Goal: Task Accomplishment & Management: Manage account settings

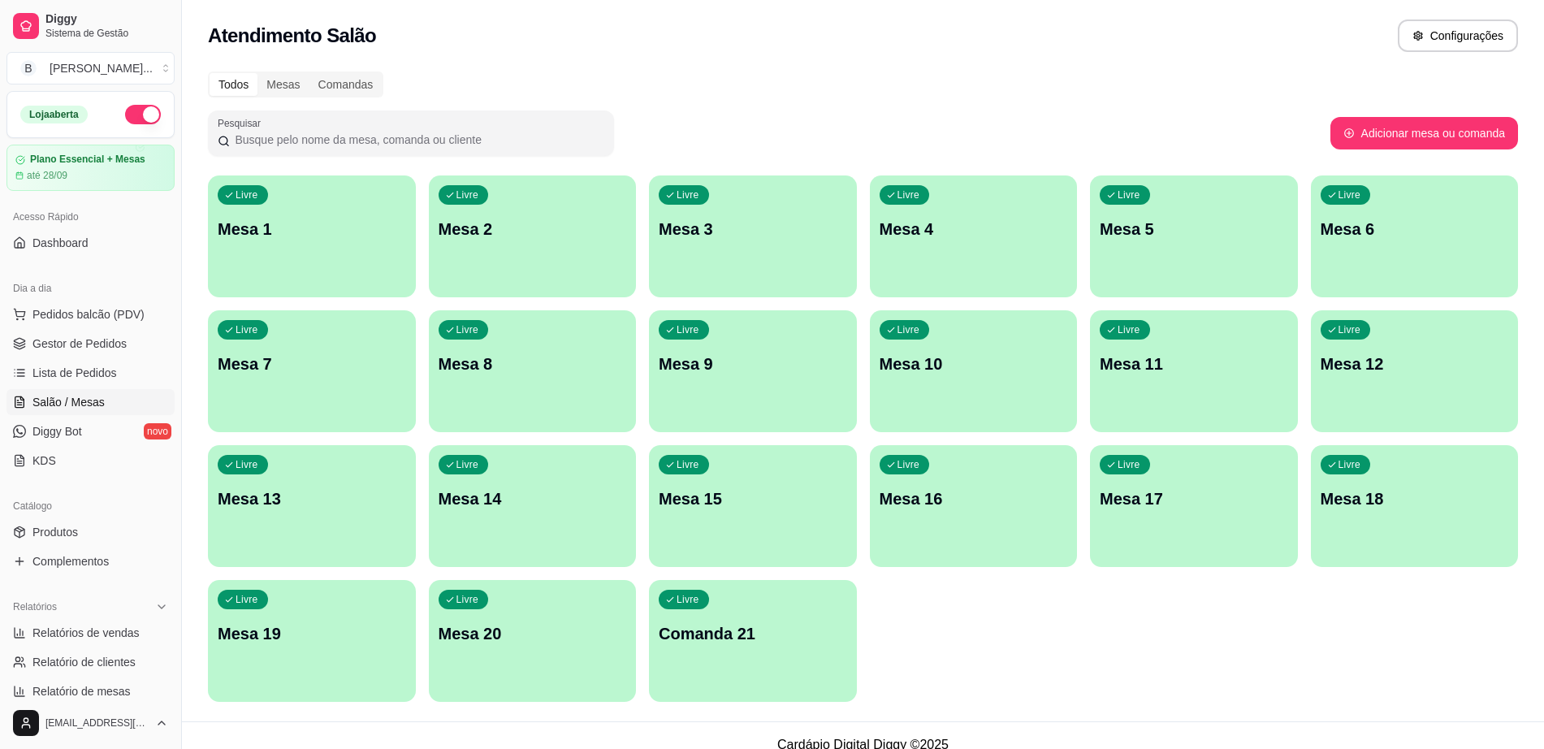
click at [1367, 242] on div "Livre Mesa 6" at bounding box center [1415, 226] width 208 height 102
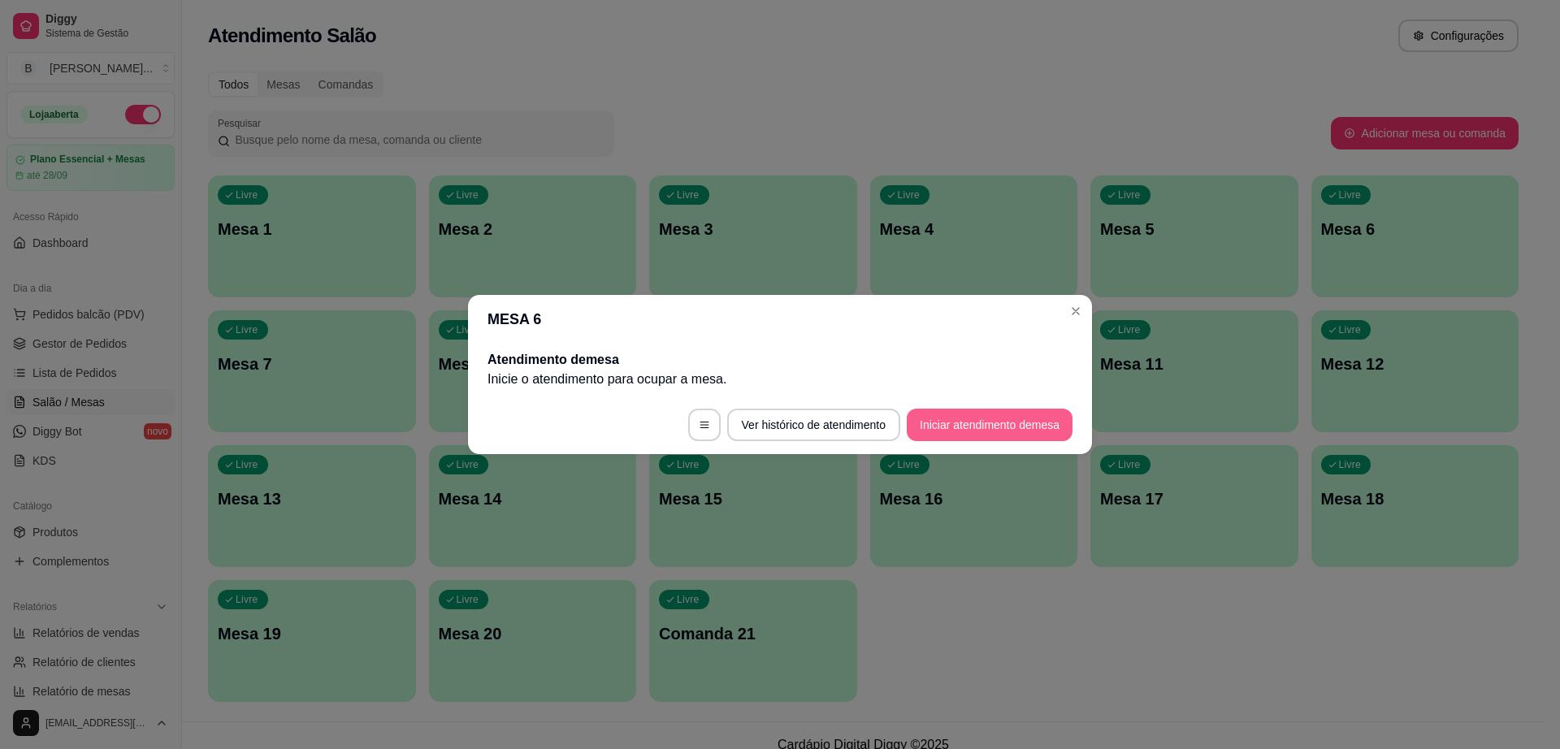
click at [1023, 411] on button "Iniciar atendimento de mesa" at bounding box center [990, 425] width 166 height 32
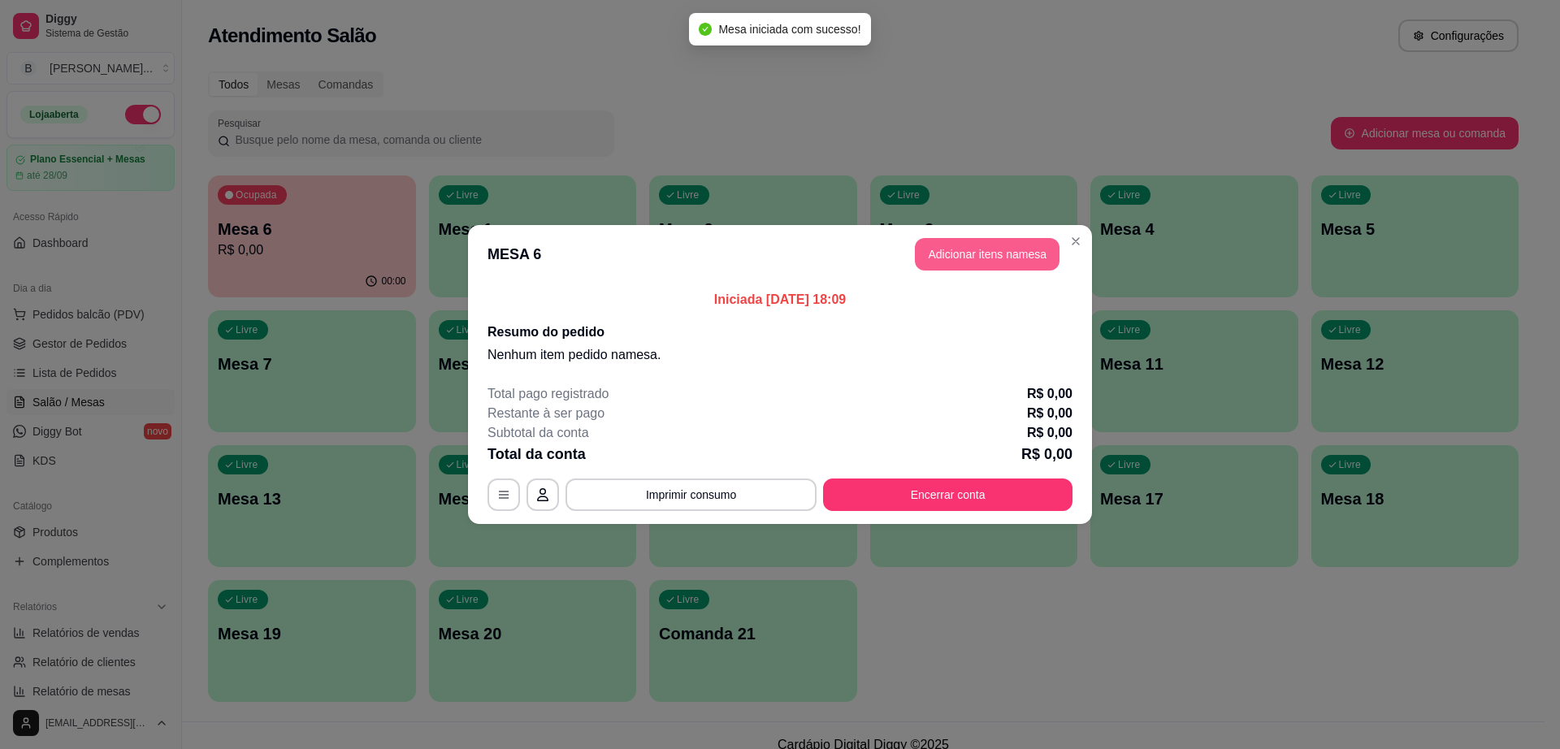
click at [1027, 248] on button "Adicionar itens na mesa" at bounding box center [987, 254] width 145 height 32
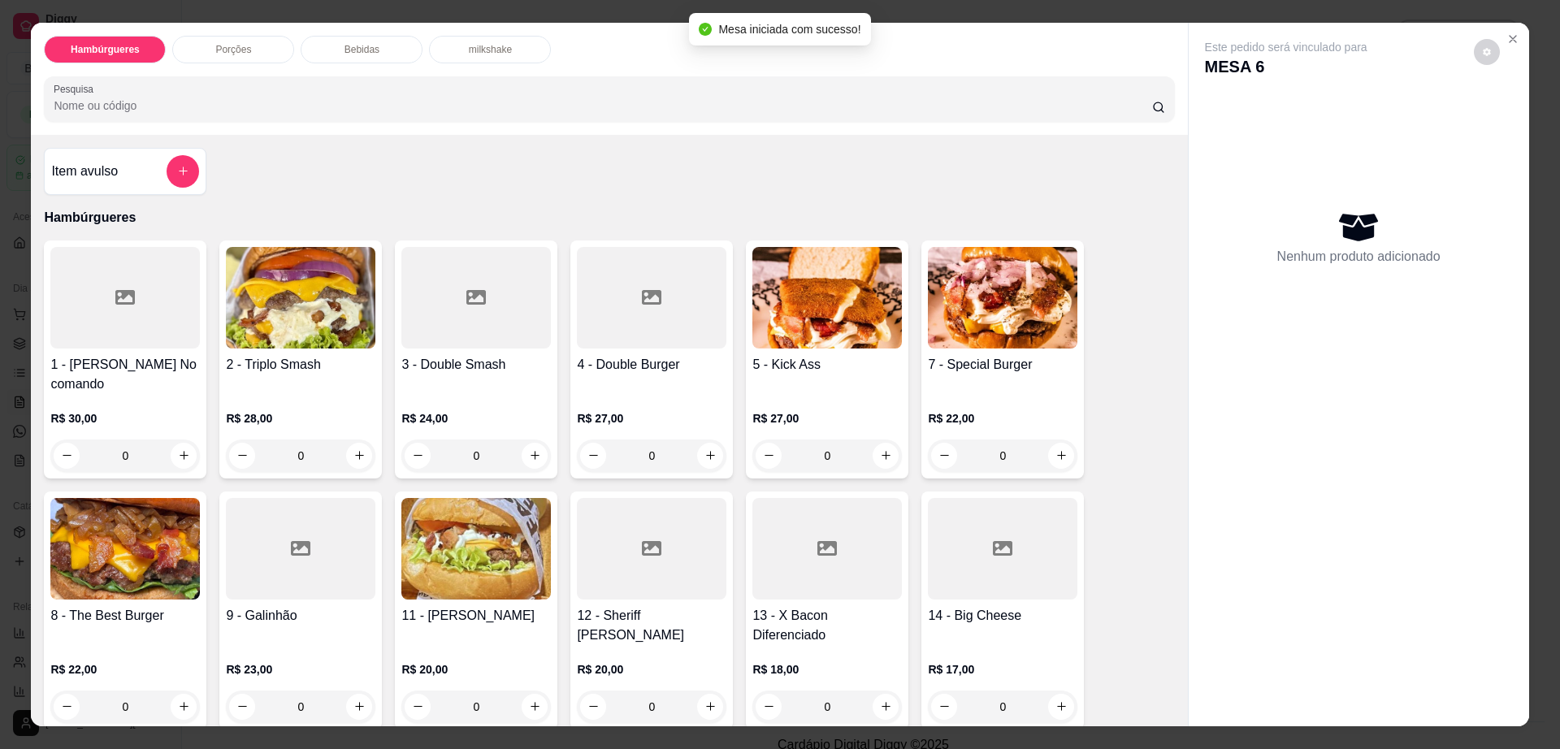
click at [383, 56] on div "Bebidas" at bounding box center [362, 50] width 122 height 28
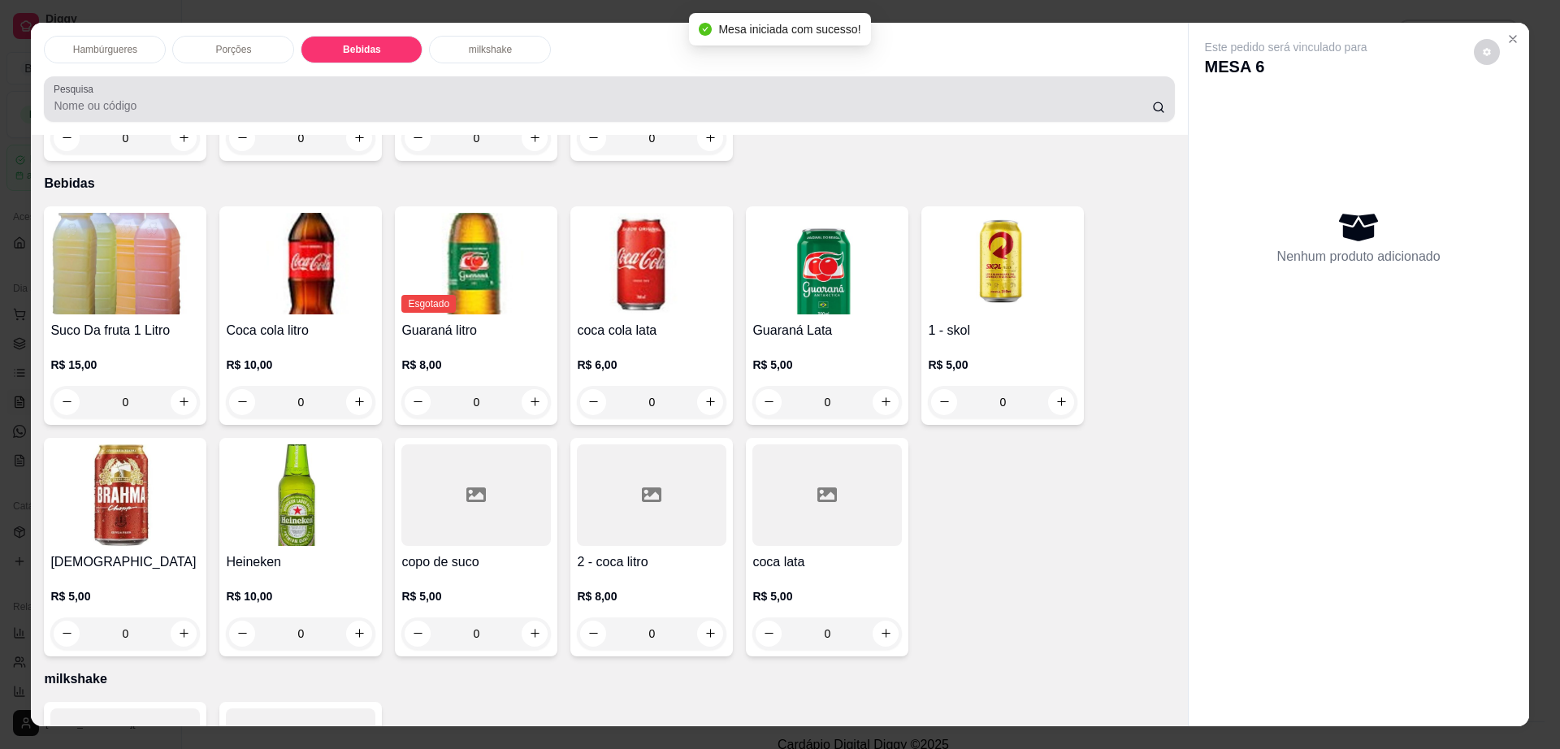
scroll to position [29, 0]
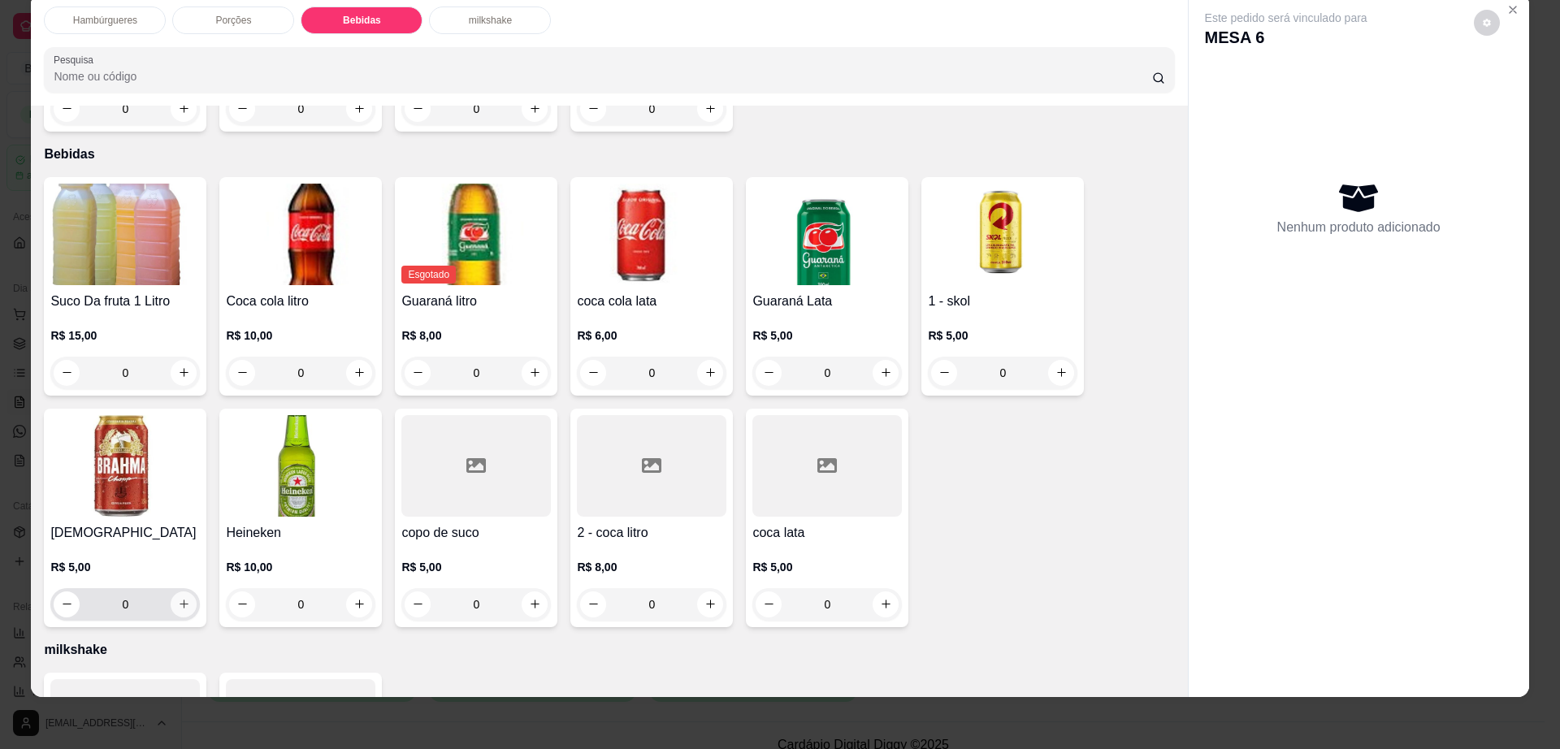
click at [180, 598] on icon "increase-product-quantity" at bounding box center [184, 604] width 12 height 12
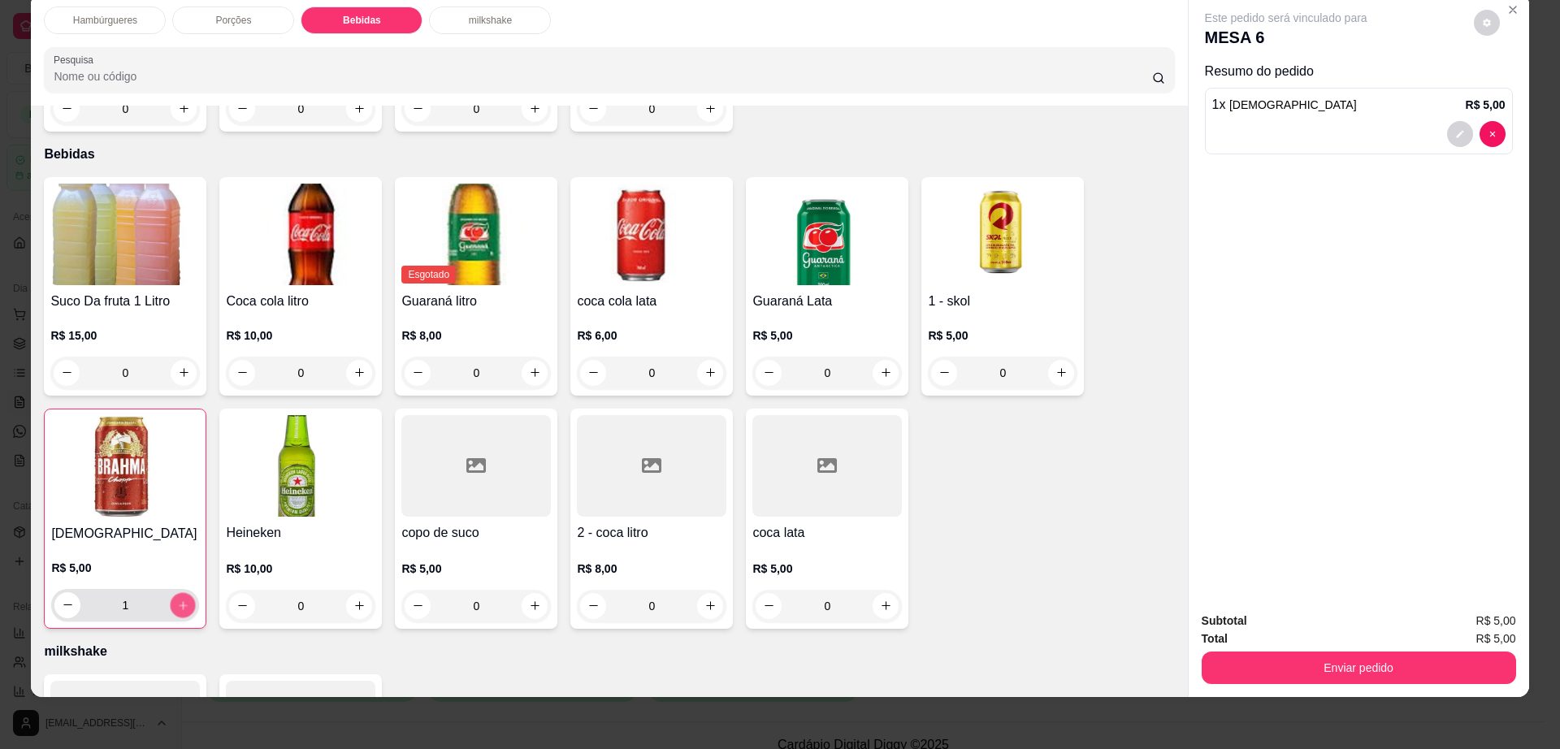
click at [180, 599] on icon "increase-product-quantity" at bounding box center [183, 605] width 12 height 12
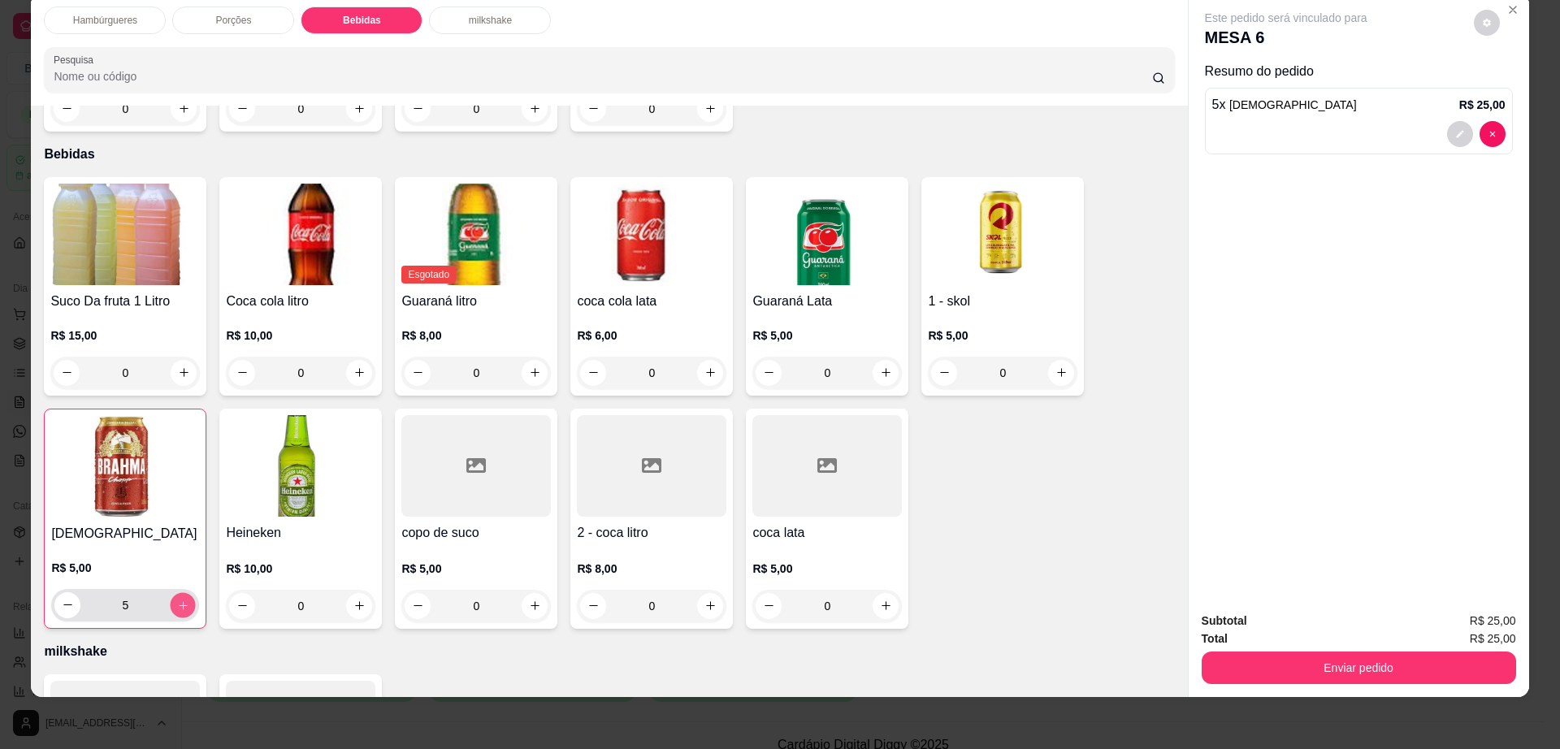
type input "6"
click at [1473, 24] on button "decrease-product-quantity" at bounding box center [1486, 23] width 26 height 26
click at [1512, 85] on span "Automatic updates" at bounding box center [1515, 87] width 32 height 19
click at [1509, 88] on input "Automatic updates" at bounding box center [1504, 93] width 11 height 11
checkbox input "false"
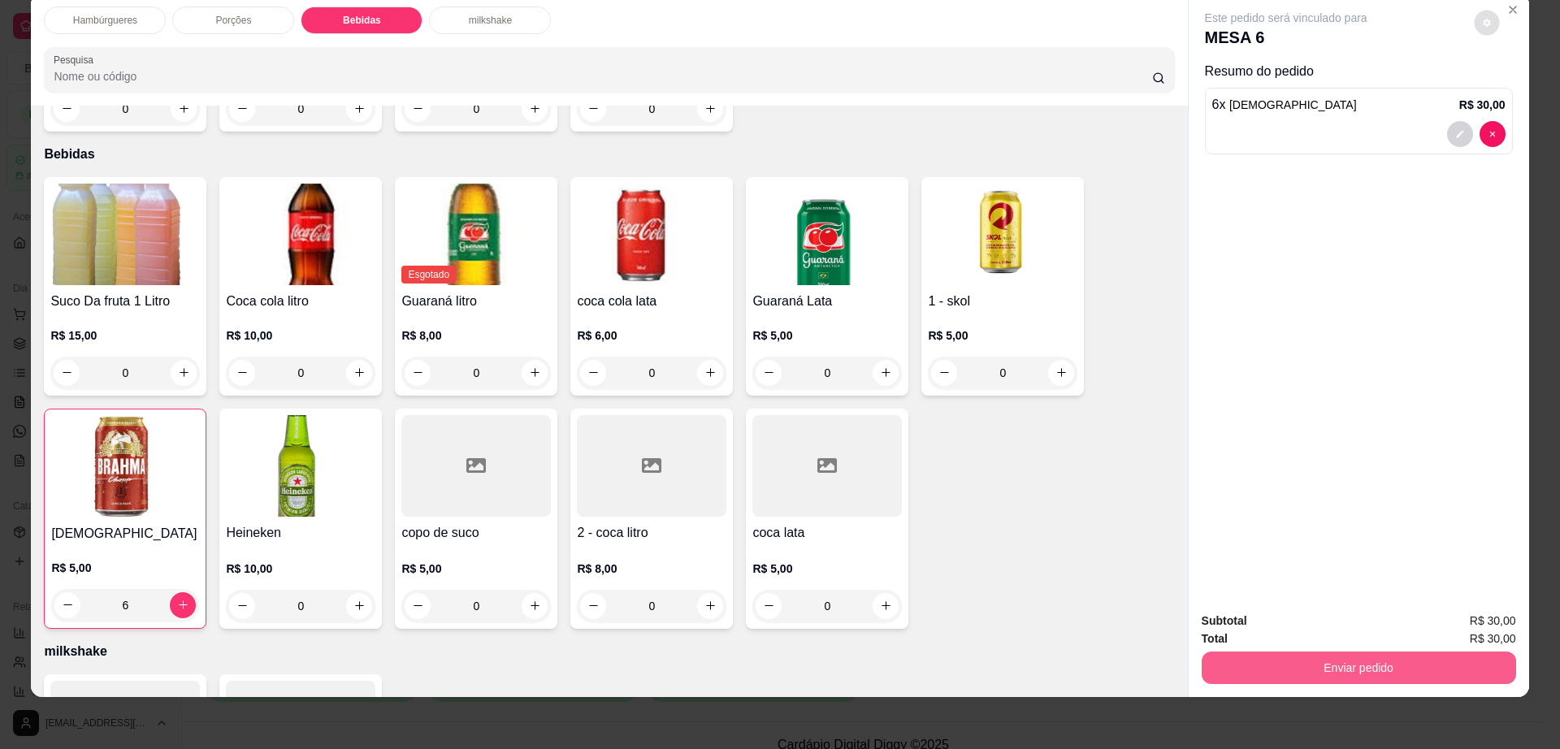
click at [1266, 668] on button "Enviar pedido" at bounding box center [1358, 667] width 314 height 32
click at [1266, 667] on button "Enviar pedido" at bounding box center [1358, 667] width 314 height 32
click at [1270, 622] on button "Não registrar e enviar pedido" at bounding box center [1302, 627] width 169 height 31
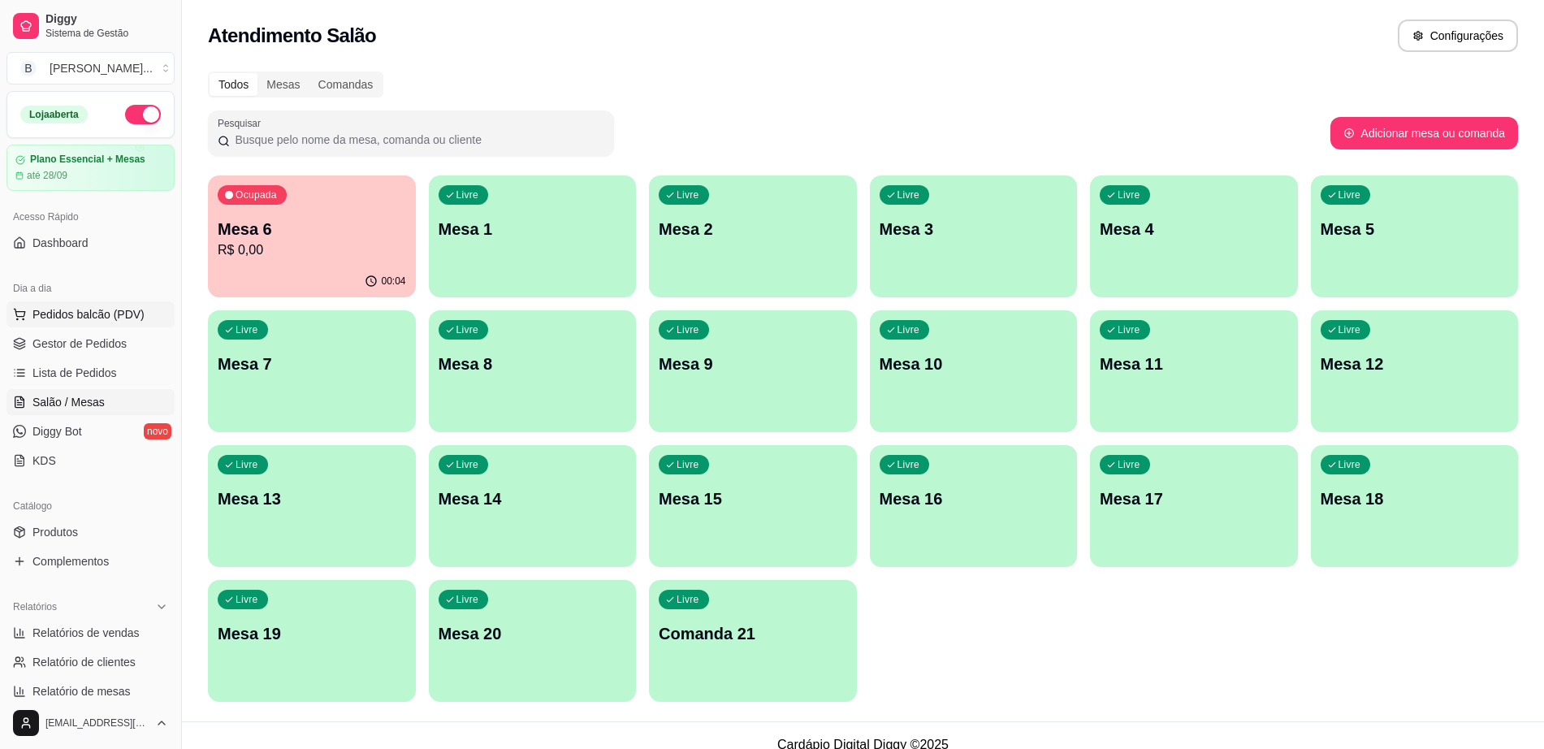
click at [115, 306] on span "Pedidos balcão (PDV)" at bounding box center [88, 314] width 112 height 16
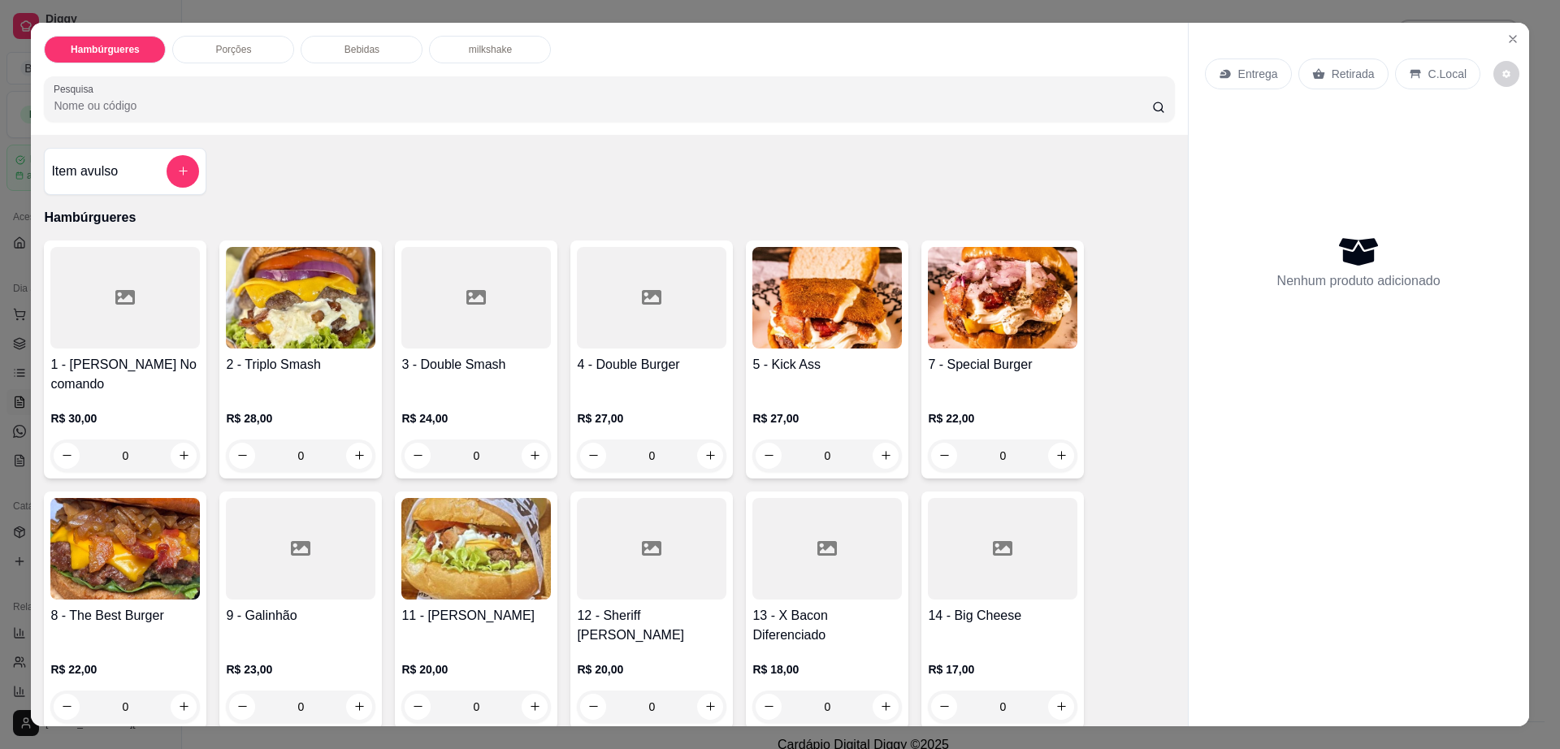
click at [336, 41] on div "Bebidas" at bounding box center [362, 50] width 122 height 28
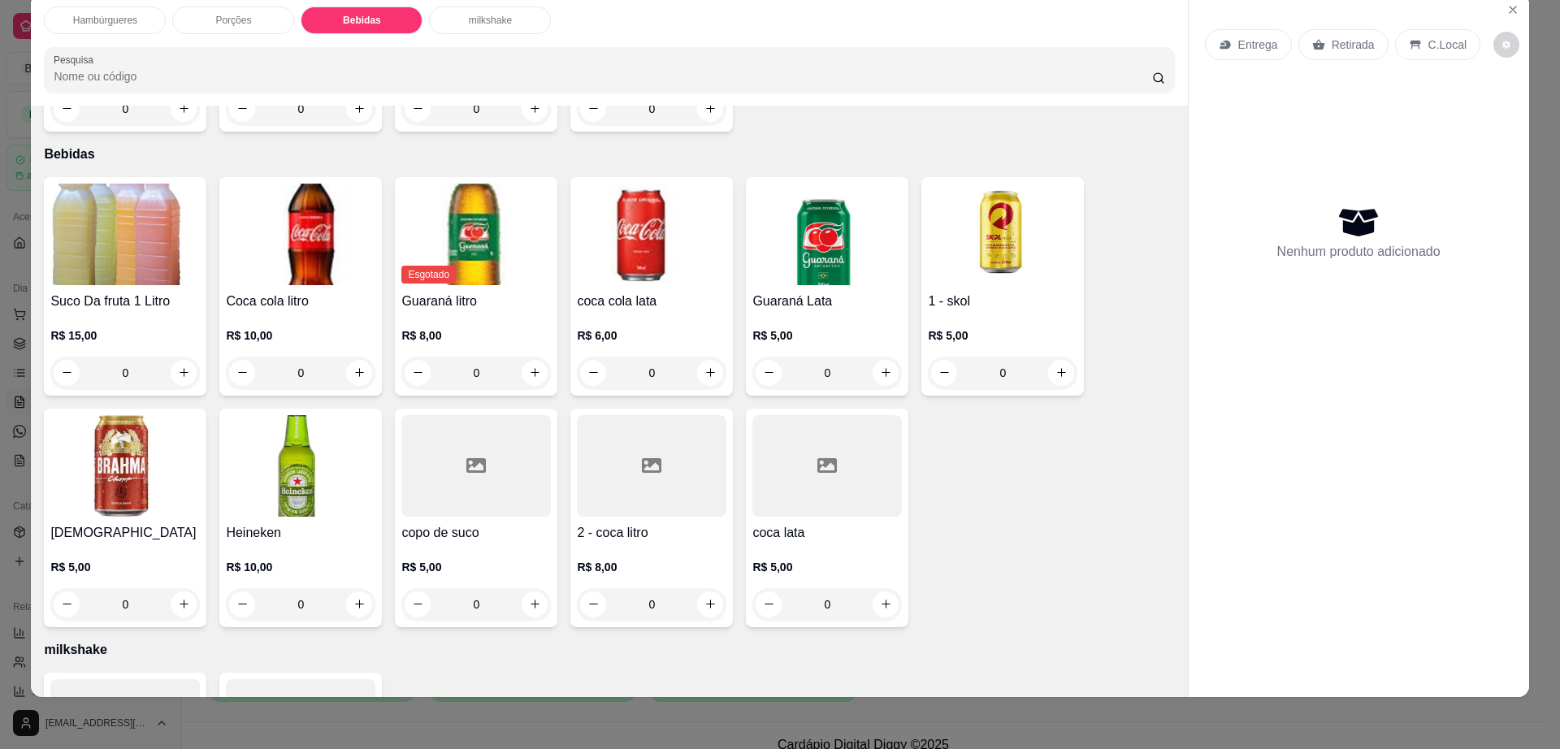
click at [625, 203] on img at bounding box center [651, 235] width 149 height 102
click at [807, 479] on div "coca lata R$ 5,00 0" at bounding box center [827, 518] width 162 height 219
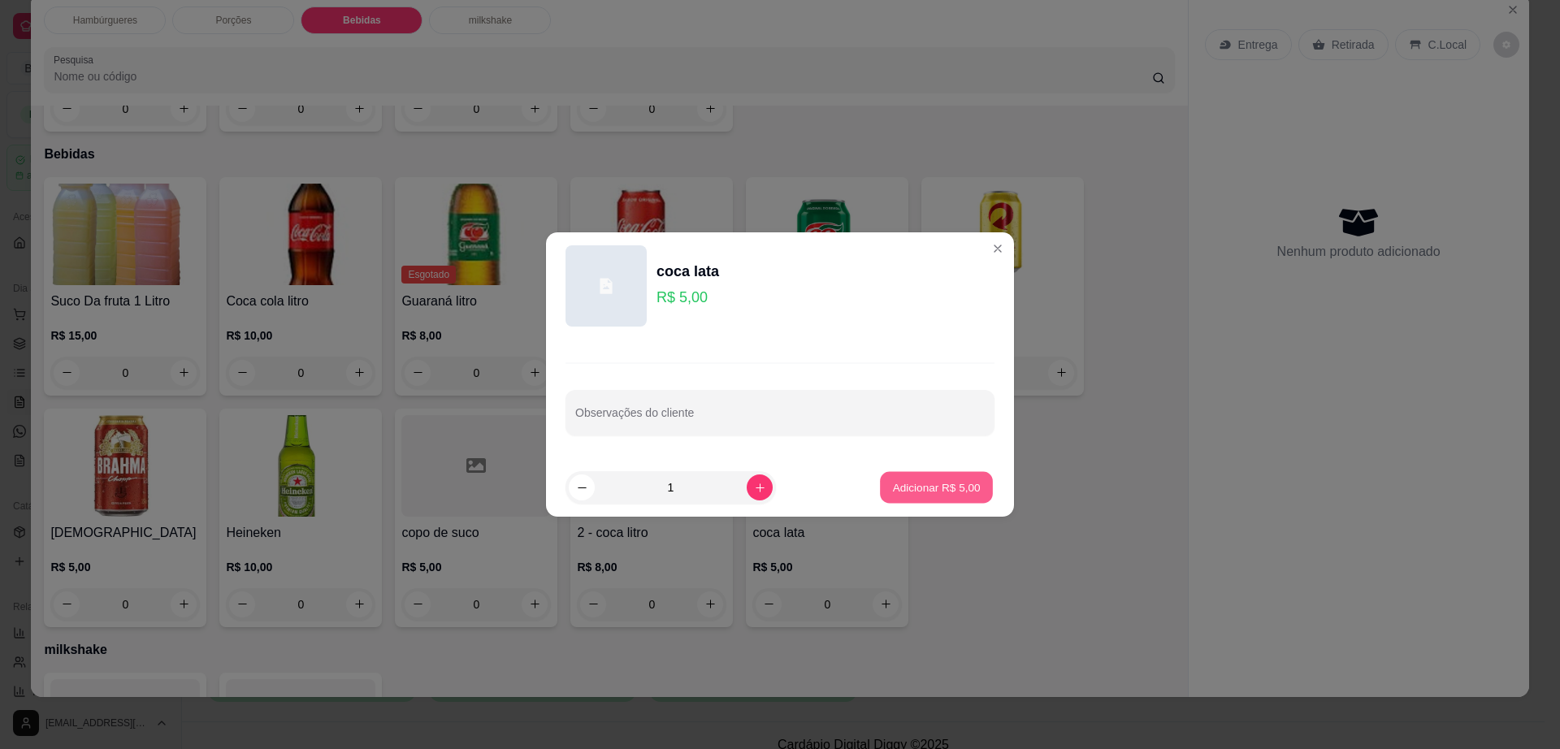
click at [958, 486] on p "Adicionar R$ 5,00" at bounding box center [936, 486] width 88 height 15
type input "1"
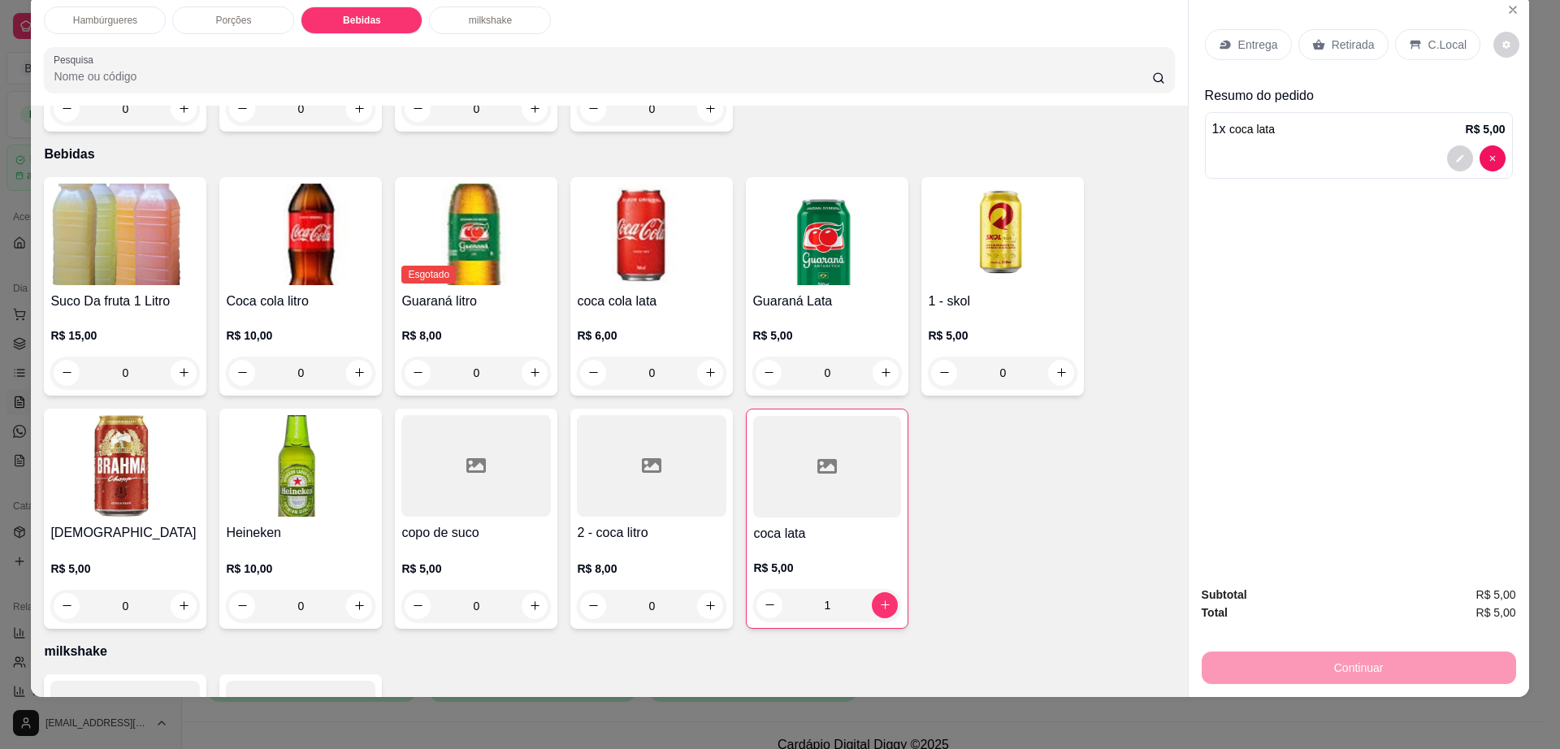
click at [1412, 41] on div "C.Local" at bounding box center [1437, 44] width 85 height 31
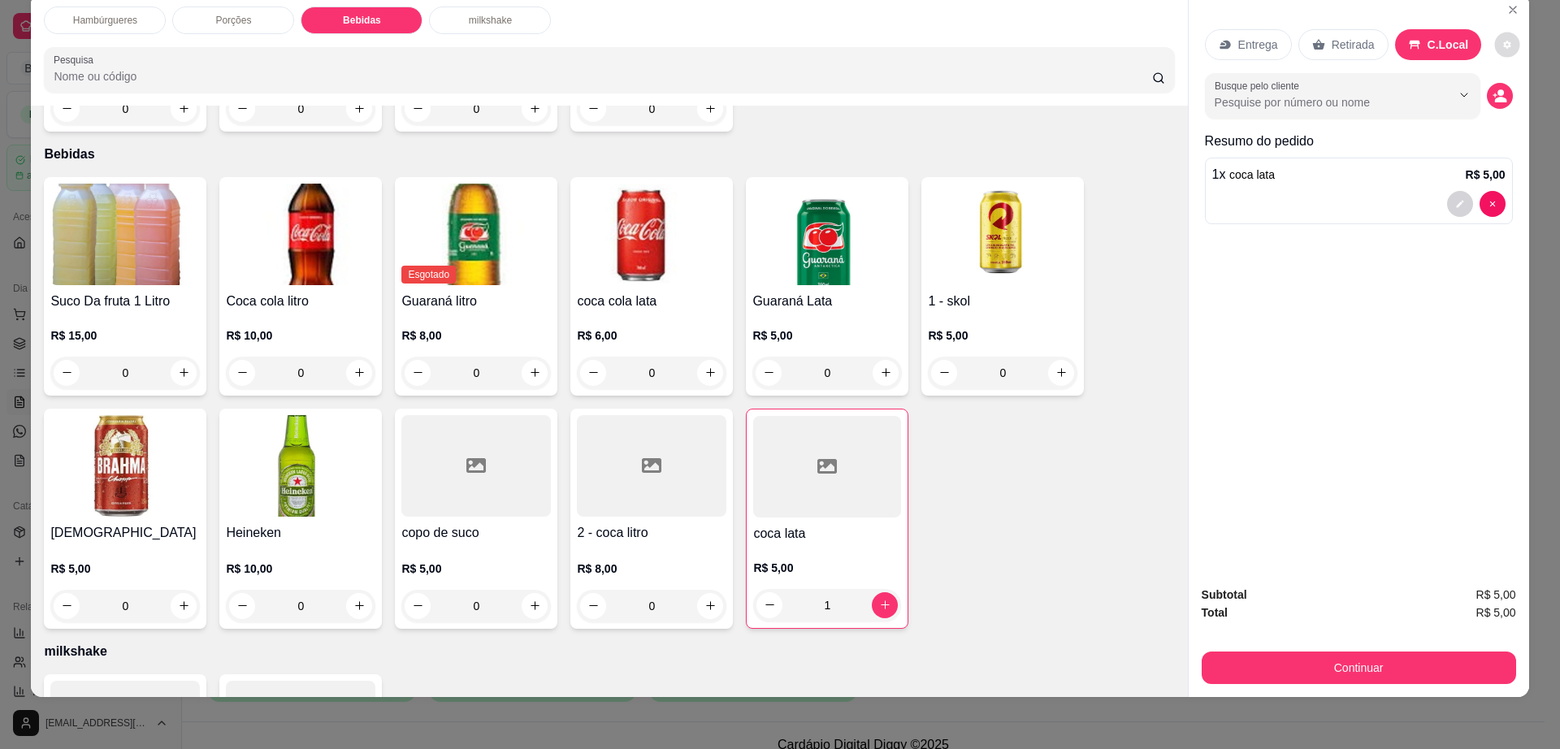
click at [1495, 50] on button "decrease-product-quantity" at bounding box center [1507, 44] width 25 height 25
click at [1520, 110] on span "Automatic updates" at bounding box center [1520, 109] width 16 height 13
click at [1509, 110] on input "Automatic updates" at bounding box center [1504, 115] width 11 height 11
checkbox input "false"
click at [1249, 670] on button "Continuar" at bounding box center [1358, 667] width 314 height 32
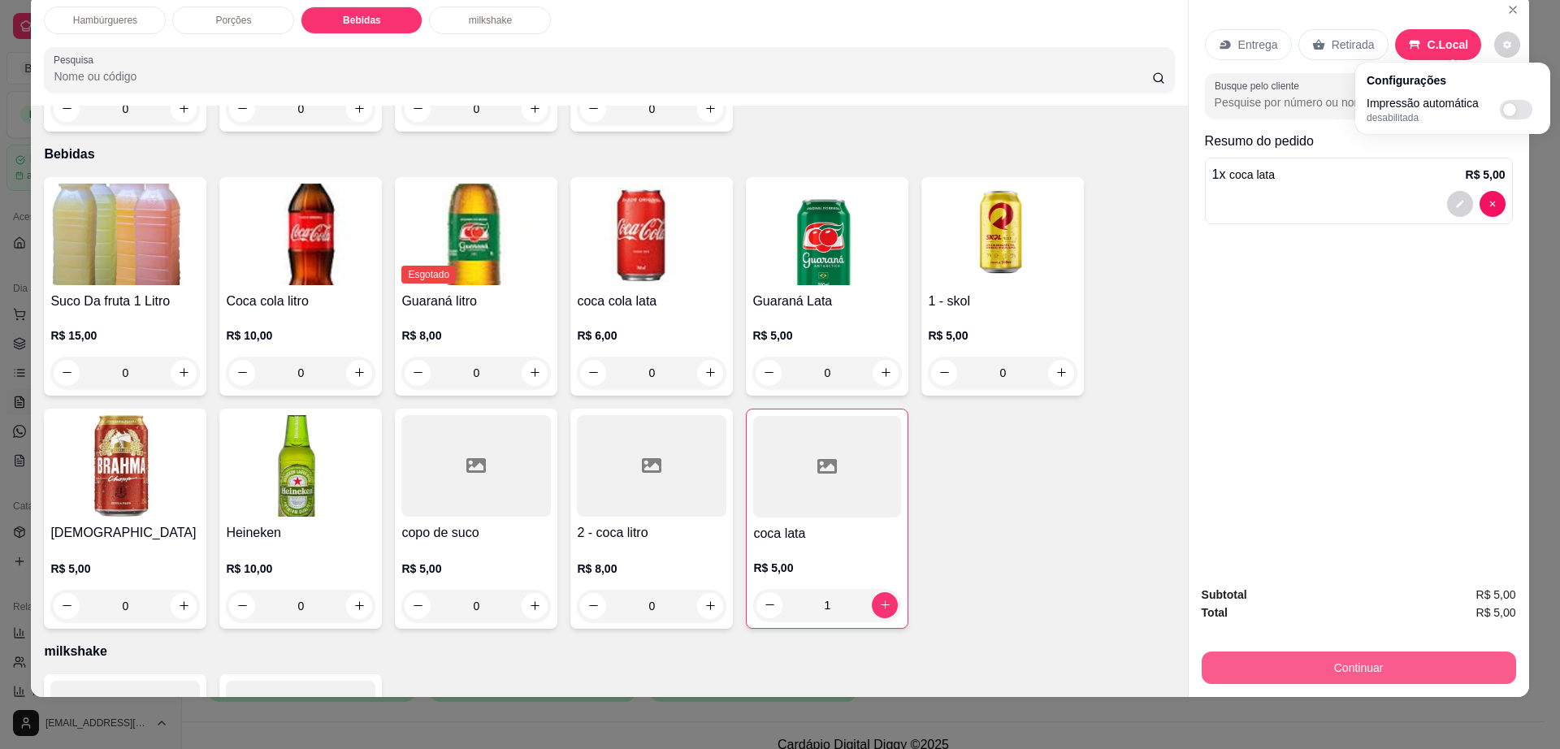
click at [1249, 670] on button "Continuar" at bounding box center [1358, 667] width 314 height 32
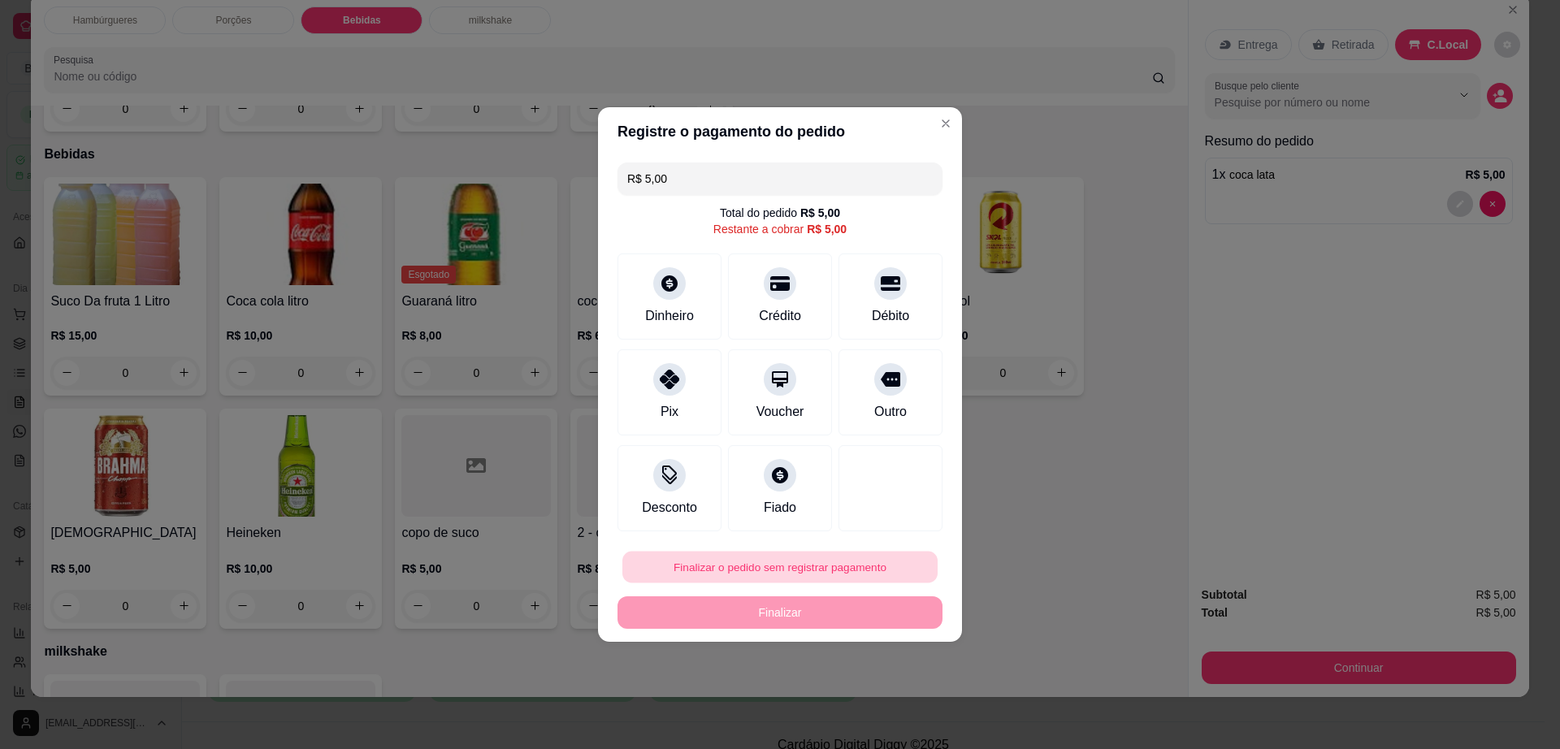
click at [777, 560] on button "Finalizar o pedido sem registrar pagamento" at bounding box center [779, 568] width 315 height 32
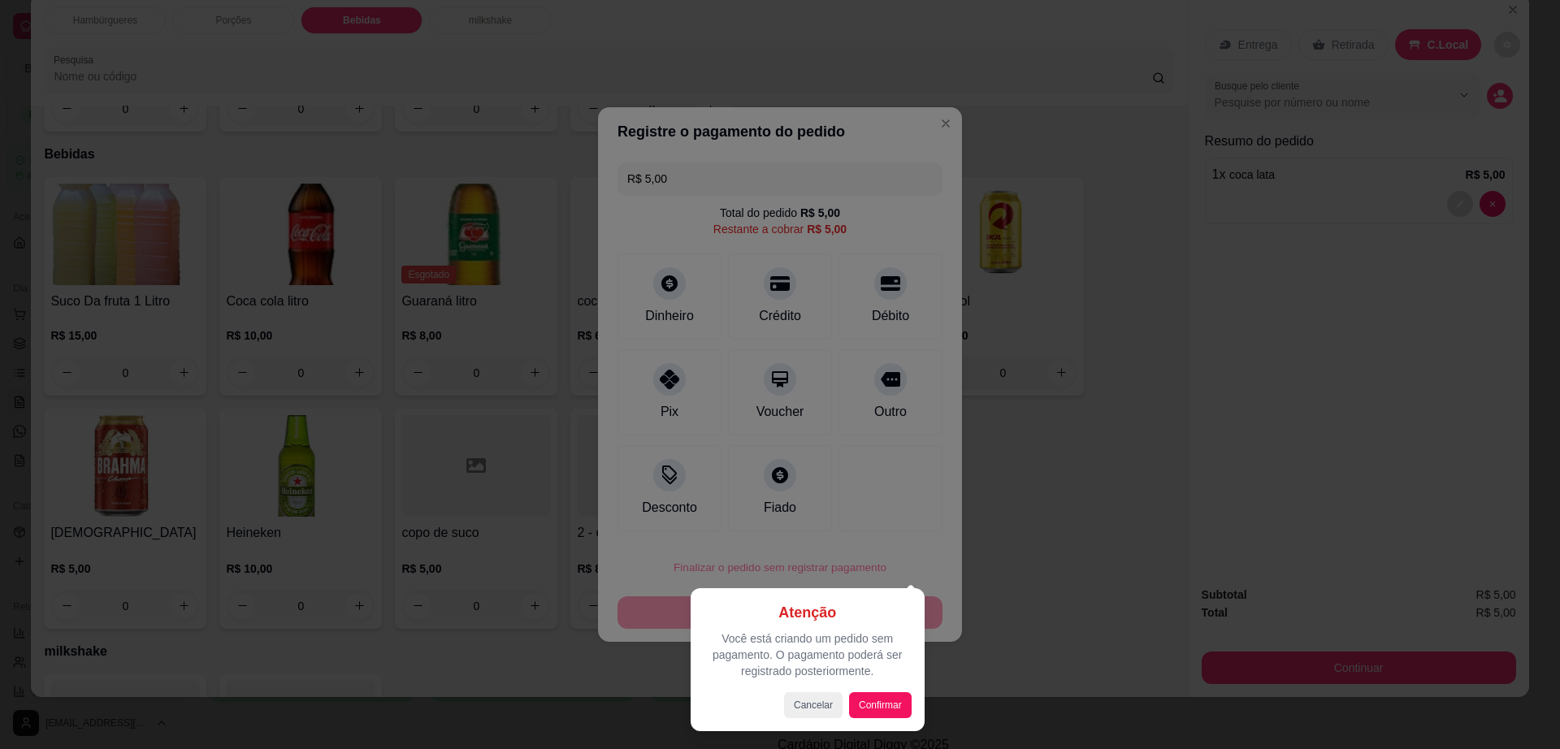
click at [1131, 487] on div at bounding box center [780, 374] width 1560 height 749
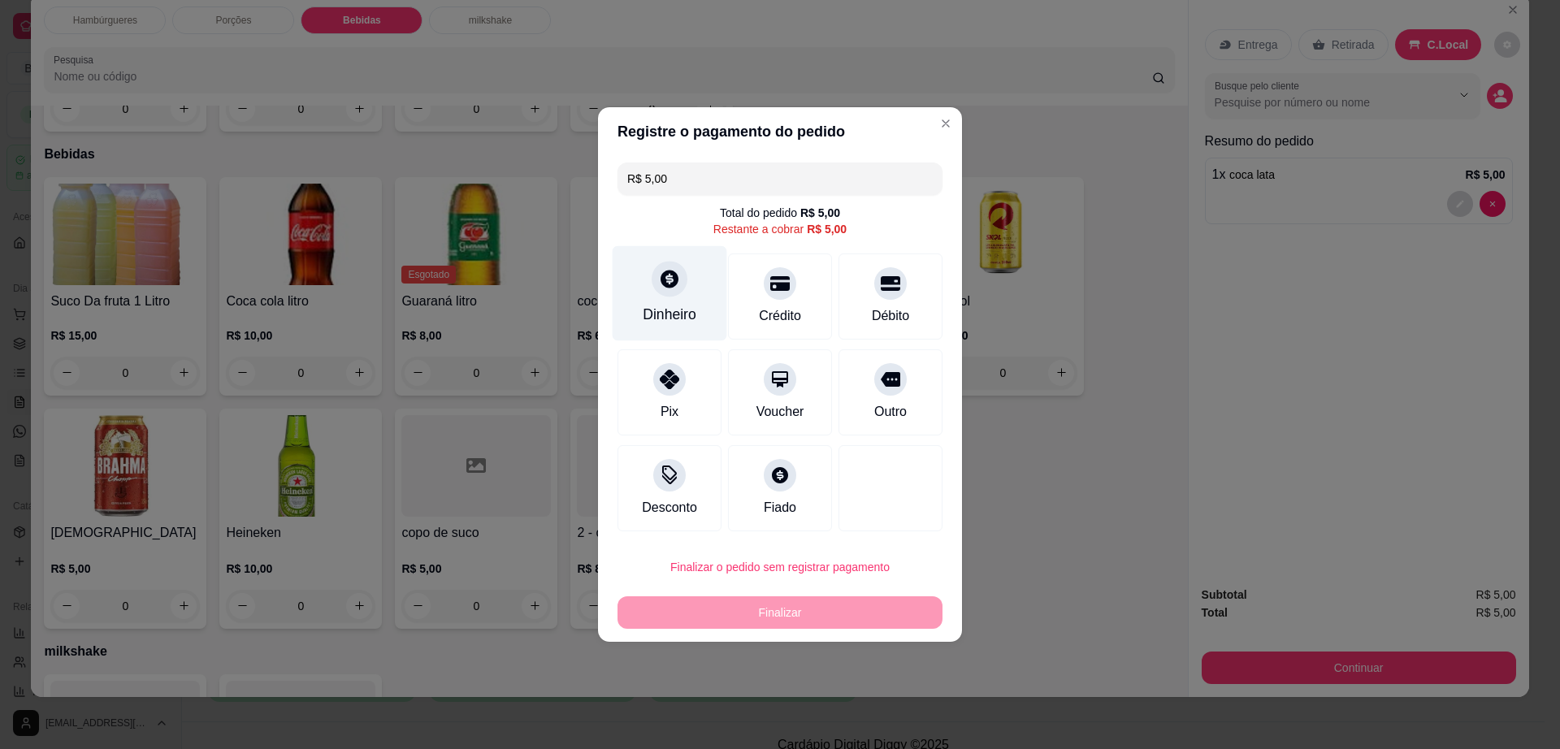
click at [651, 267] on div "Dinheiro" at bounding box center [669, 293] width 115 height 95
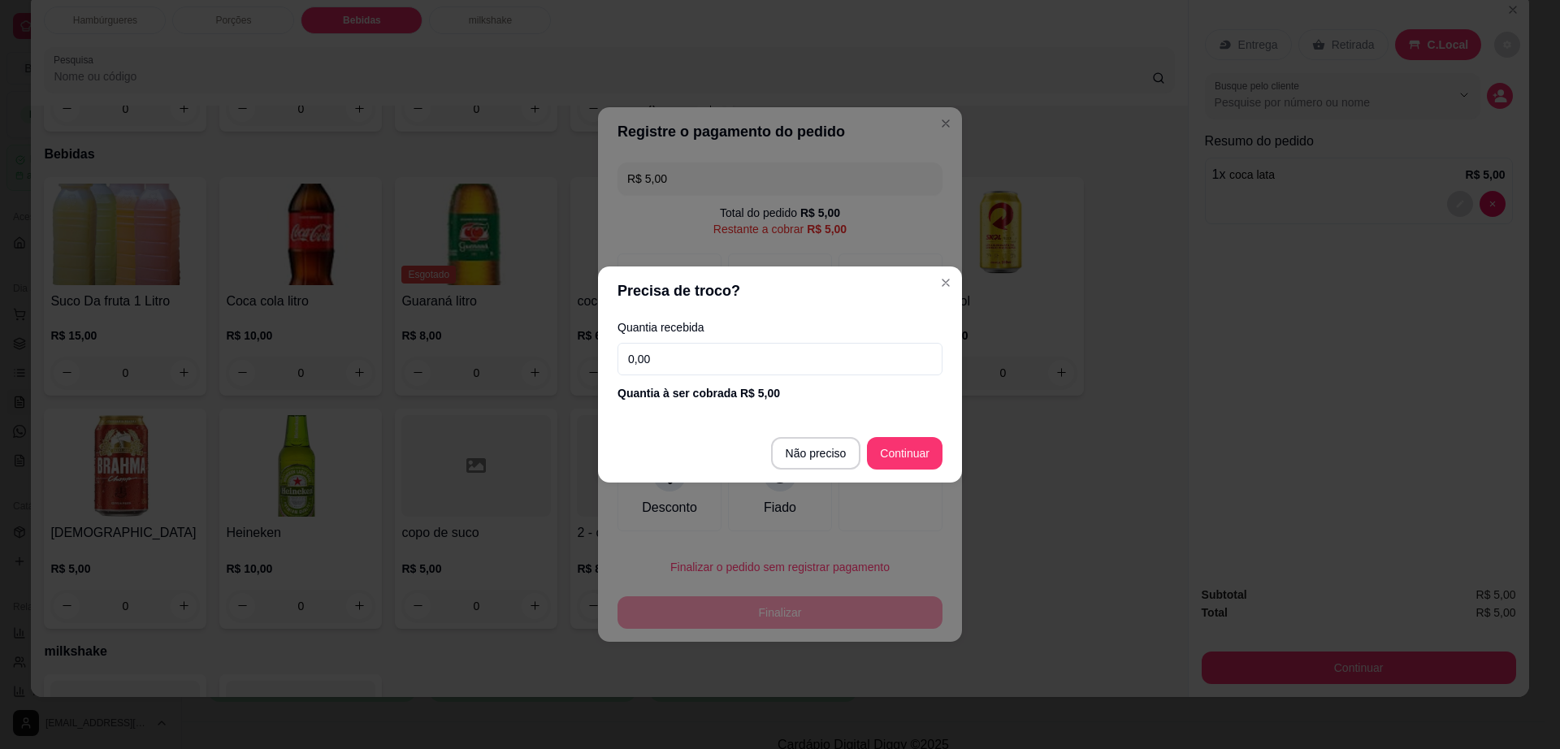
click at [825, 433] on footer "Não preciso Continuar" at bounding box center [780, 453] width 364 height 58
type input "R$ 0,00"
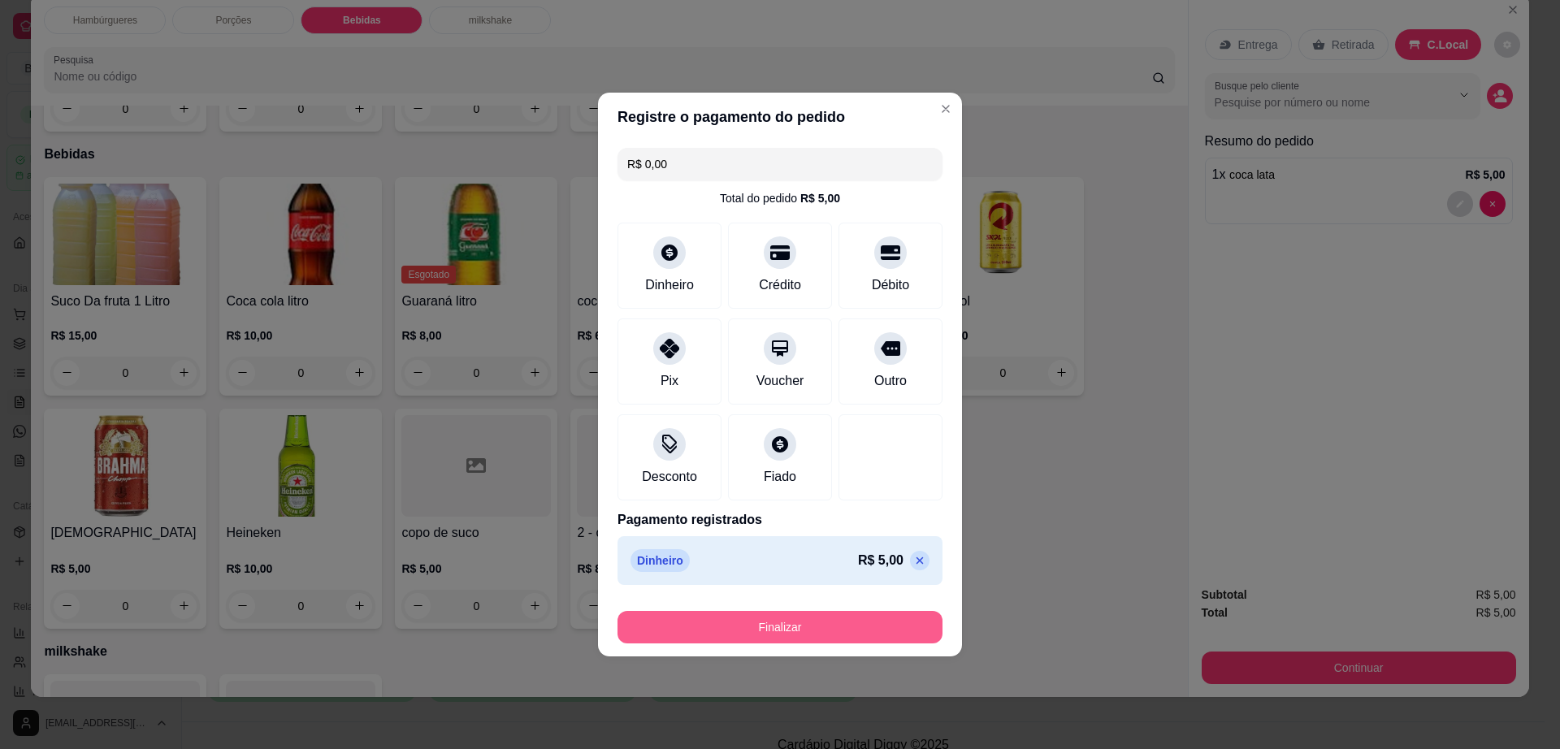
click at [861, 617] on button "Finalizar" at bounding box center [779, 627] width 325 height 32
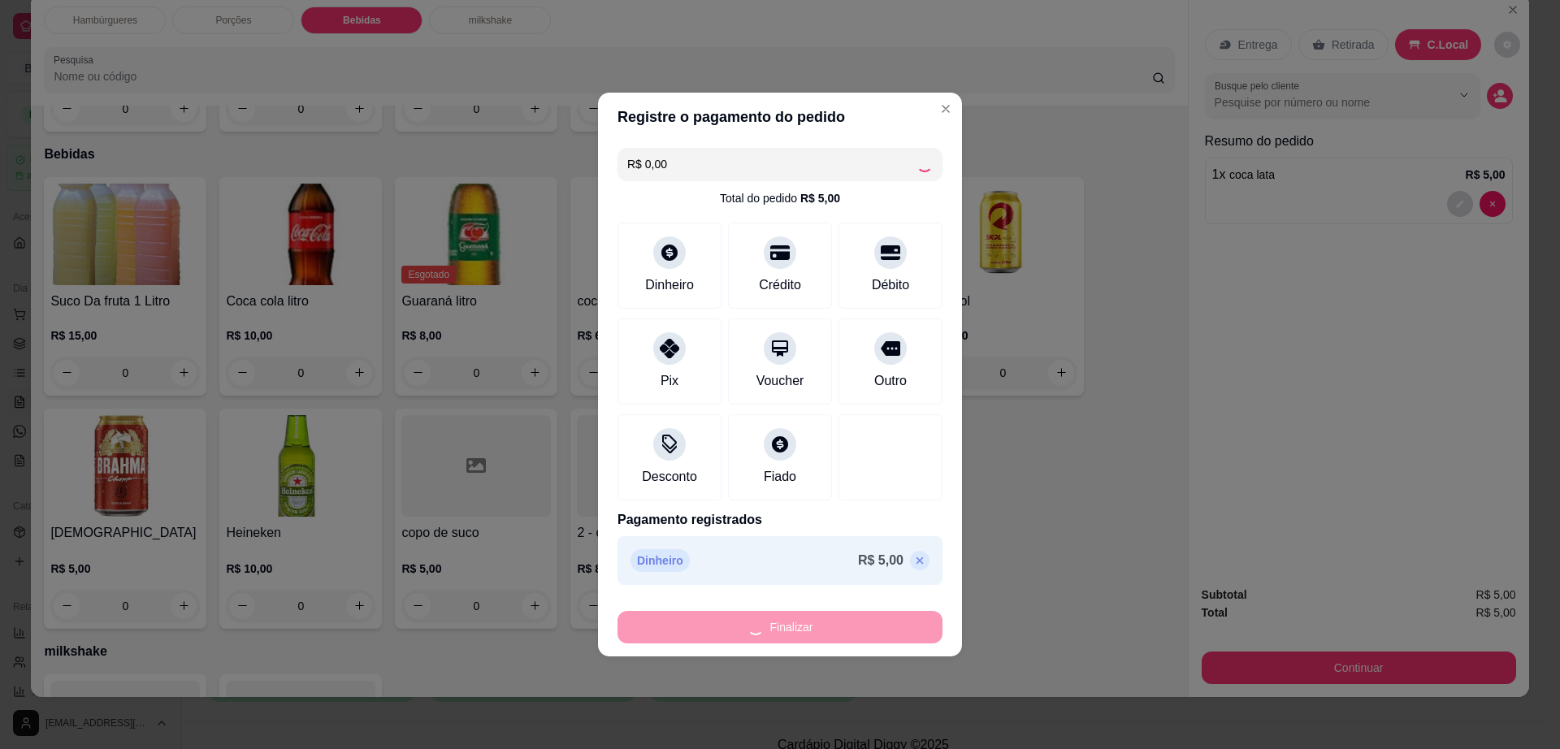
type input "0"
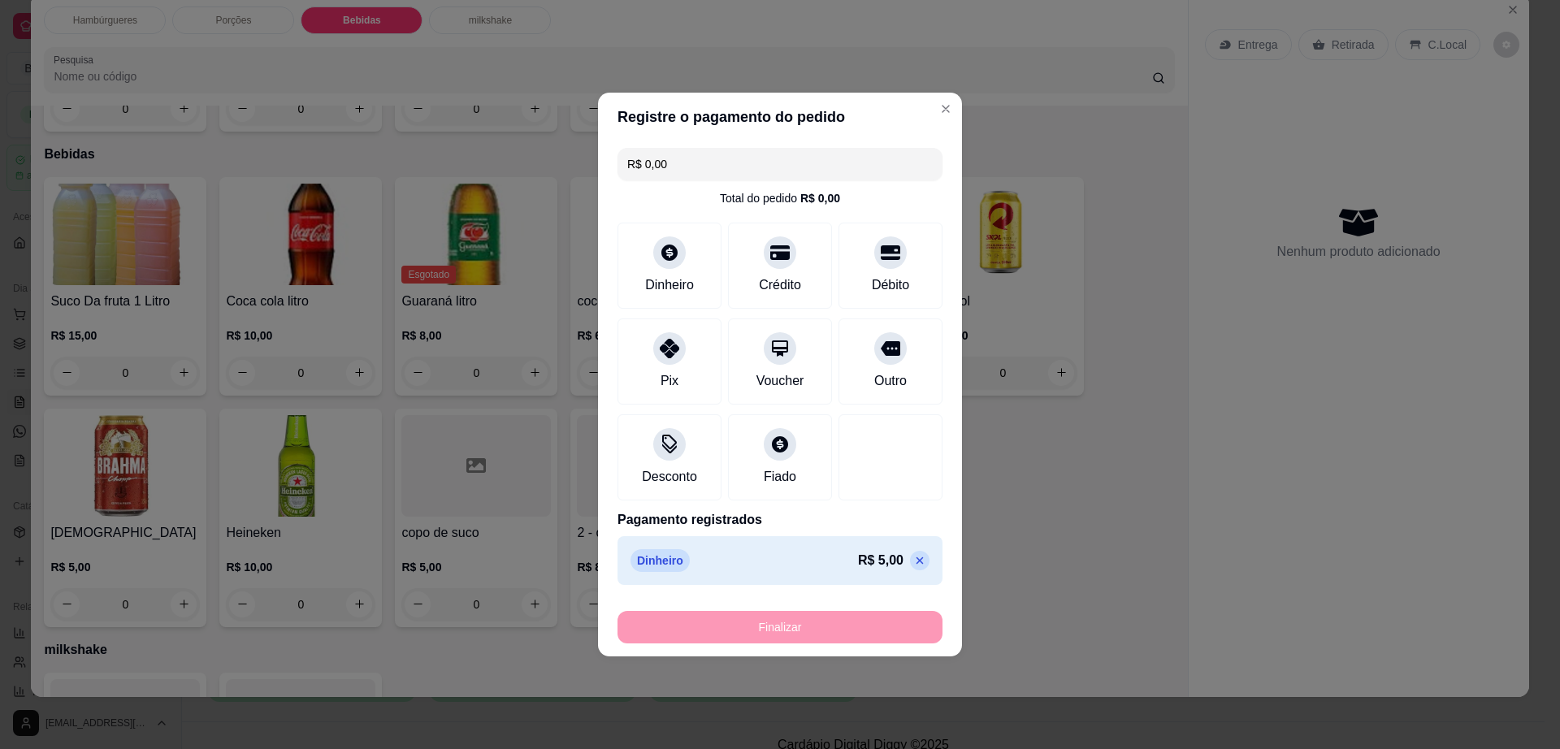
type input "-R$ 5,00"
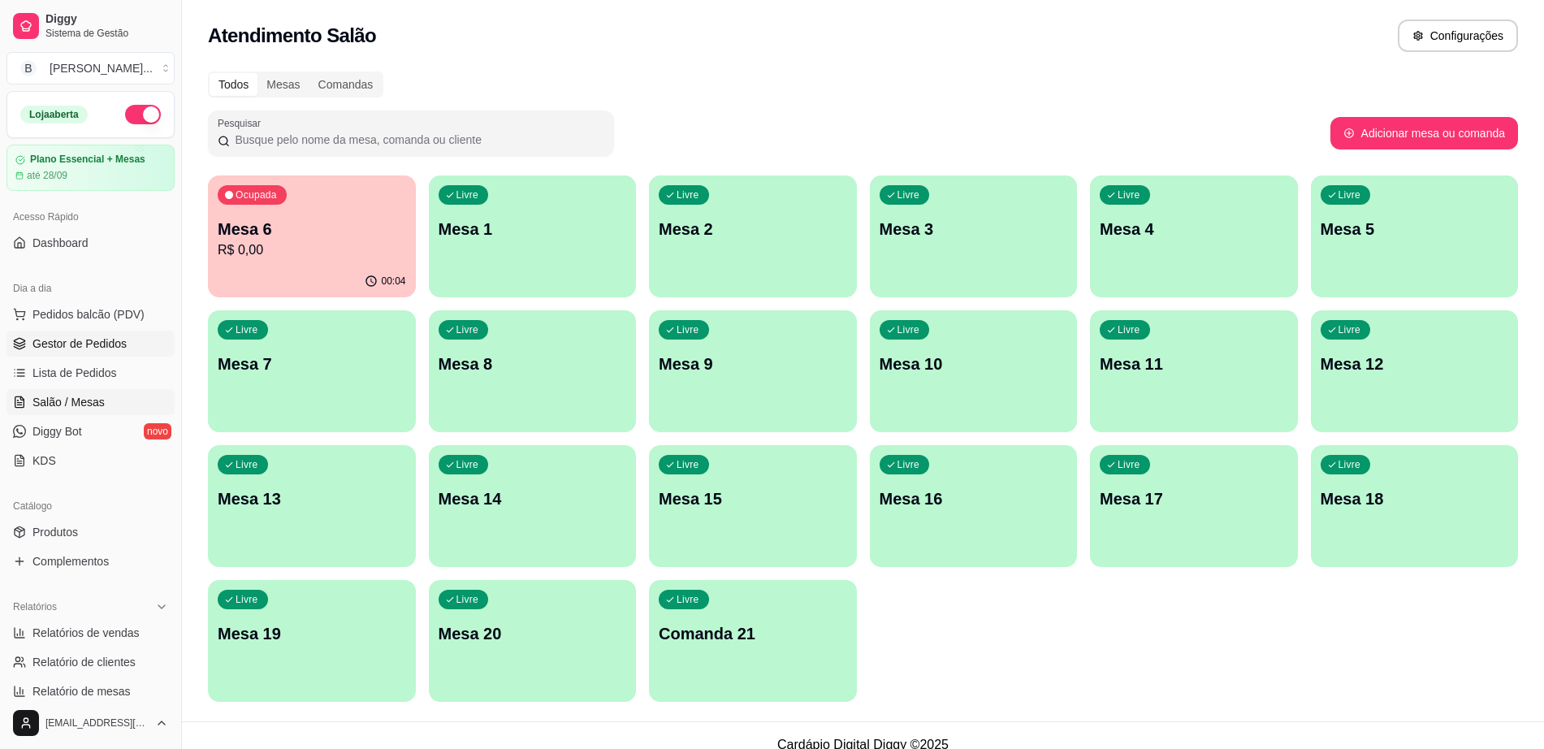
click at [90, 351] on span "Gestor de Pedidos" at bounding box center [79, 343] width 94 height 16
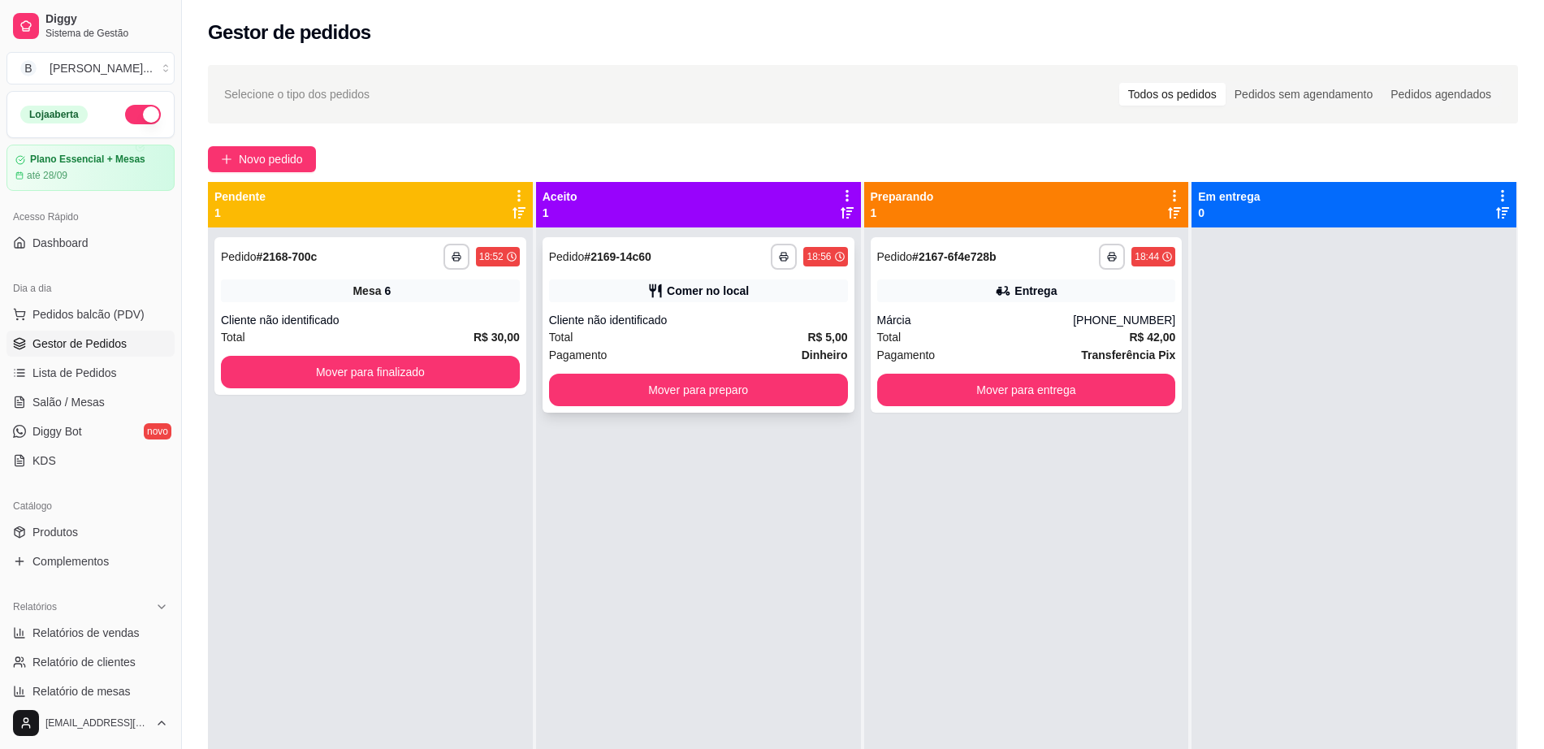
click at [673, 348] on div "Pagamento Dinheiro" at bounding box center [698, 355] width 299 height 18
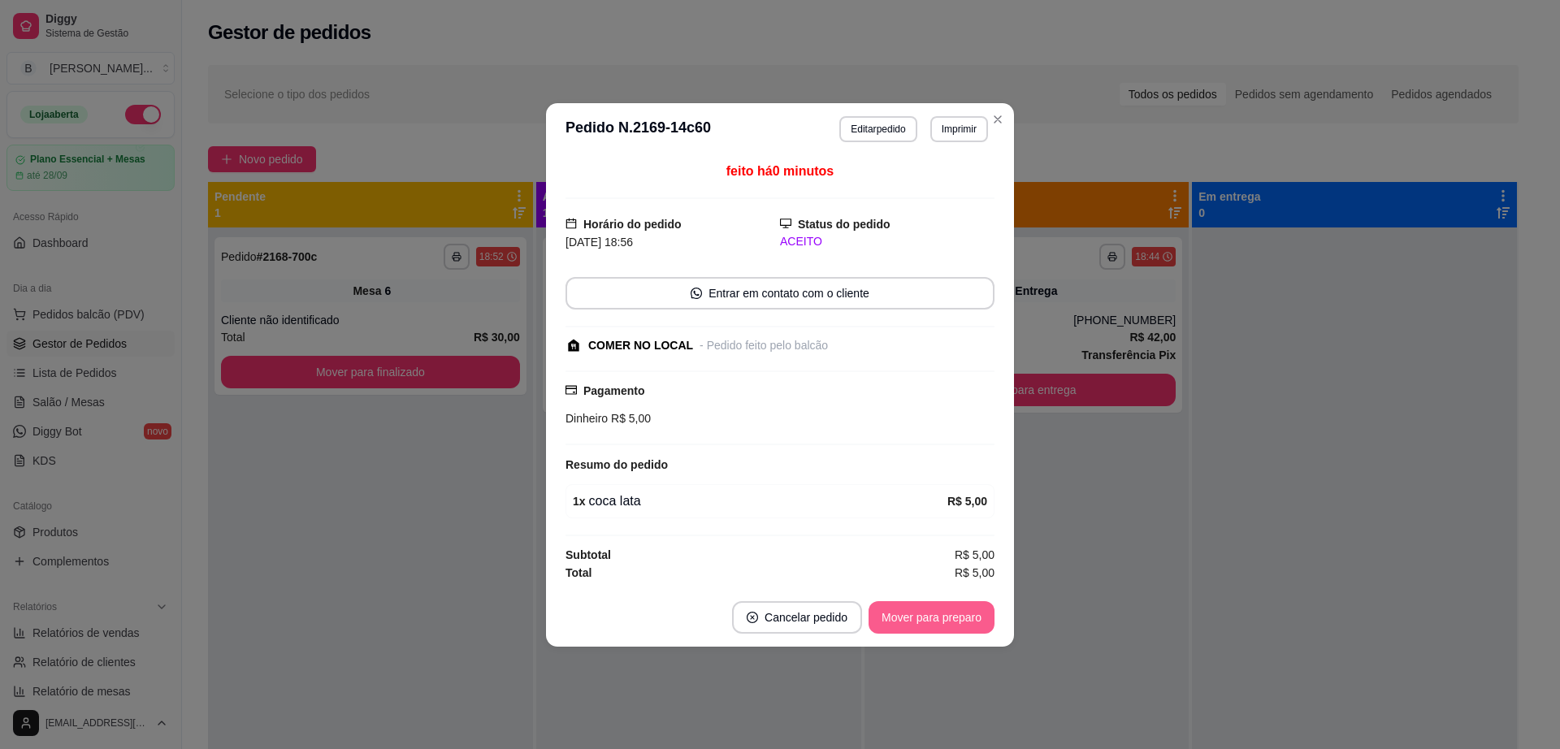
click at [958, 623] on button "Mover para preparo" at bounding box center [931, 617] width 126 height 32
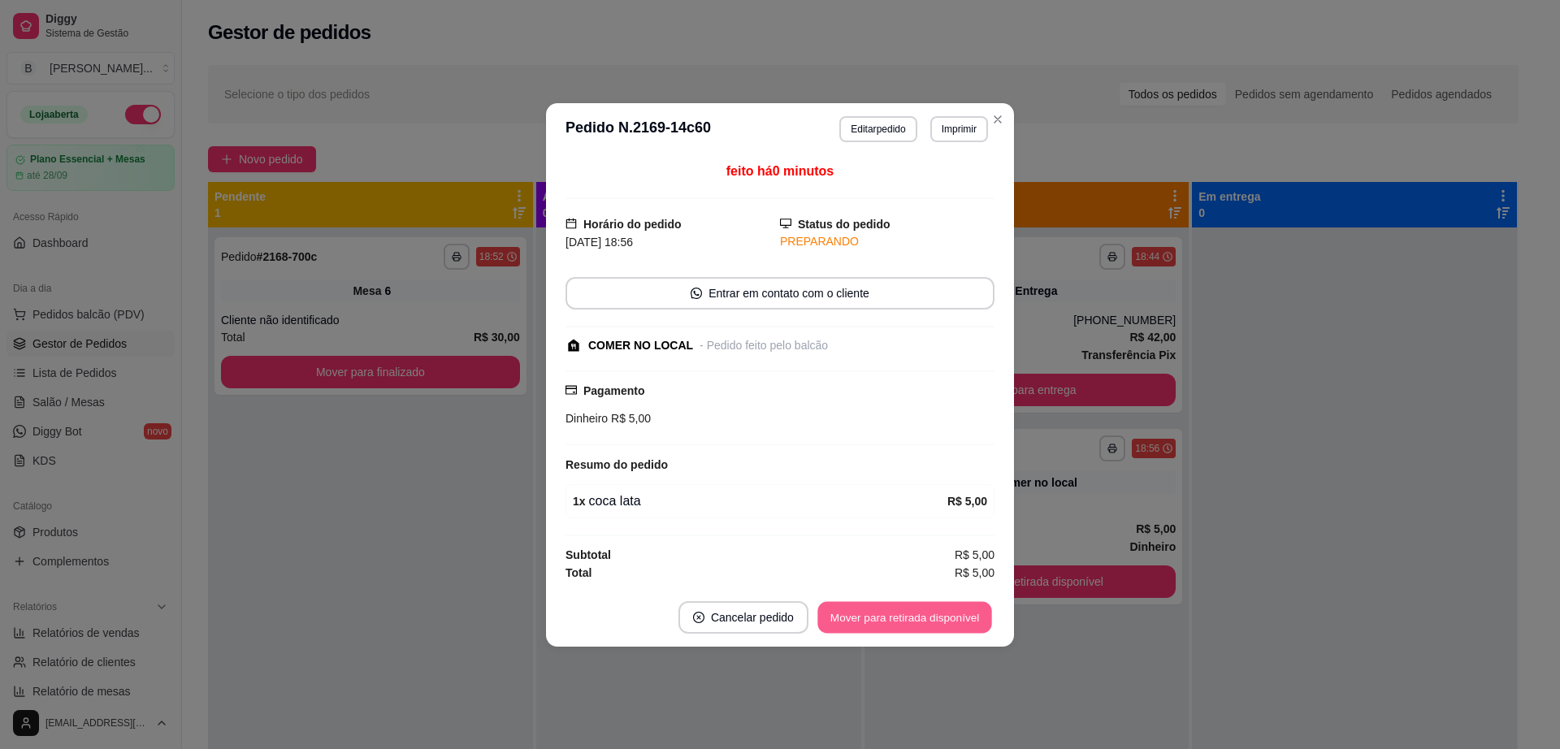
click at [958, 622] on button "Mover para retirada disponível" at bounding box center [904, 617] width 174 height 32
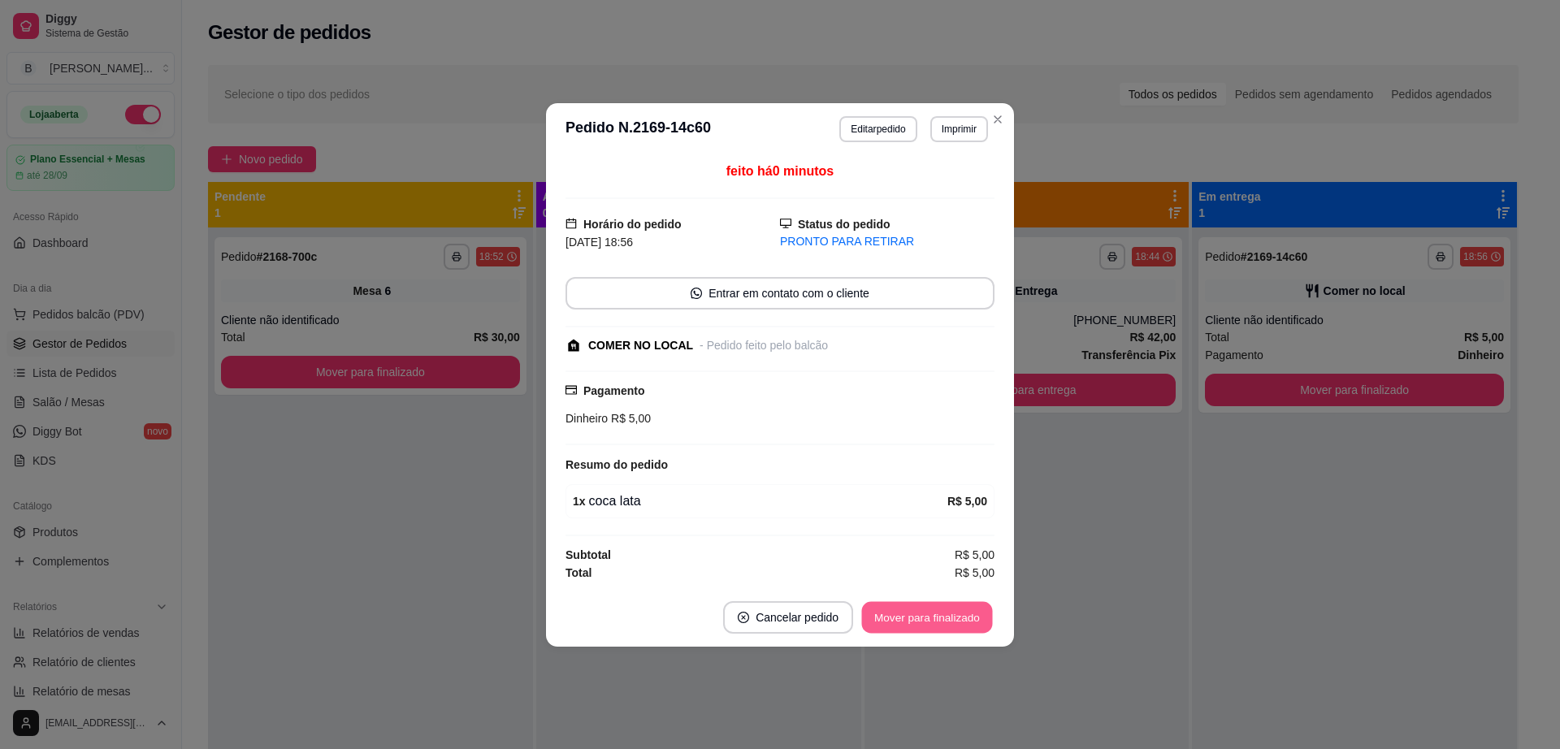
click at [958, 622] on button "Mover para finalizado" at bounding box center [927, 617] width 131 height 32
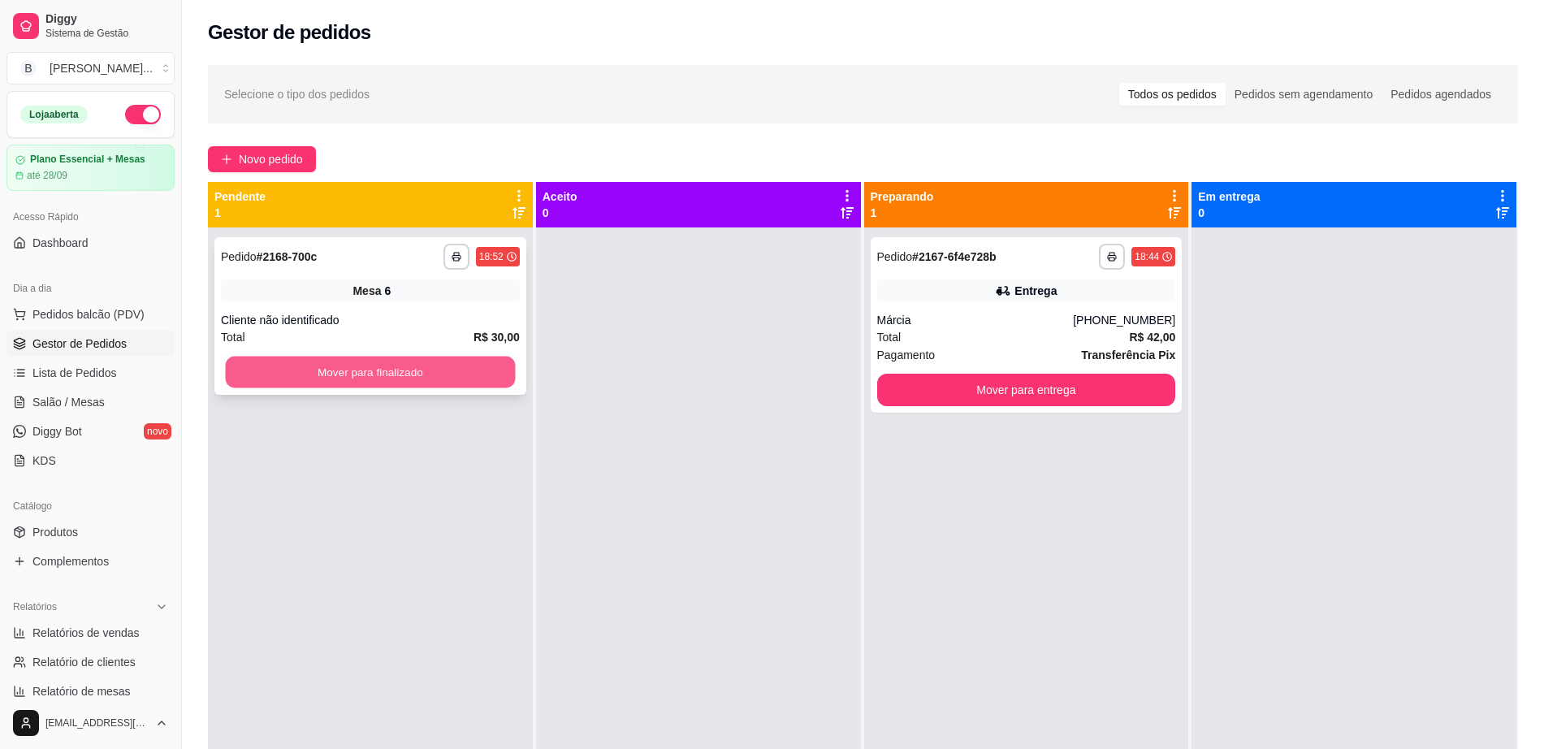
click at [478, 378] on button "Mover para finalizado" at bounding box center [371, 373] width 290 height 32
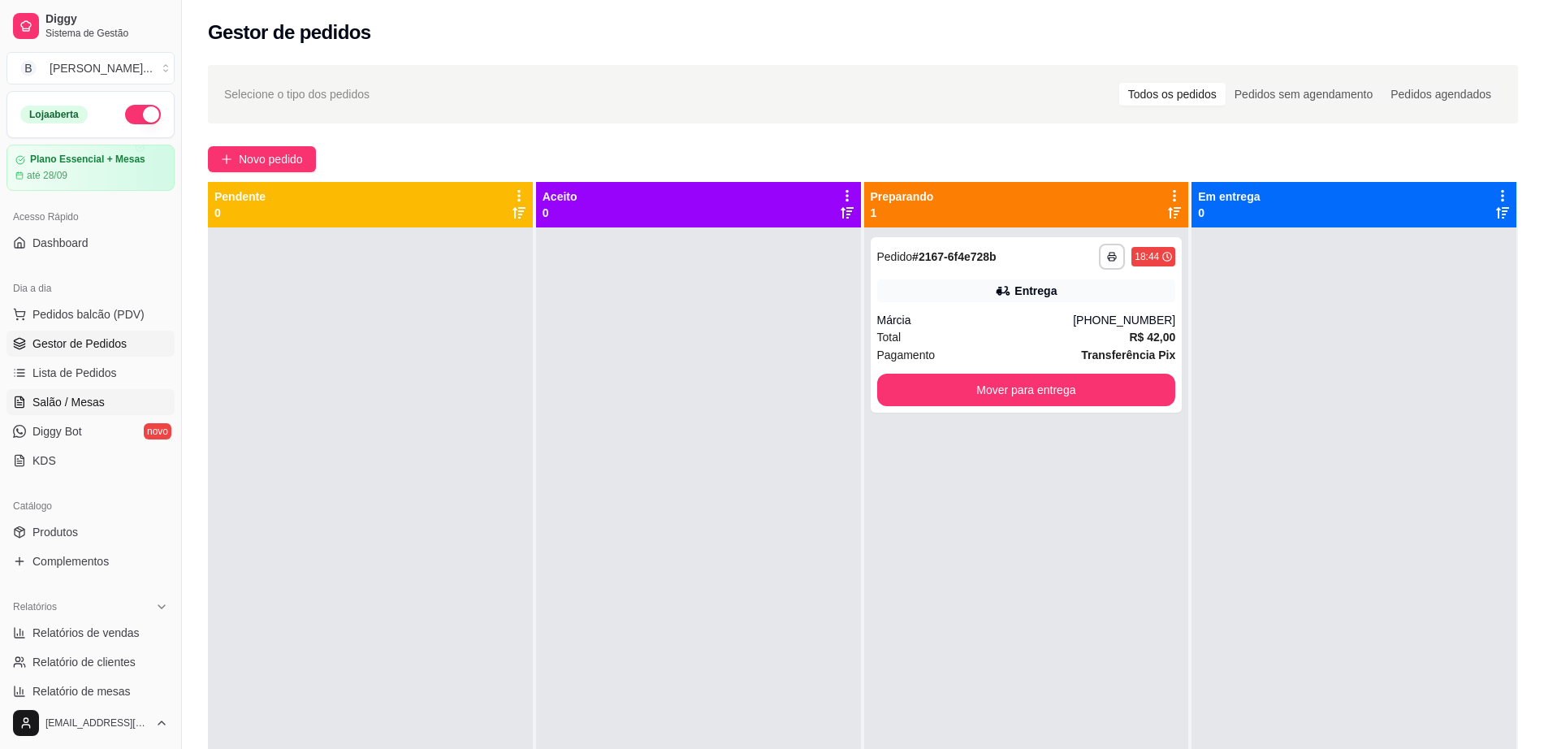
click at [78, 405] on span "Salão / Mesas" at bounding box center [68, 402] width 72 height 16
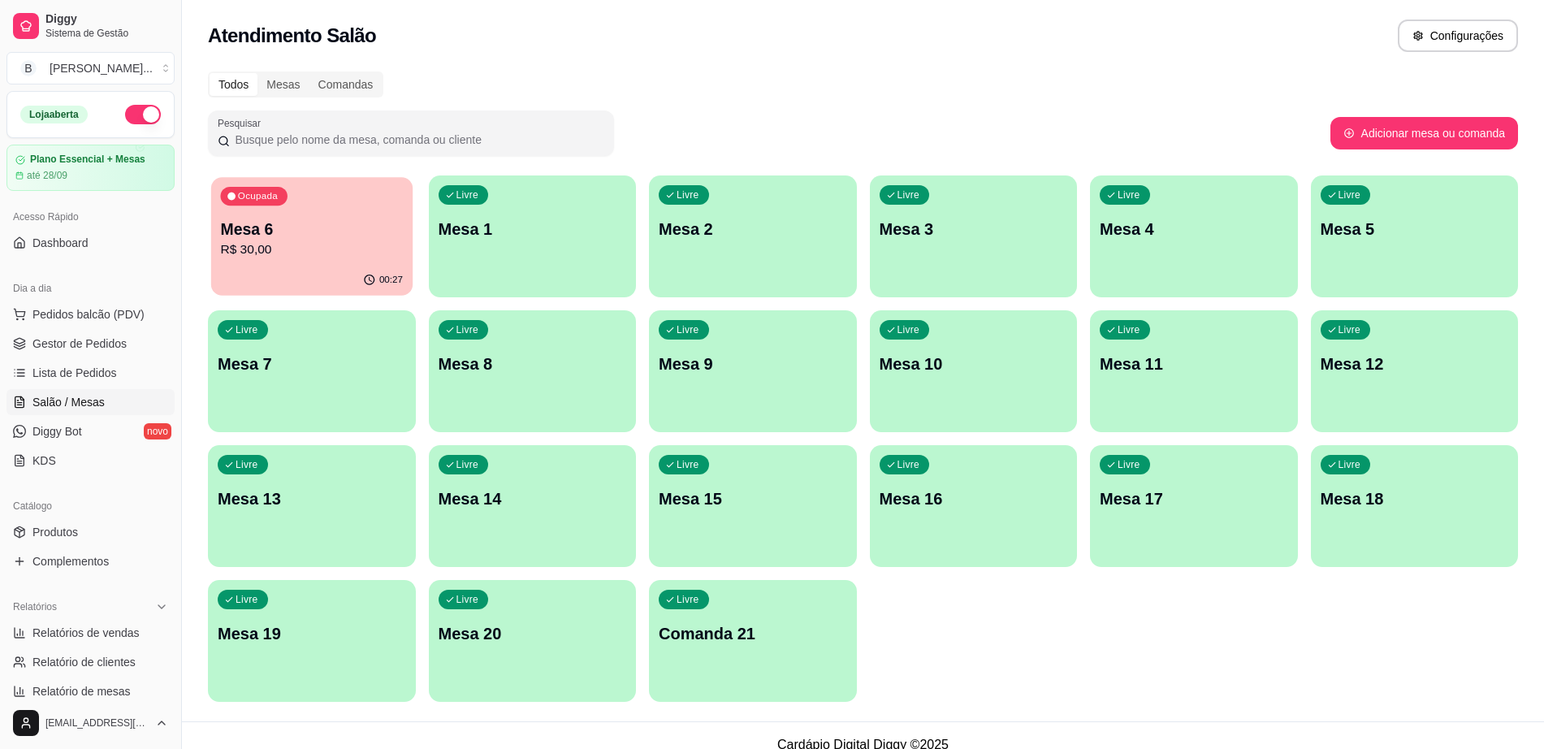
click at [287, 265] on button "Ocupada Mesa 6 R$ 30,00 00:27" at bounding box center [311, 236] width 201 height 119
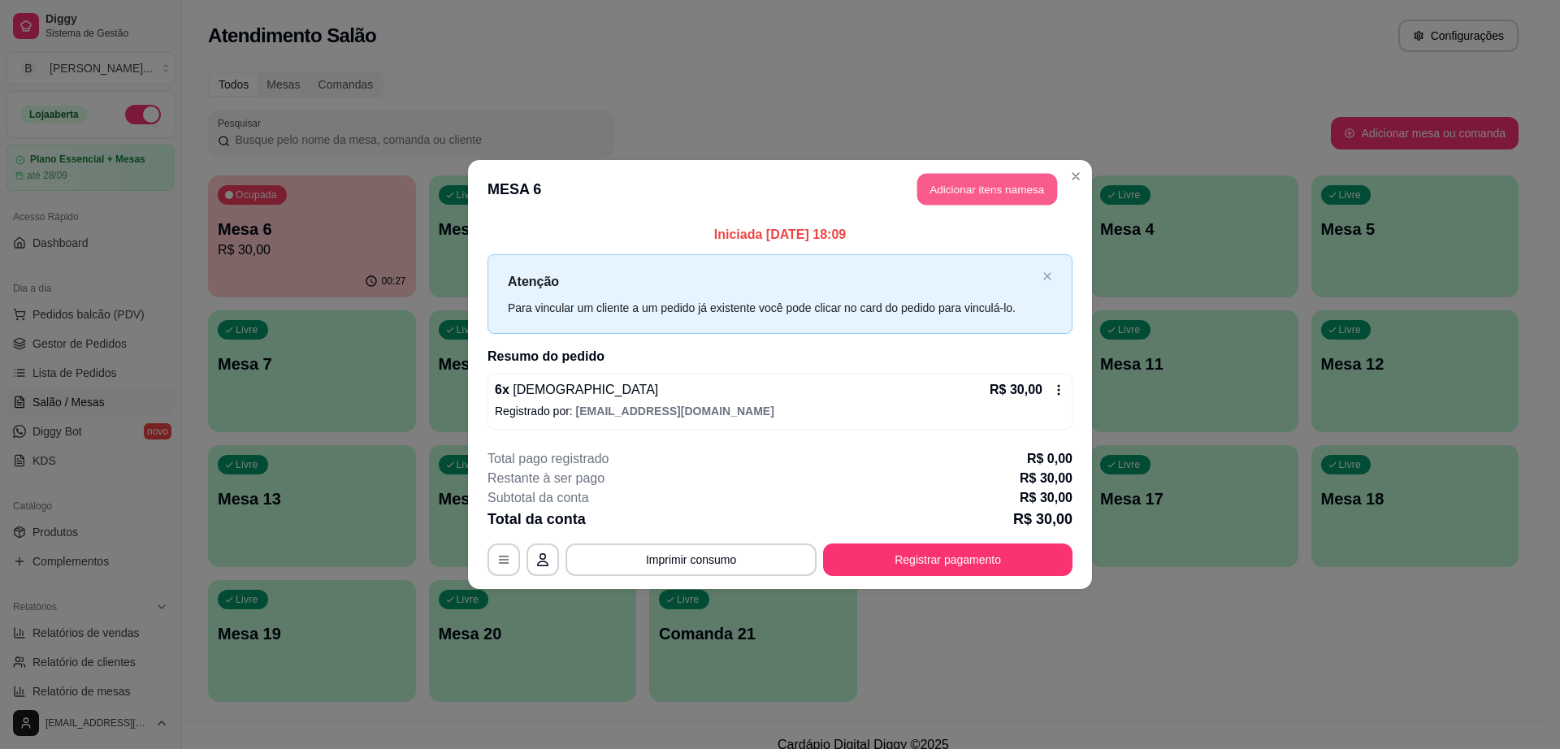
click at [990, 195] on button "Adicionar itens na mesa" at bounding box center [987, 190] width 140 height 32
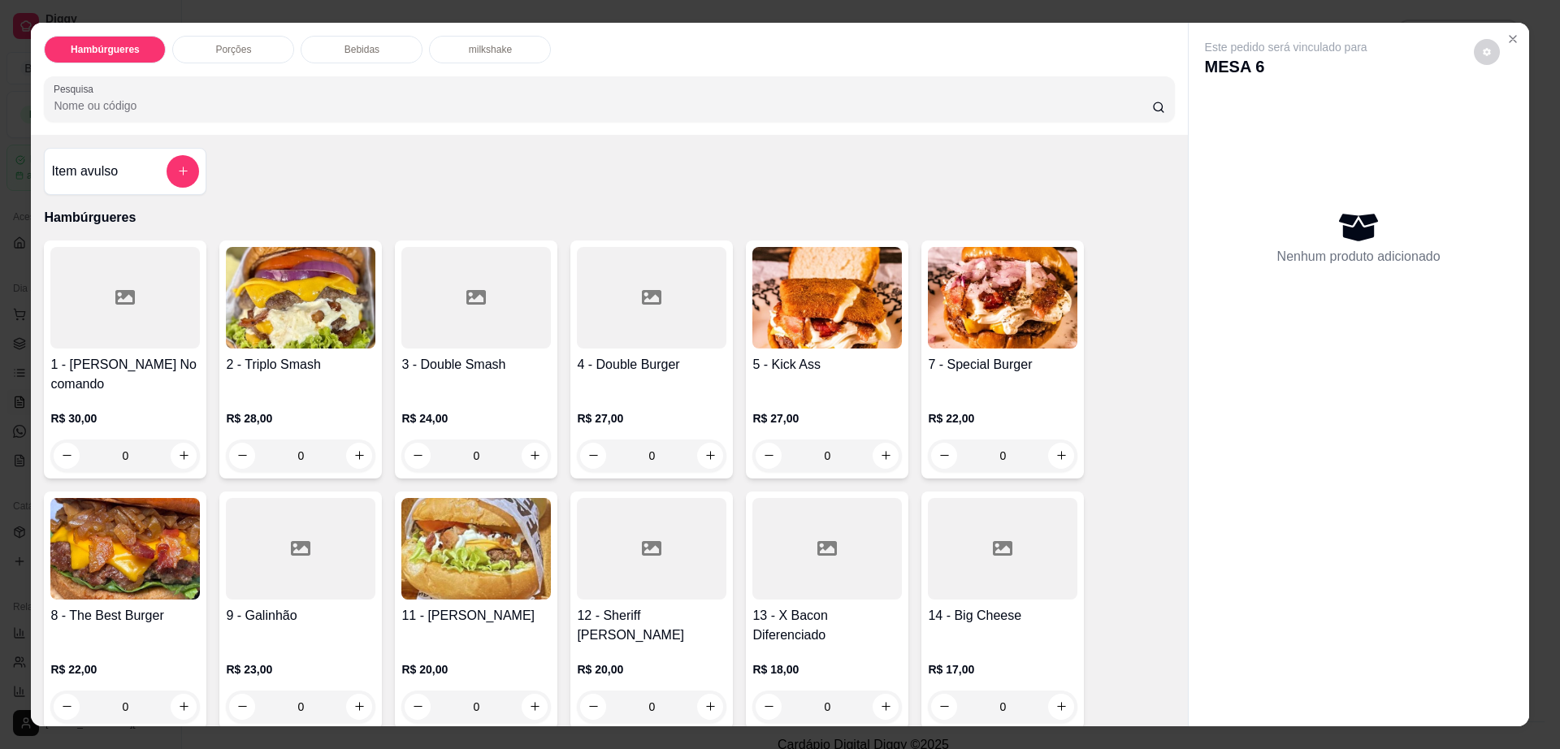
click at [370, 58] on div "Bebidas" at bounding box center [362, 50] width 122 height 28
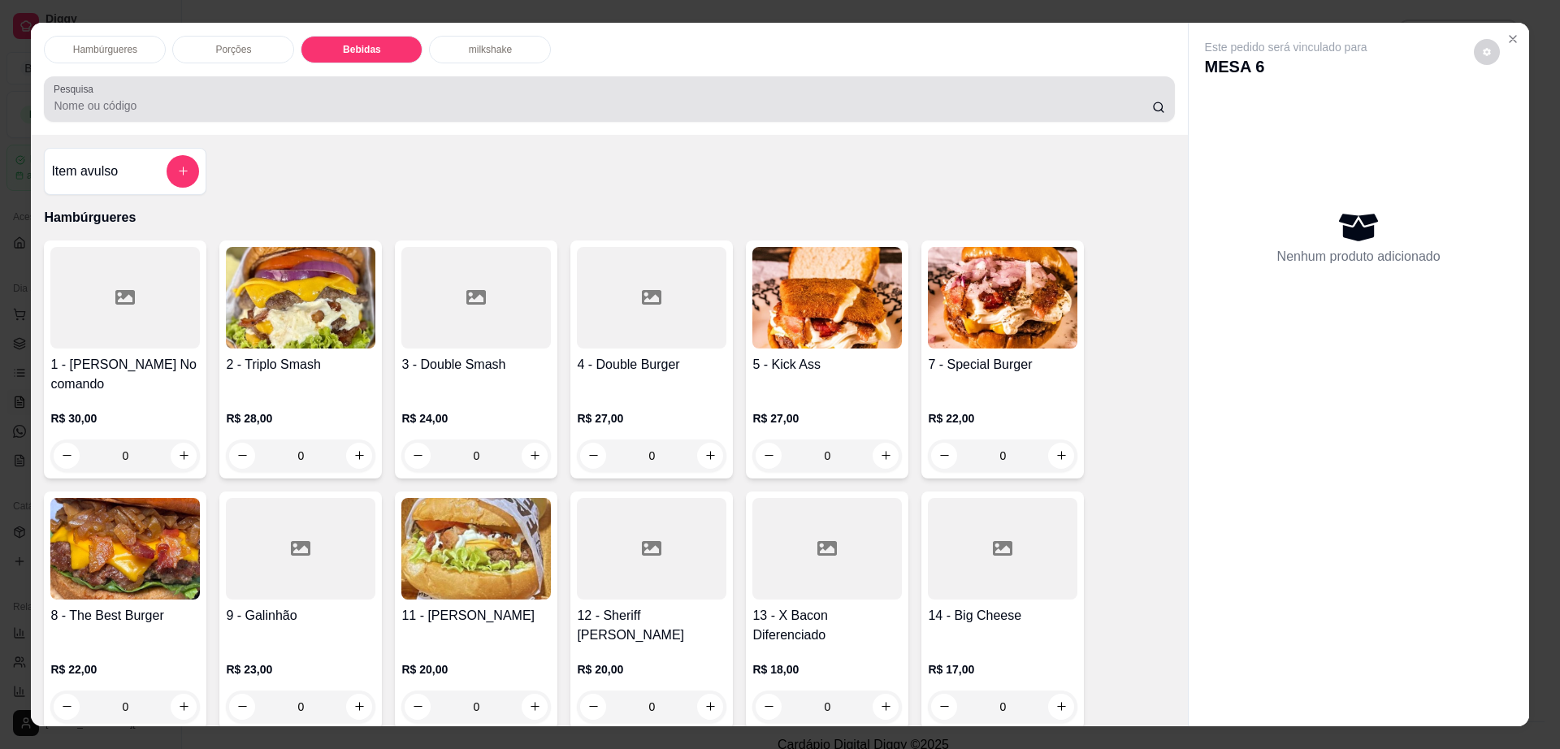
scroll to position [29, 0]
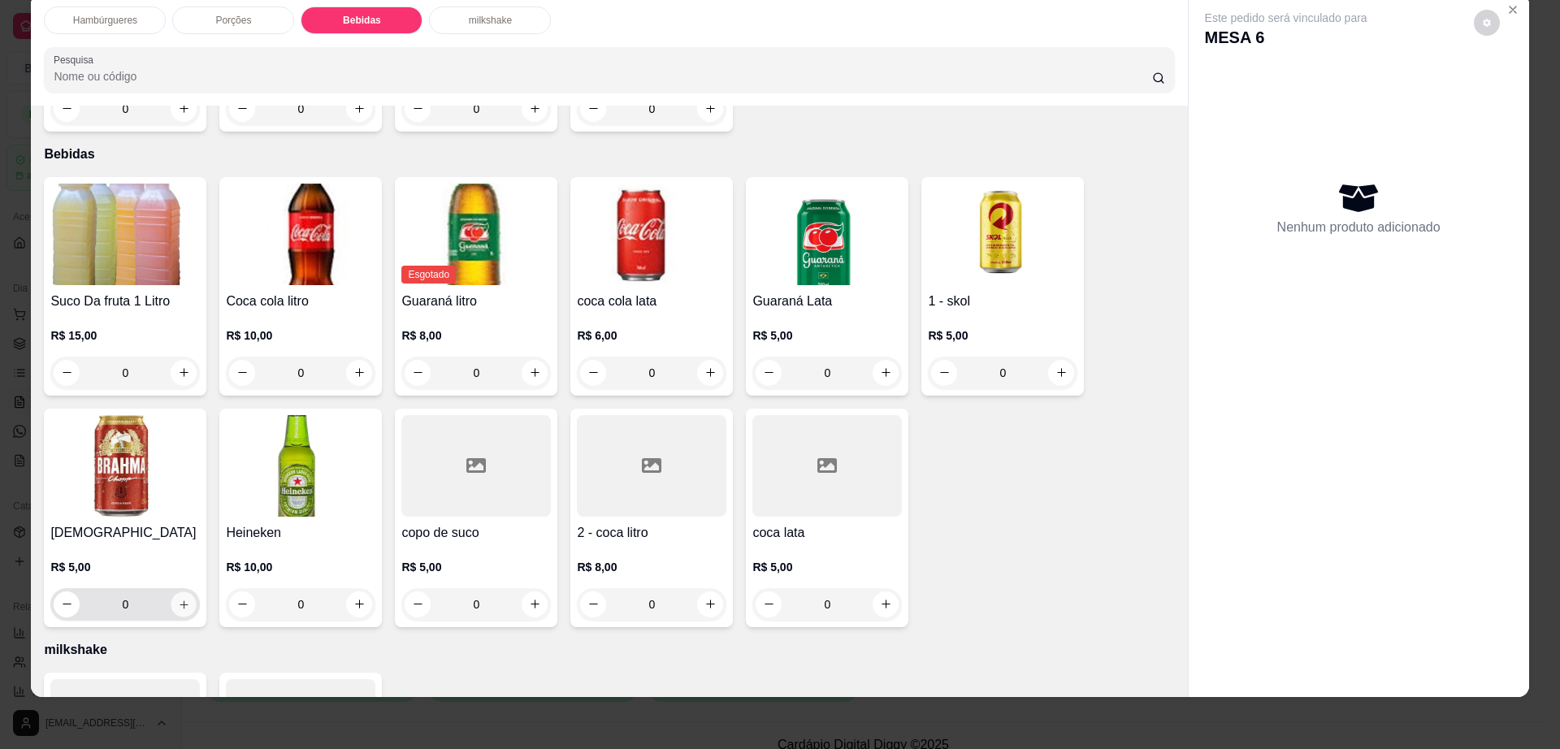
click at [178, 598] on icon "increase-product-quantity" at bounding box center [184, 604] width 12 height 12
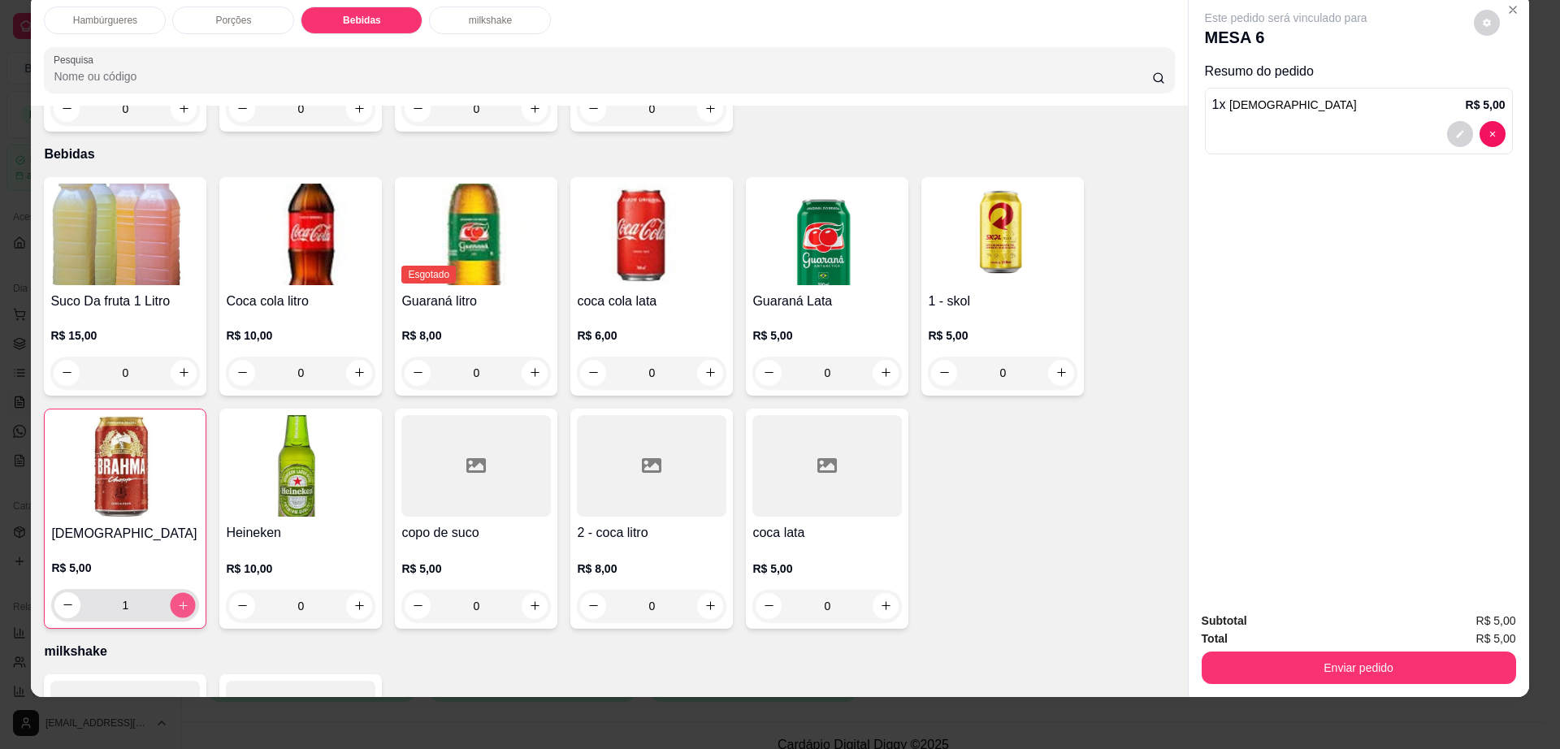
click at [177, 599] on icon "increase-product-quantity" at bounding box center [183, 605] width 12 height 12
type input "2"
click at [1482, 22] on icon "decrease-product-quantity" at bounding box center [1487, 23] width 10 height 10
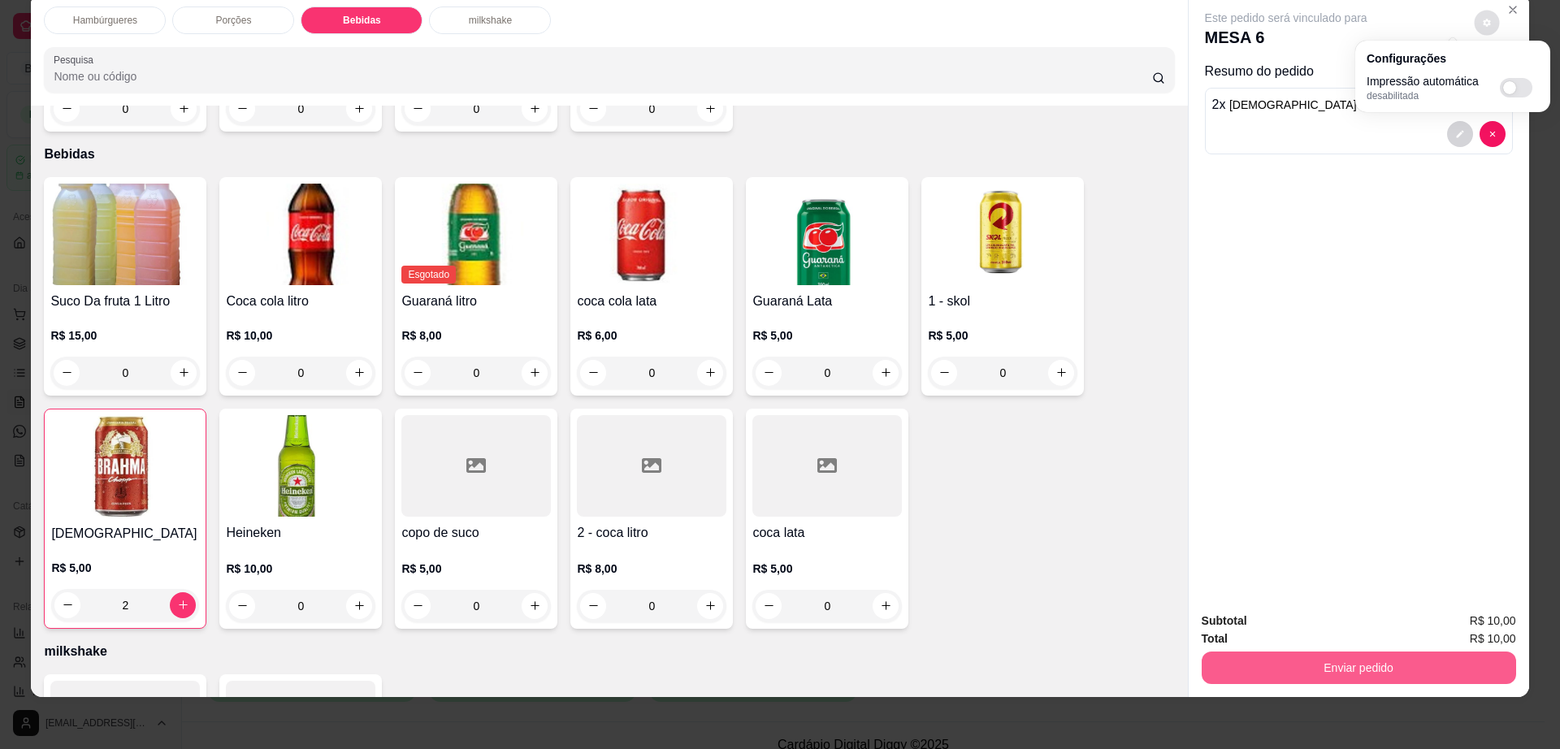
click at [1339, 674] on button "Enviar pedido" at bounding box center [1358, 667] width 314 height 32
click at [1339, 674] on button "Enviar pedido" at bounding box center [1357, 668] width 305 height 32
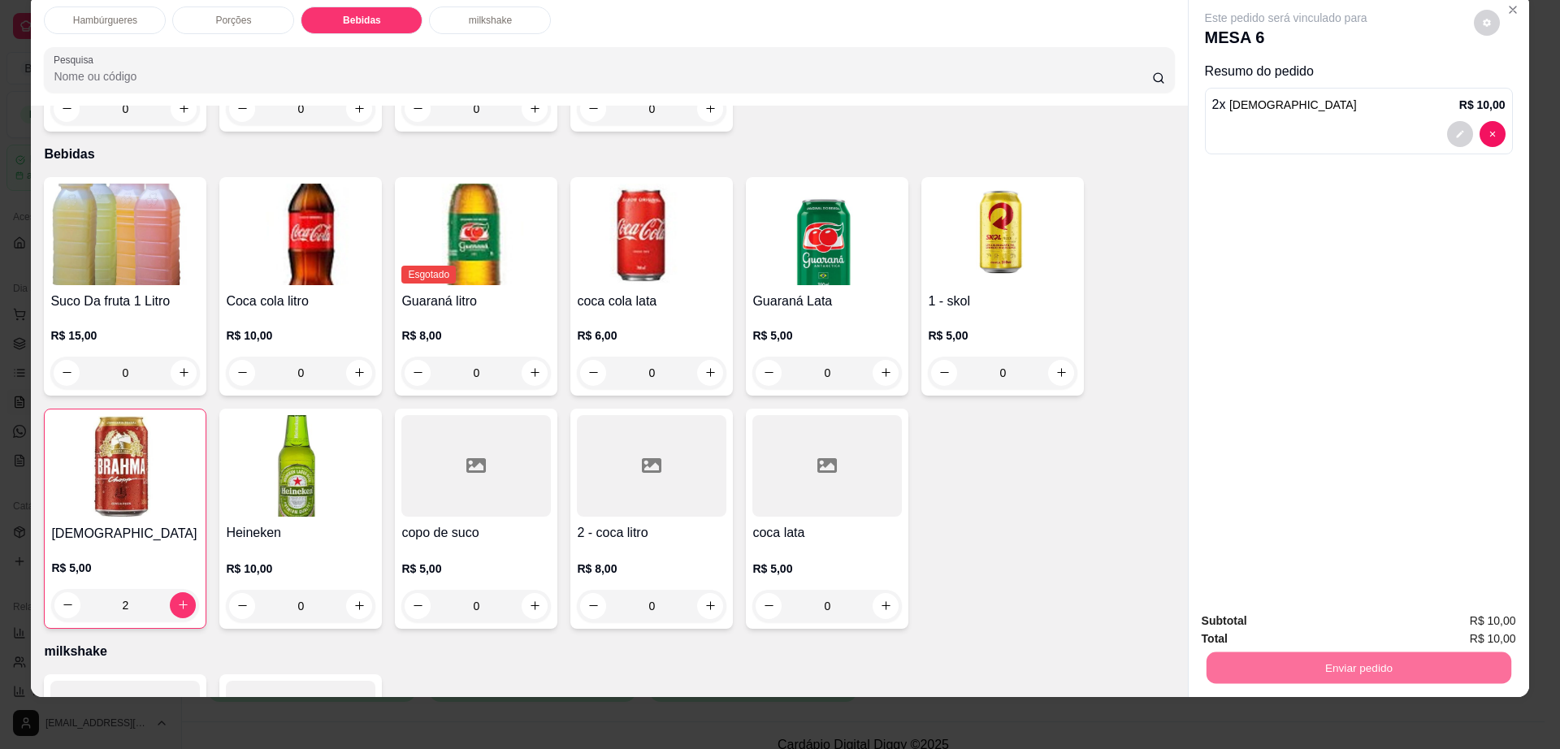
click at [1306, 622] on button "Não registrar e enviar pedido" at bounding box center [1302, 627] width 169 height 31
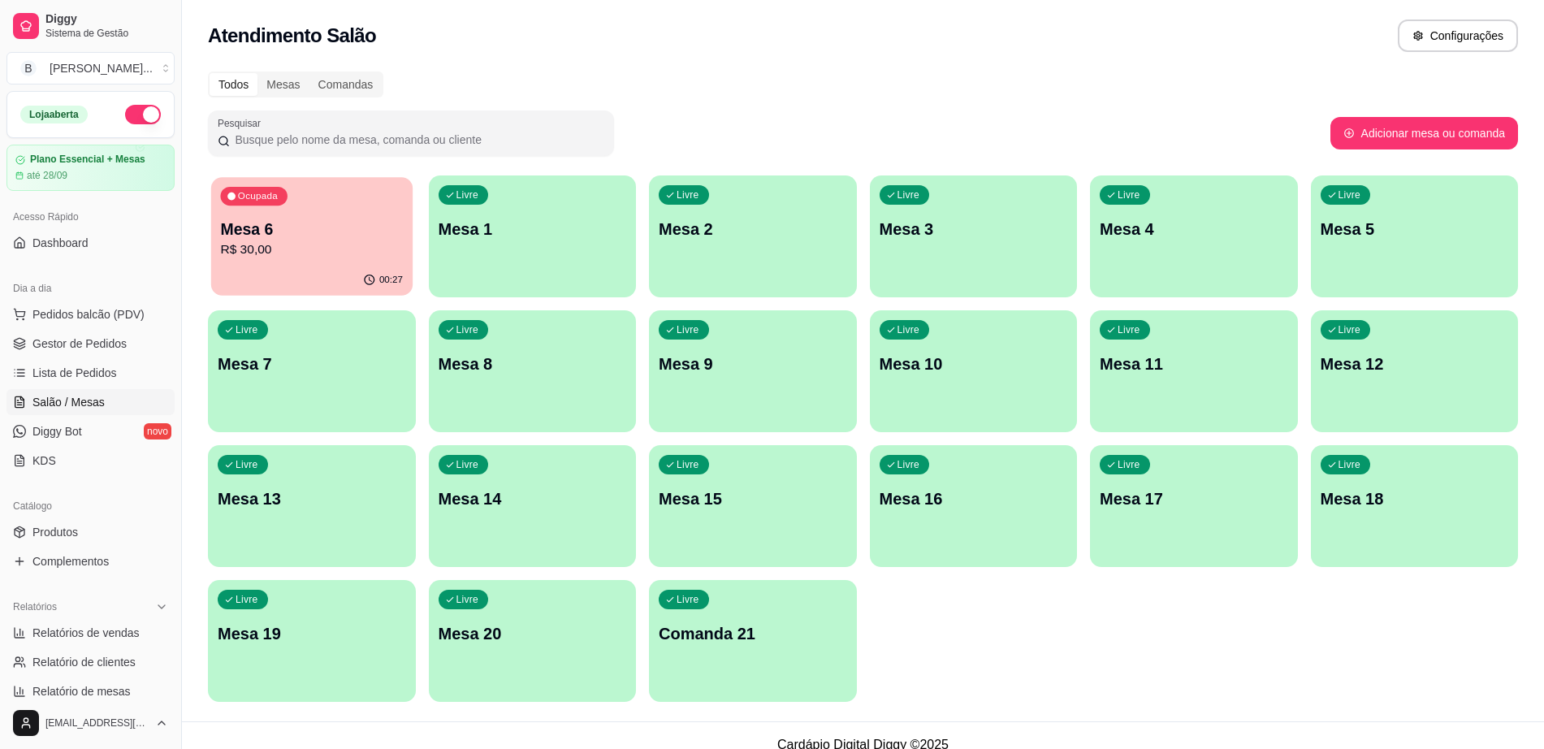
click at [308, 241] on p "R$ 30,00" at bounding box center [311, 249] width 183 height 19
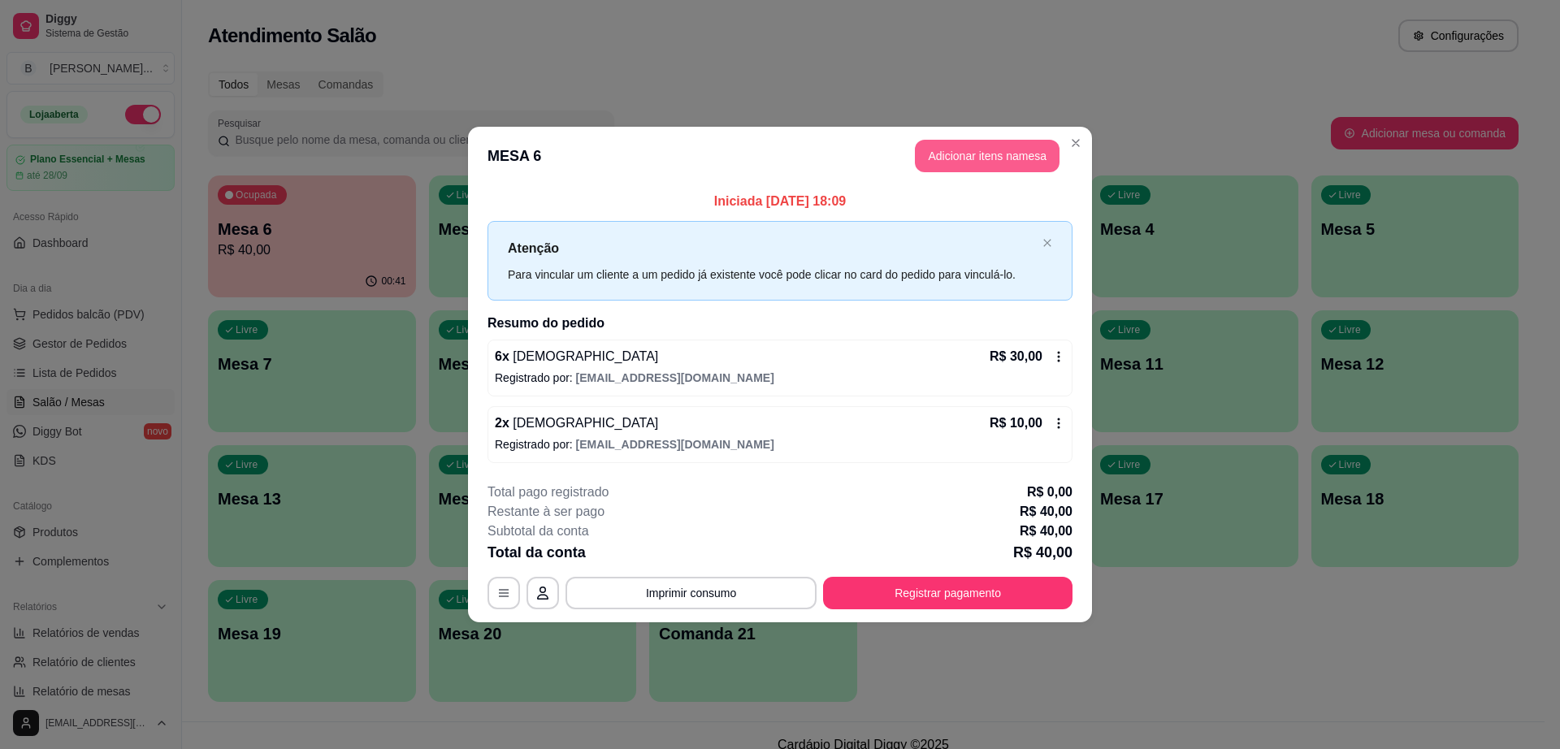
click at [1024, 143] on button "Adicionar itens na mesa" at bounding box center [987, 156] width 145 height 32
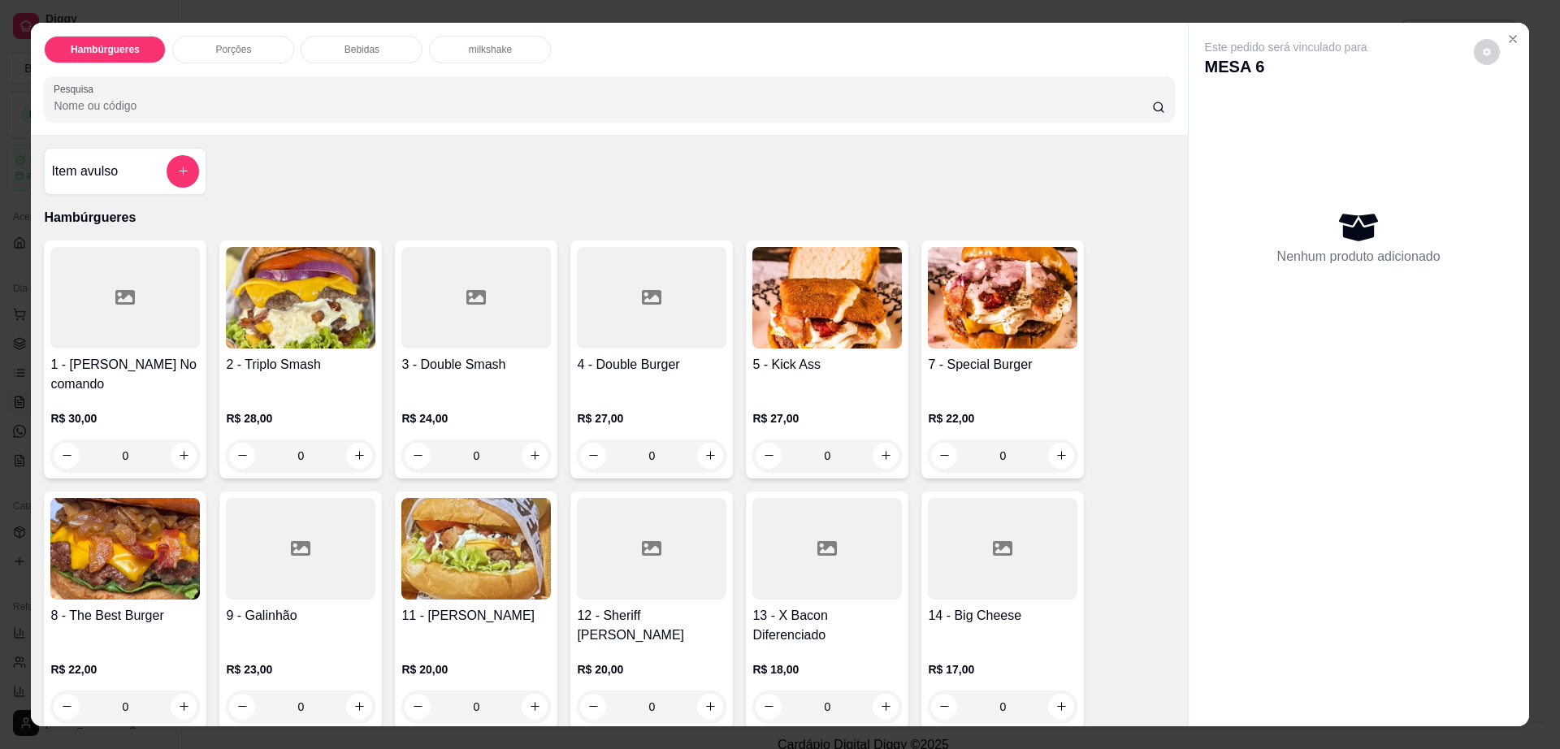
click at [346, 41] on div "Bebidas" at bounding box center [362, 50] width 122 height 28
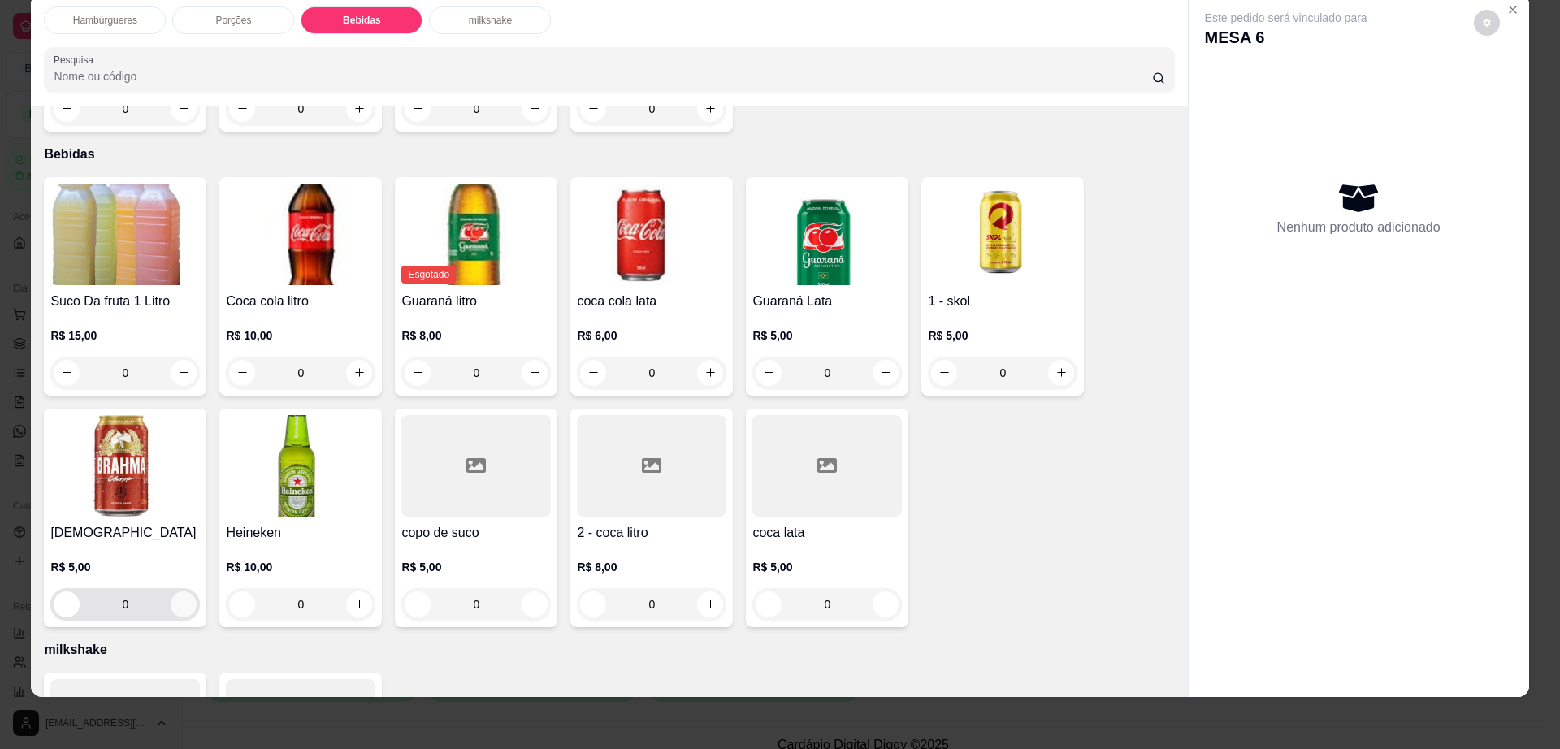
click at [177, 591] on button "increase-product-quantity" at bounding box center [184, 604] width 26 height 26
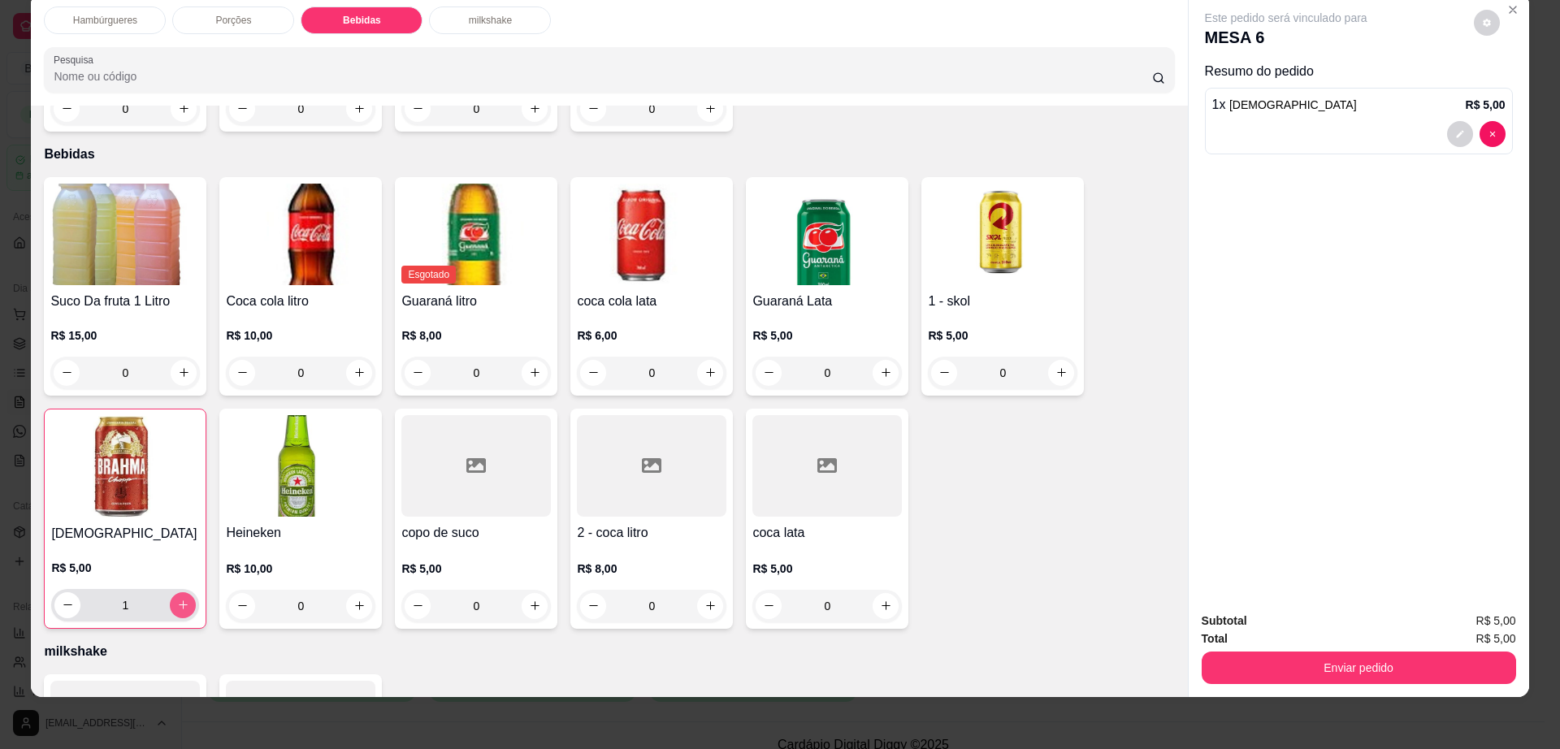
click at [177, 599] on icon "increase-product-quantity" at bounding box center [183, 605] width 12 height 12
type input "2"
click at [1482, 26] on icon "decrease-product-quantity" at bounding box center [1486, 23] width 8 height 8
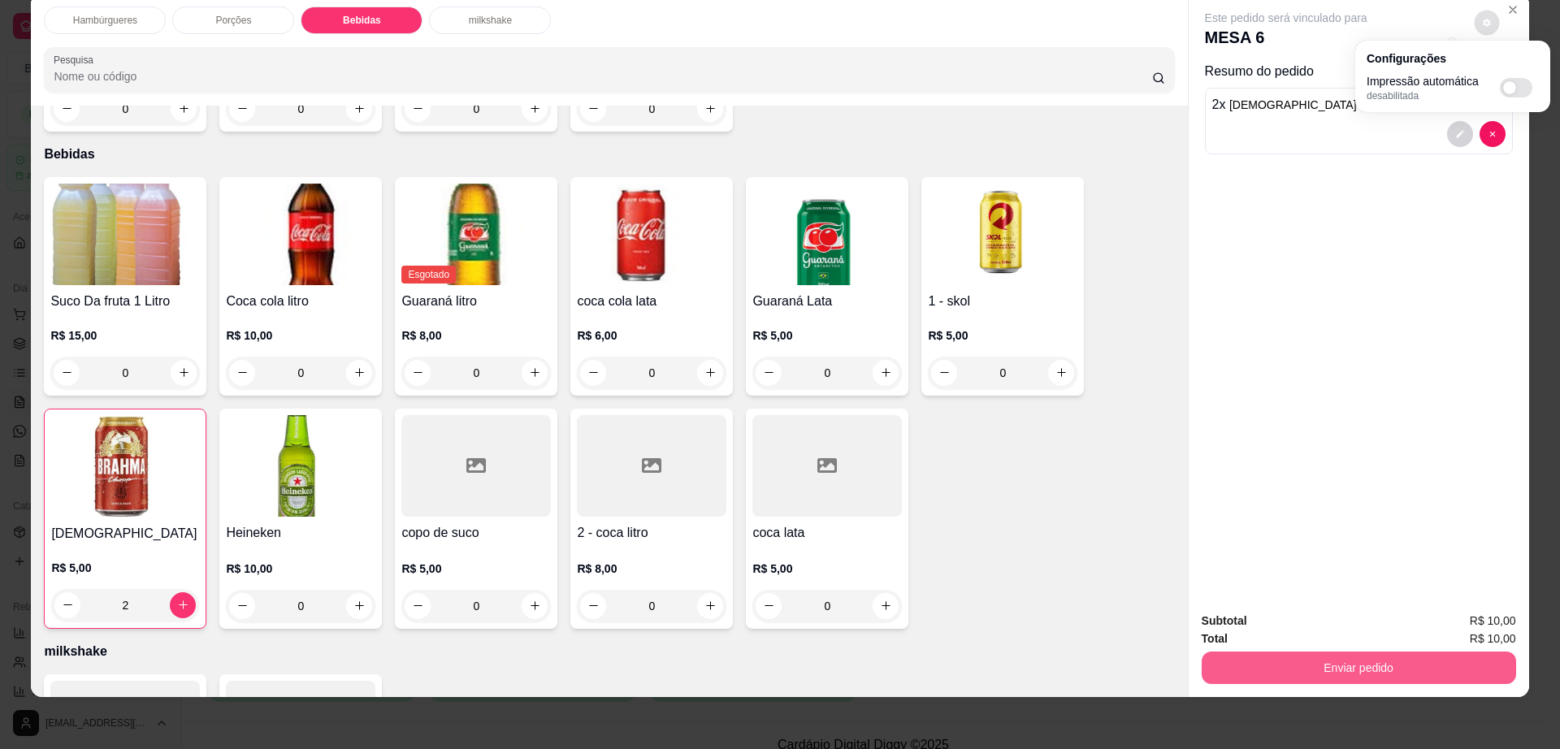
click at [1302, 661] on button "Enviar pedido" at bounding box center [1358, 667] width 314 height 32
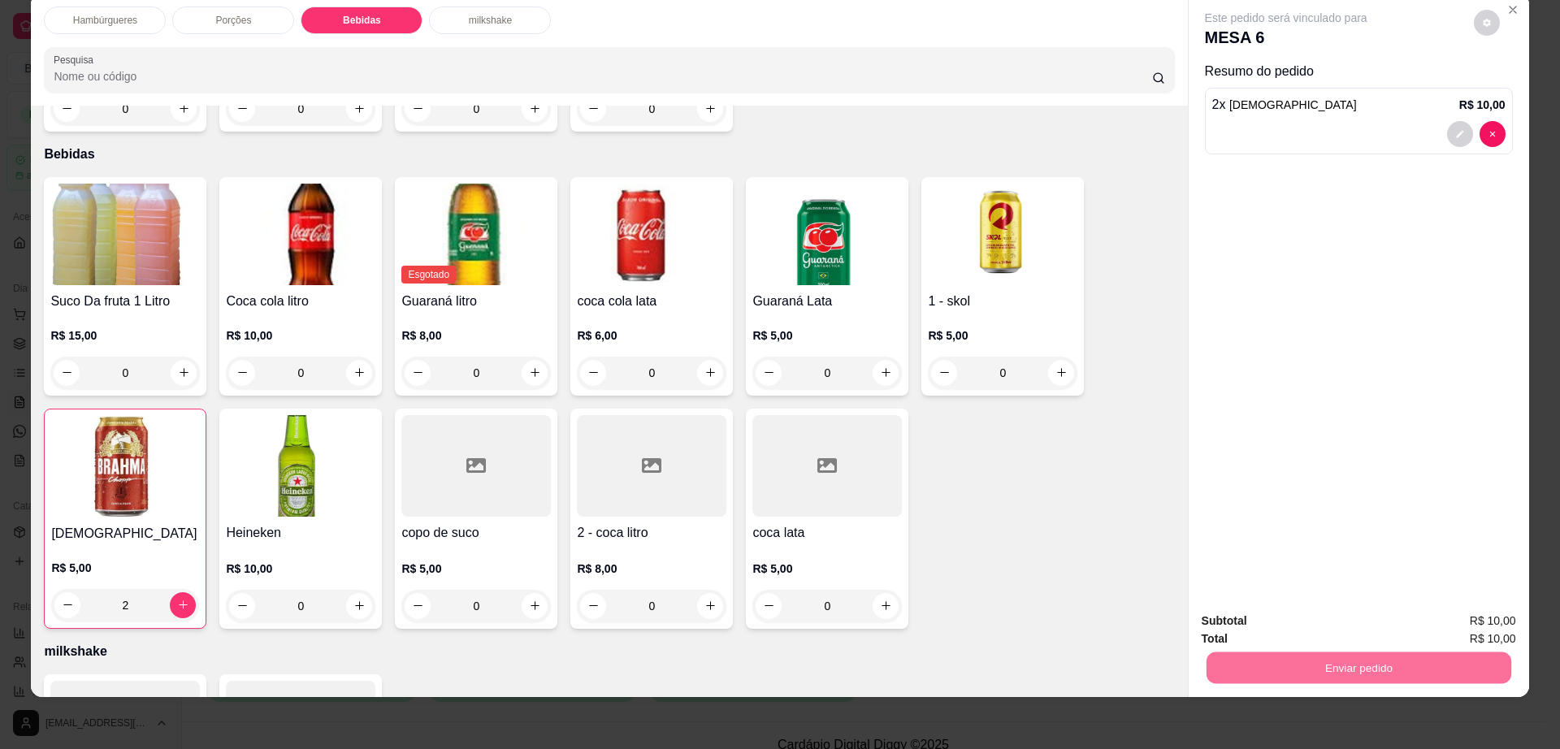
click at [1311, 622] on button "Não registrar e enviar pedido" at bounding box center [1302, 627] width 169 height 31
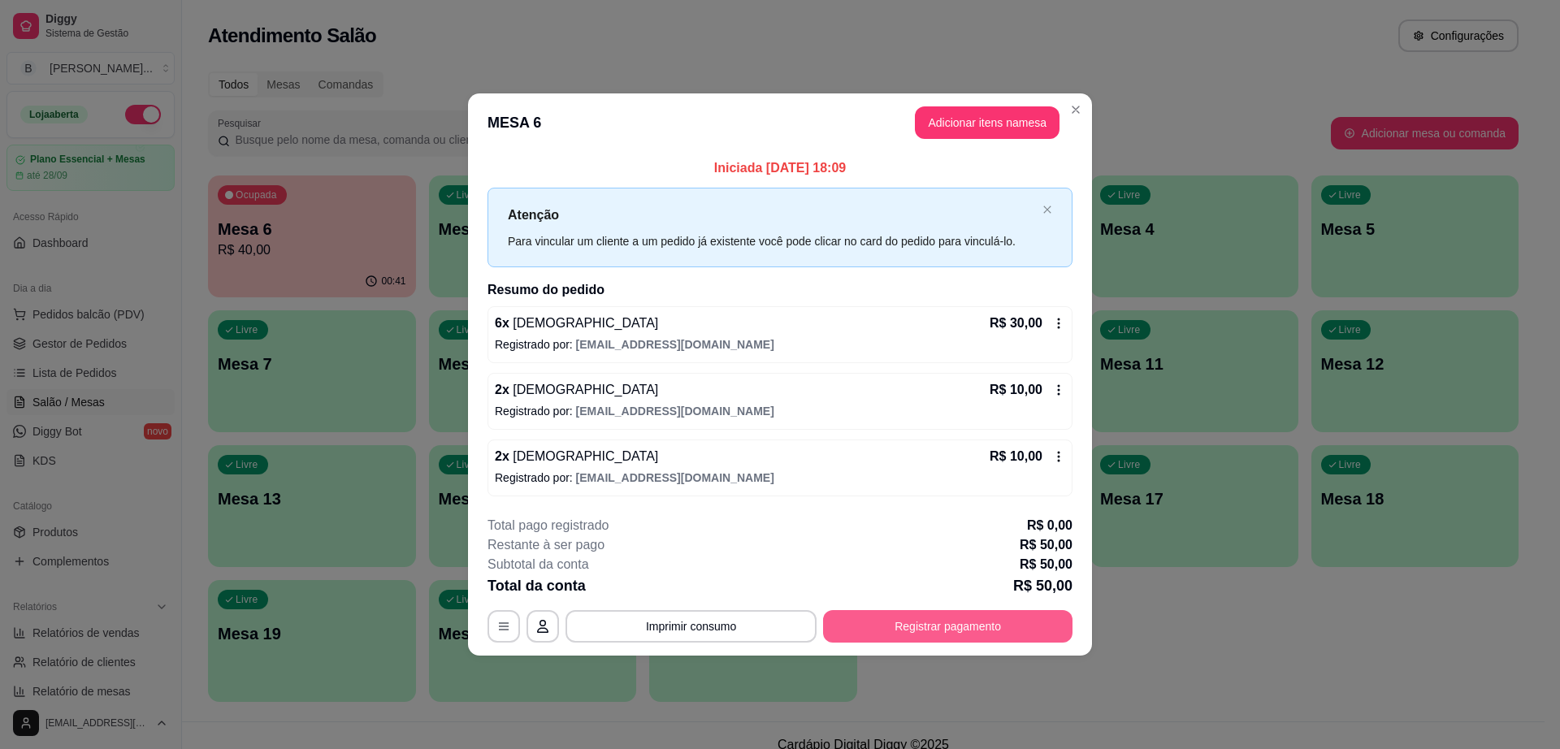
click at [960, 625] on button "Registrar pagamento" at bounding box center [947, 626] width 249 height 32
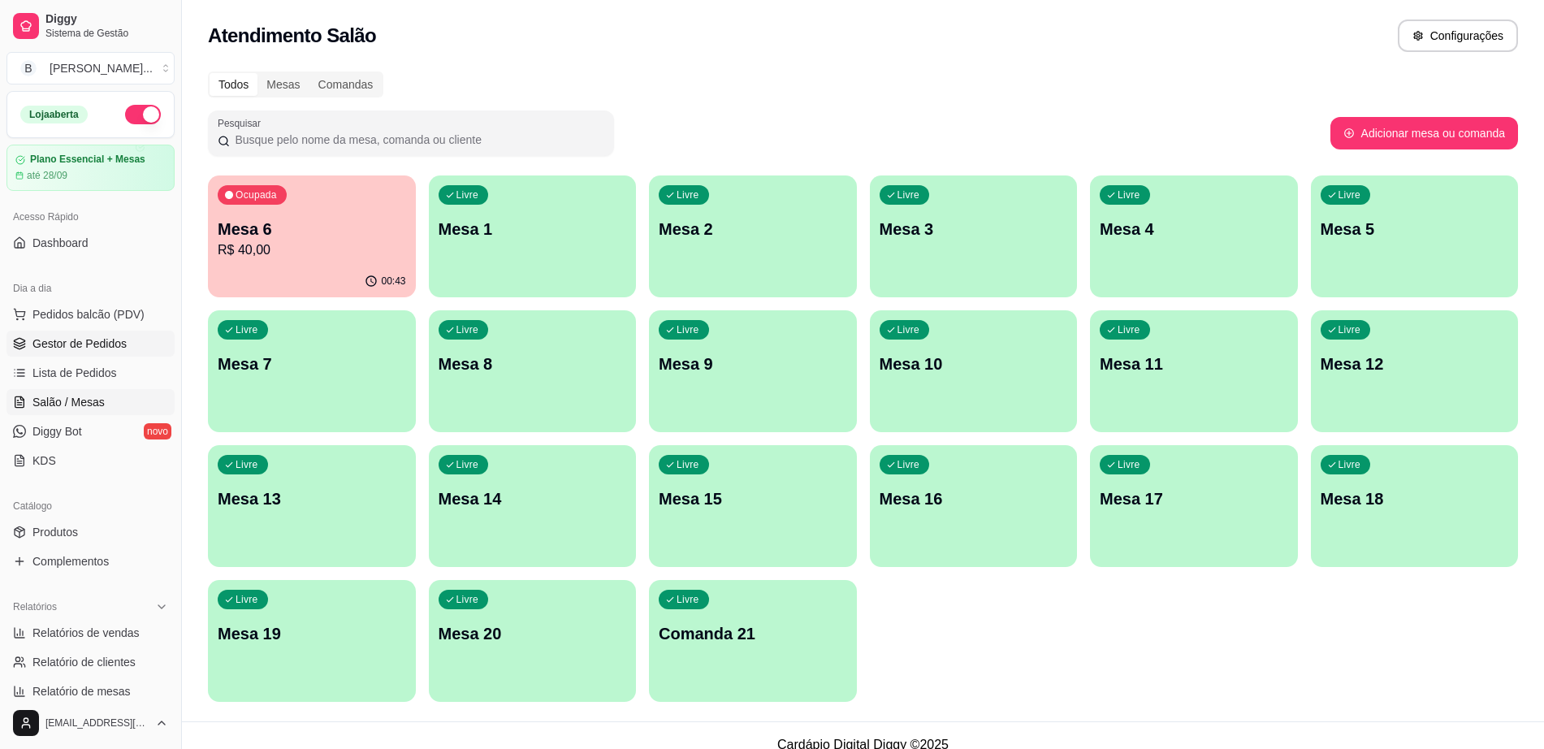
click at [81, 338] on span "Gestor de Pedidos" at bounding box center [79, 343] width 94 height 16
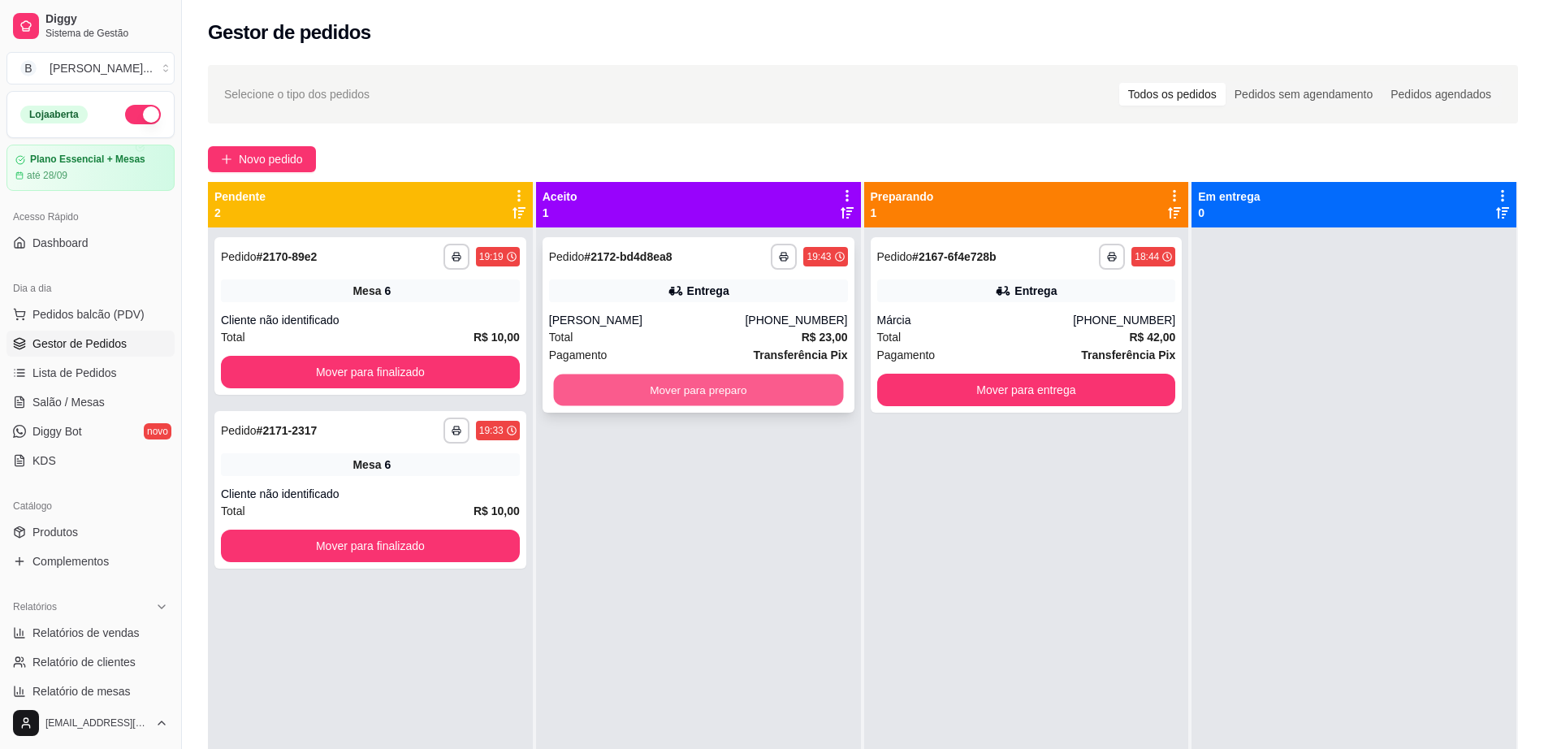
click at [670, 405] on button "Mover para preparo" at bounding box center [698, 390] width 290 height 32
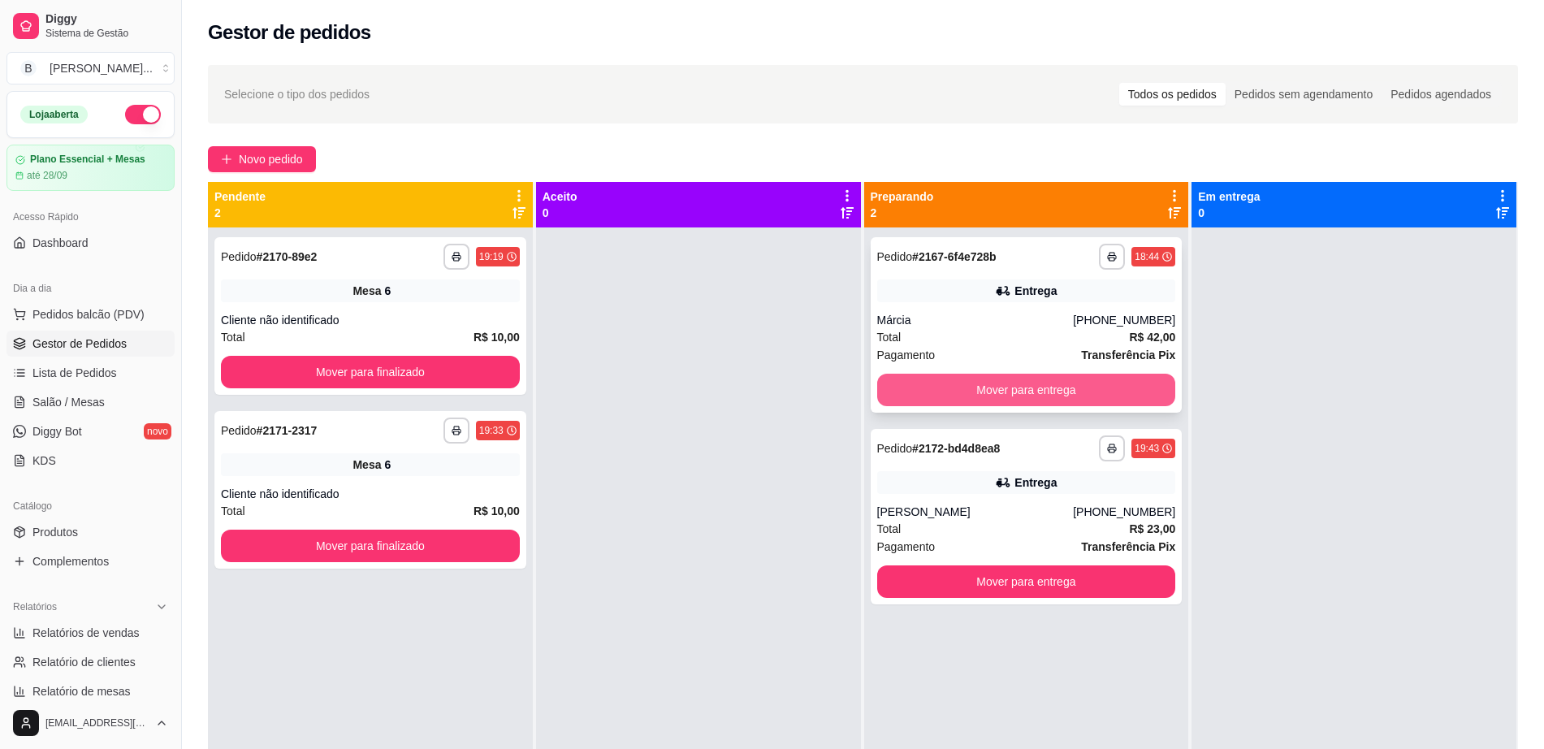
click at [1057, 383] on button "Mover para entrega" at bounding box center [1026, 390] width 299 height 32
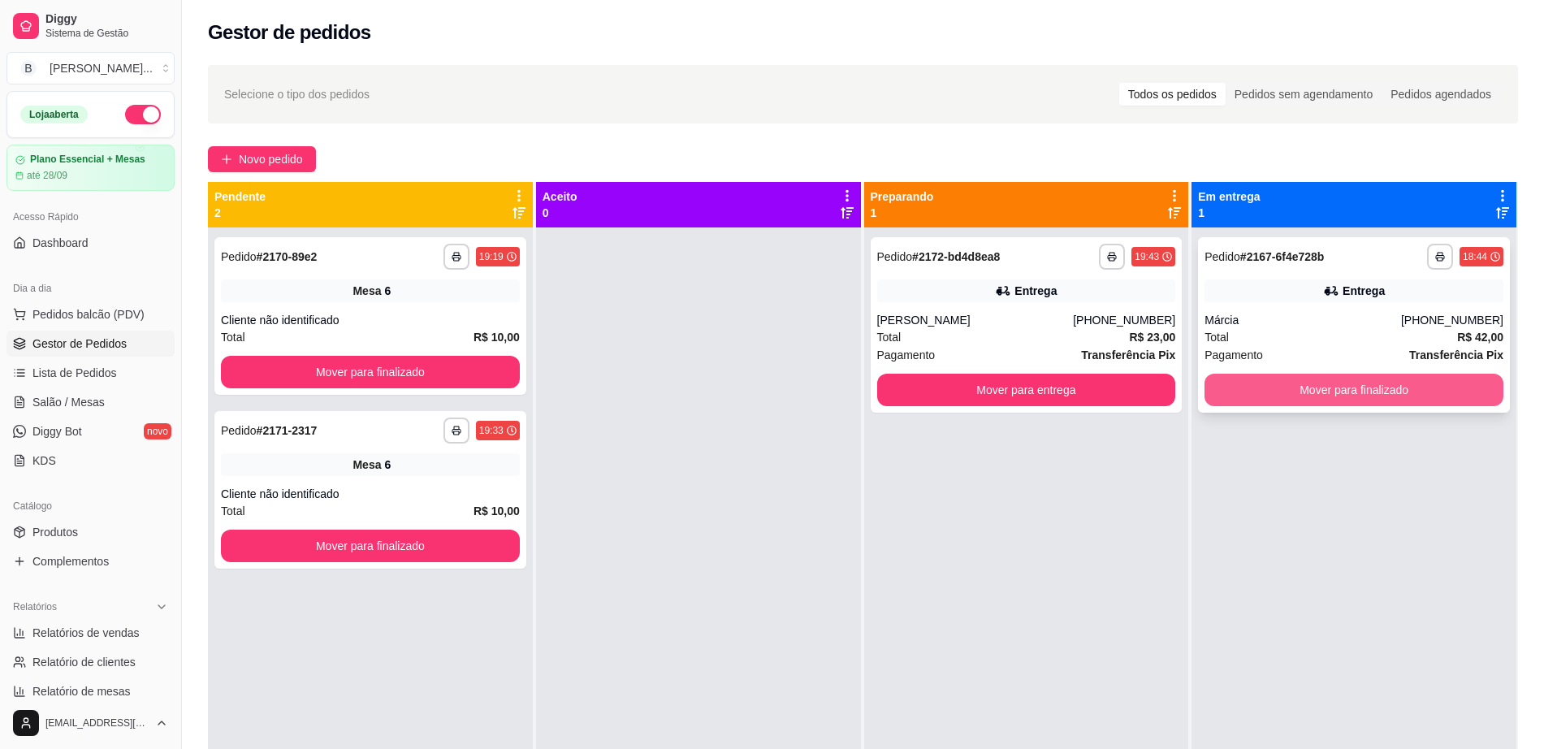
click at [1309, 393] on button "Mover para finalizado" at bounding box center [1354, 390] width 299 height 32
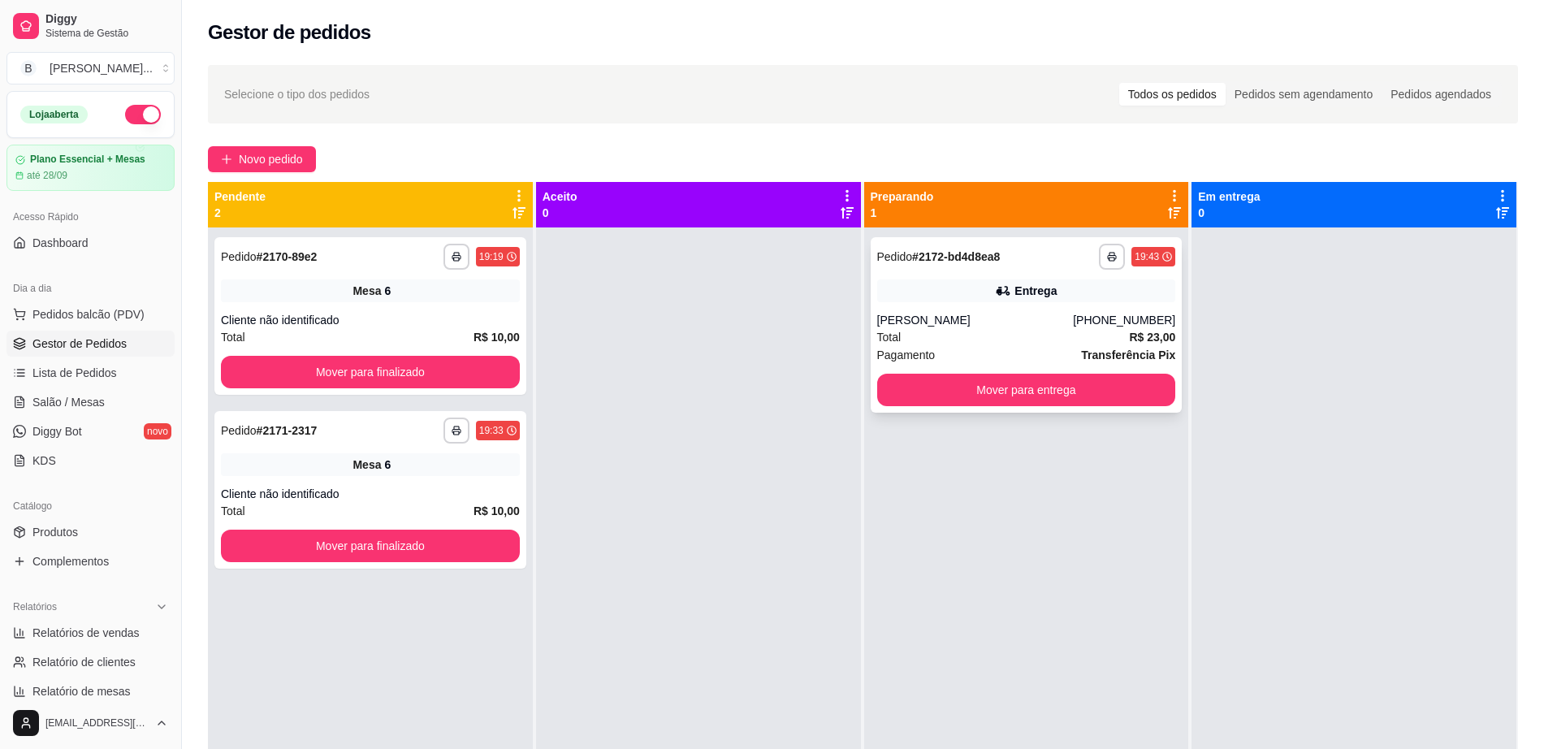
click at [1038, 323] on div "[PERSON_NAME]" at bounding box center [975, 320] width 197 height 16
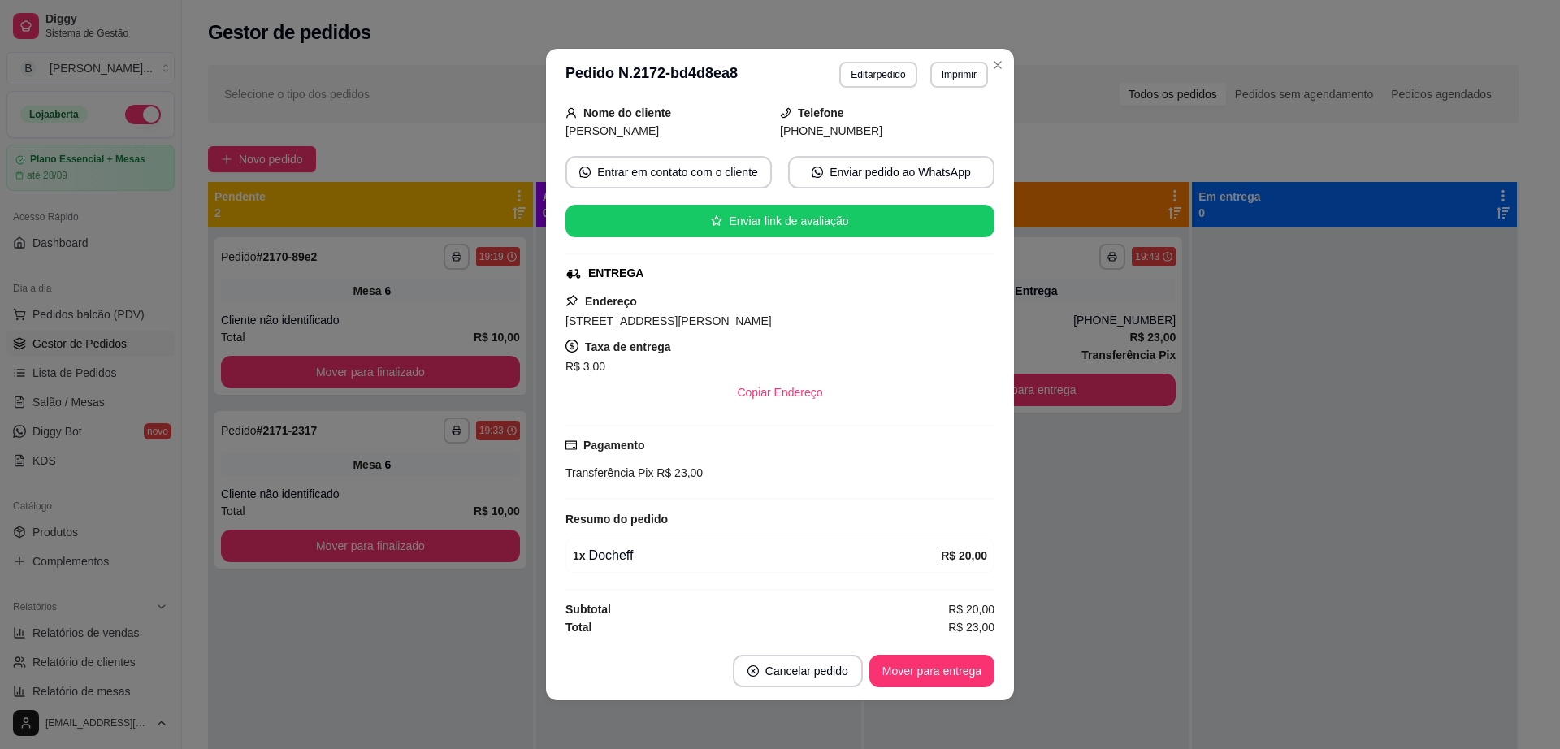
scroll to position [103, 0]
click at [772, 399] on button "Copiar Endereço" at bounding box center [780, 392] width 108 height 32
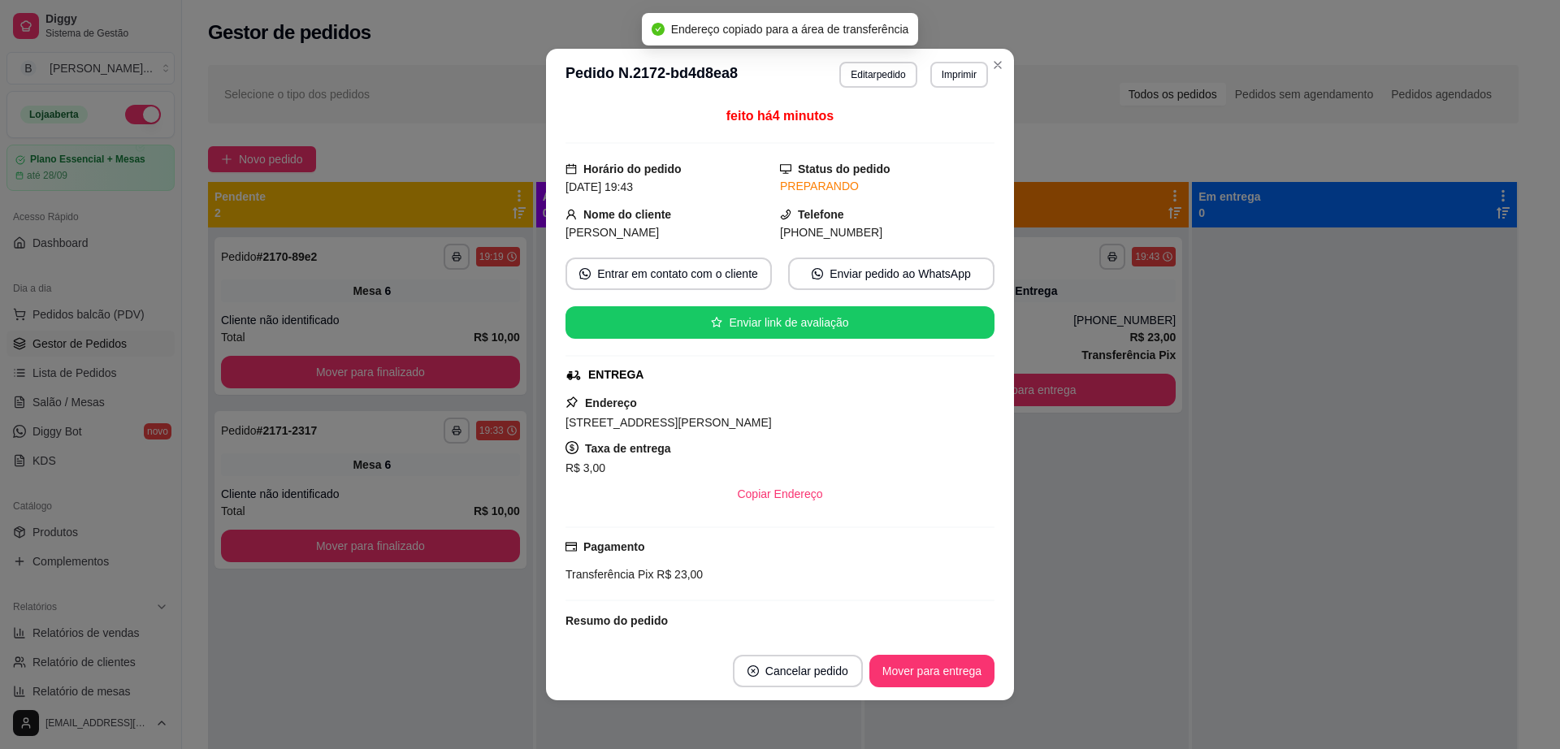
scroll to position [0, 0]
click at [864, 77] on button "Editar pedido" at bounding box center [877, 75] width 77 height 26
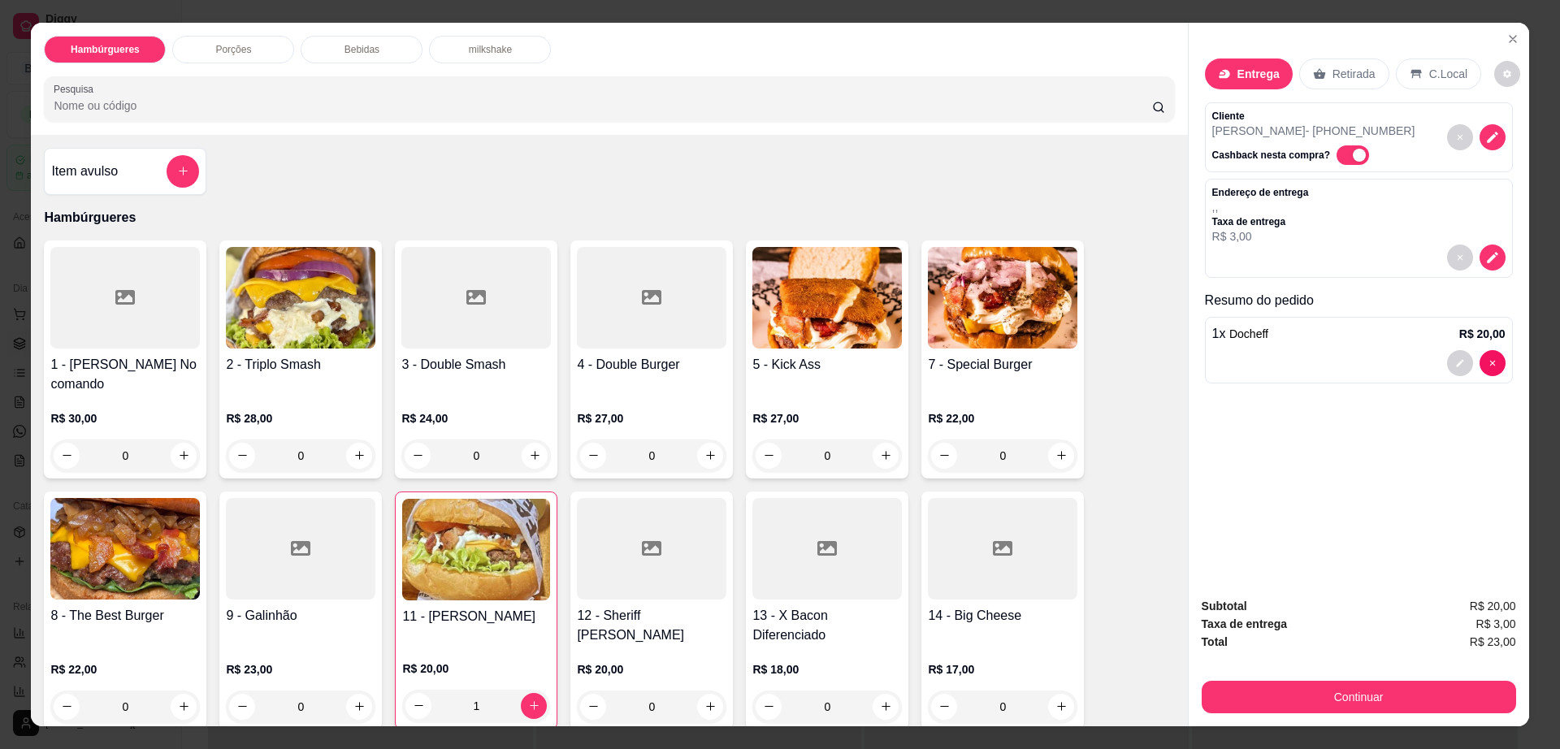
click at [373, 49] on div "Bebidas" at bounding box center [362, 50] width 122 height 28
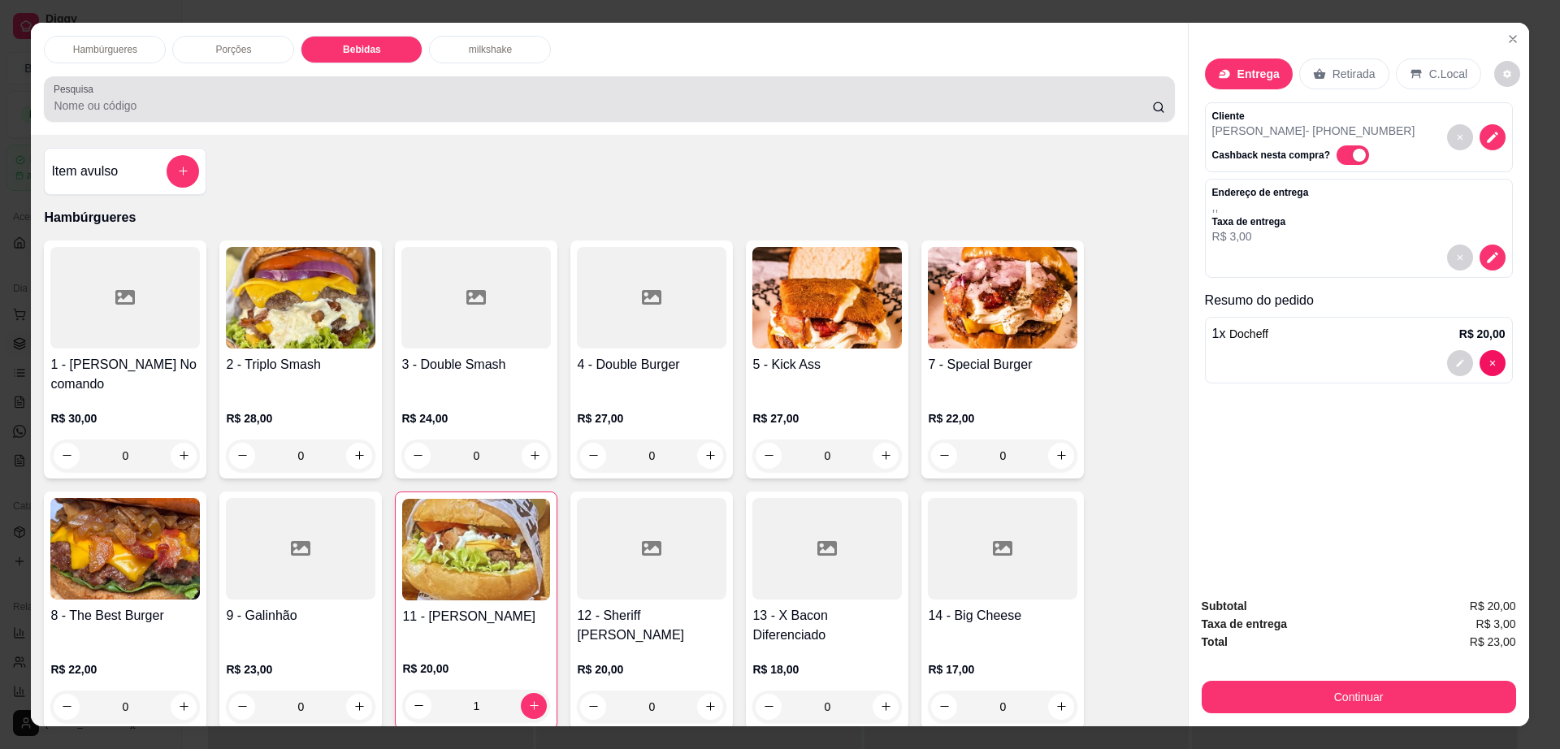
scroll to position [29, 0]
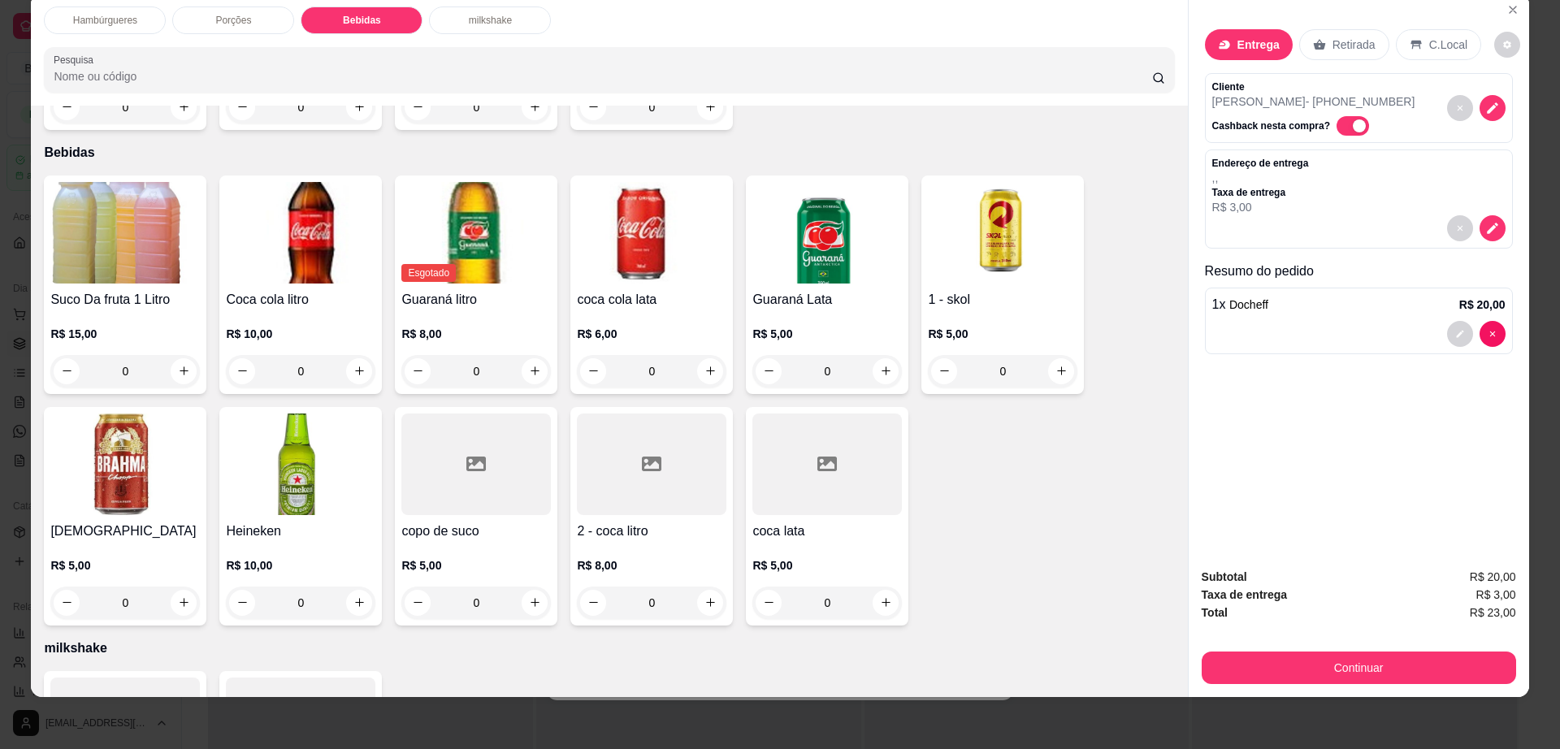
click at [597, 203] on img at bounding box center [651, 233] width 149 height 102
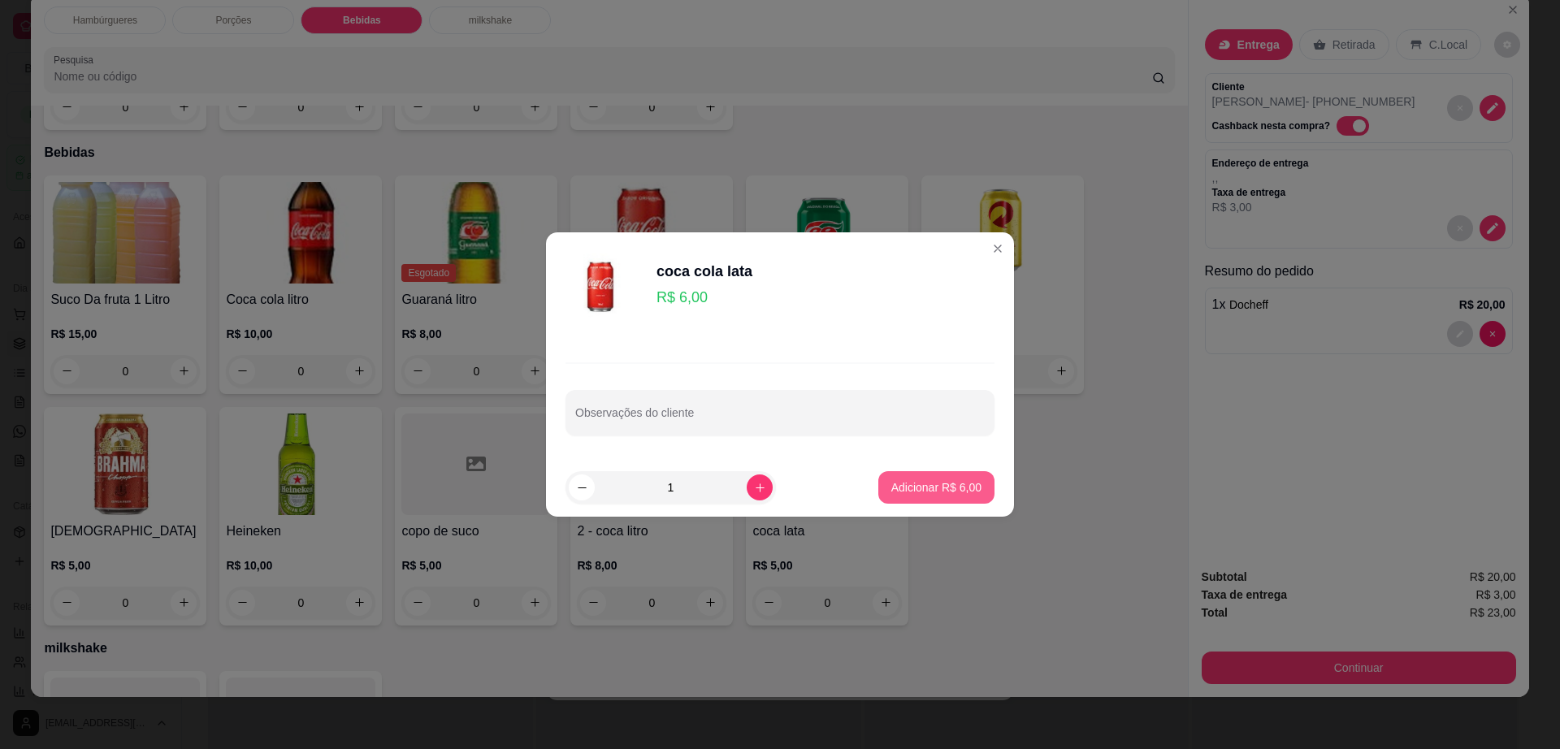
click at [911, 484] on p "Adicionar R$ 6,00" at bounding box center [936, 487] width 90 height 16
type input "1"
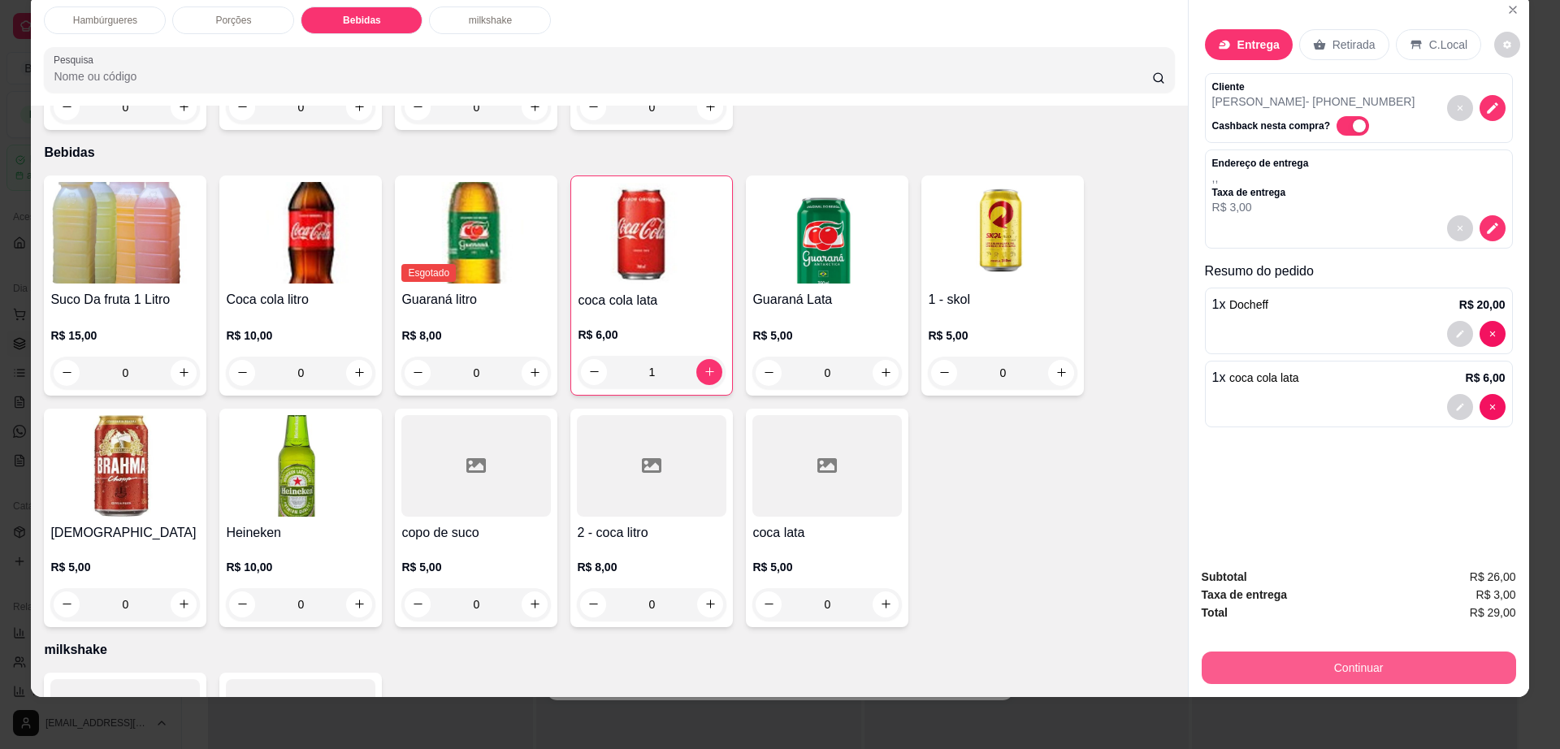
click at [1292, 655] on button "Continuar" at bounding box center [1358, 667] width 314 height 32
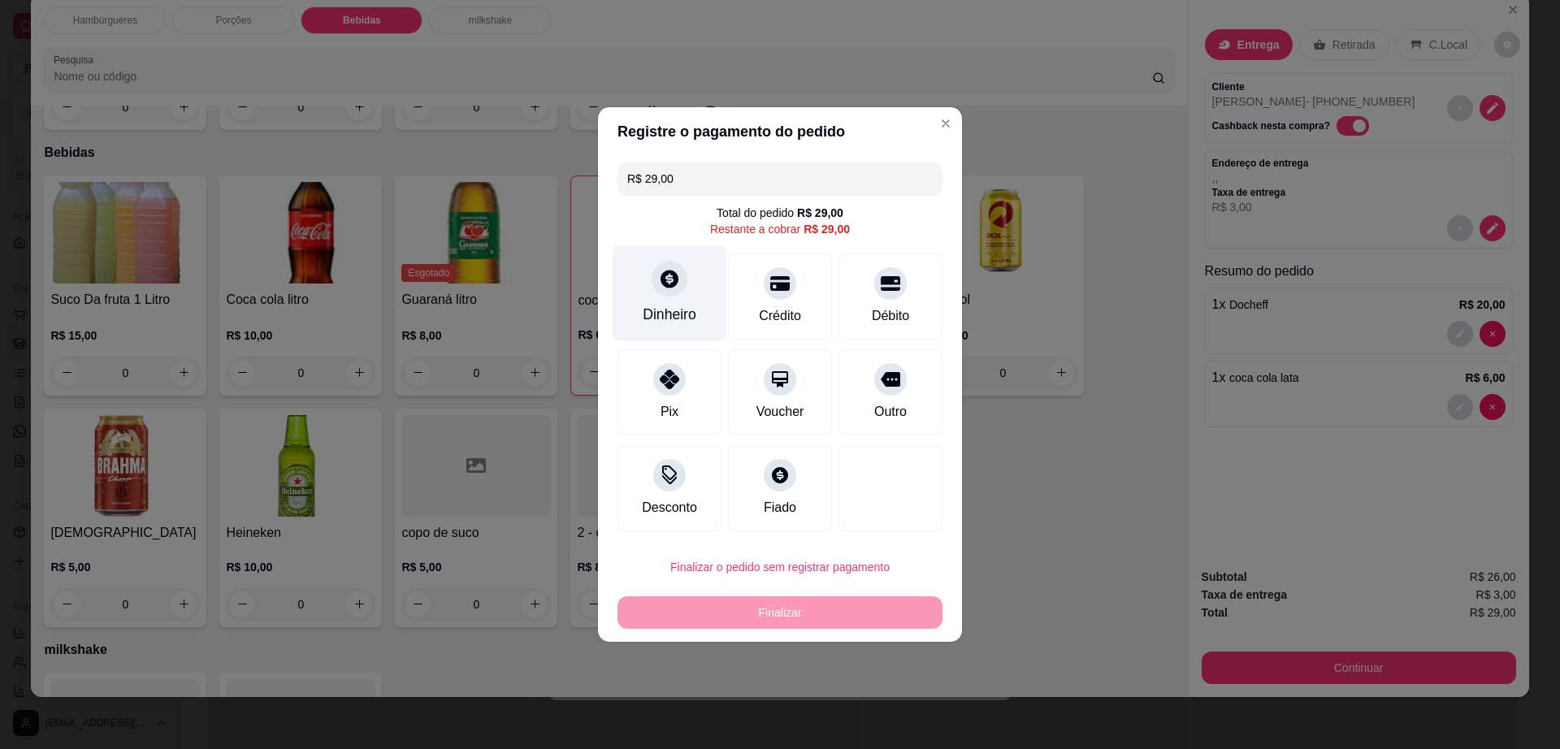
click at [673, 291] on div at bounding box center [669, 279] width 36 height 36
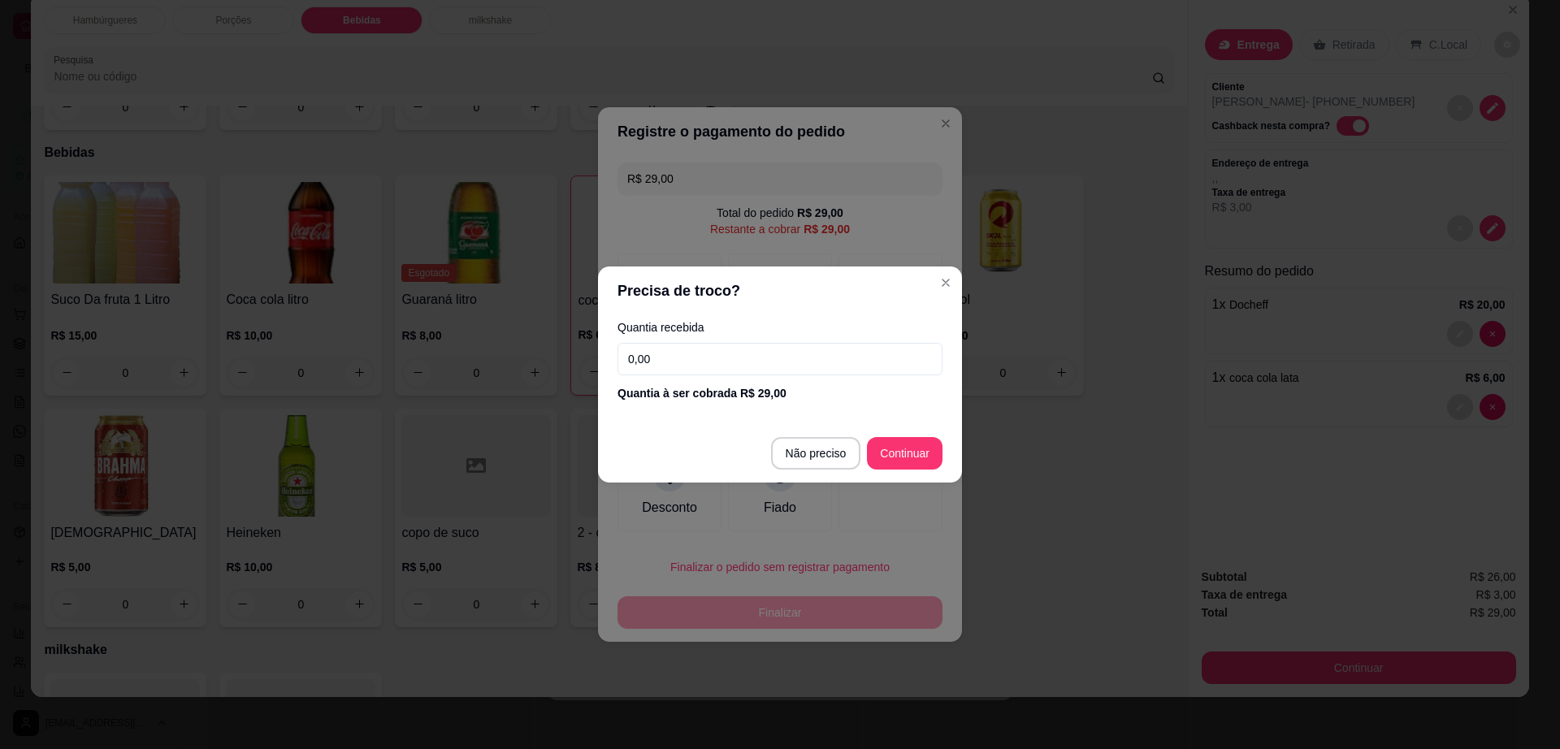
click at [665, 357] on input "0,00" at bounding box center [779, 359] width 325 height 32
click at [976, 343] on div "Precisa de troco? Quantia recebida 0,00 Quantia à ser cobrada R$ 29,00 Não prec…" at bounding box center [780, 374] width 1560 height 749
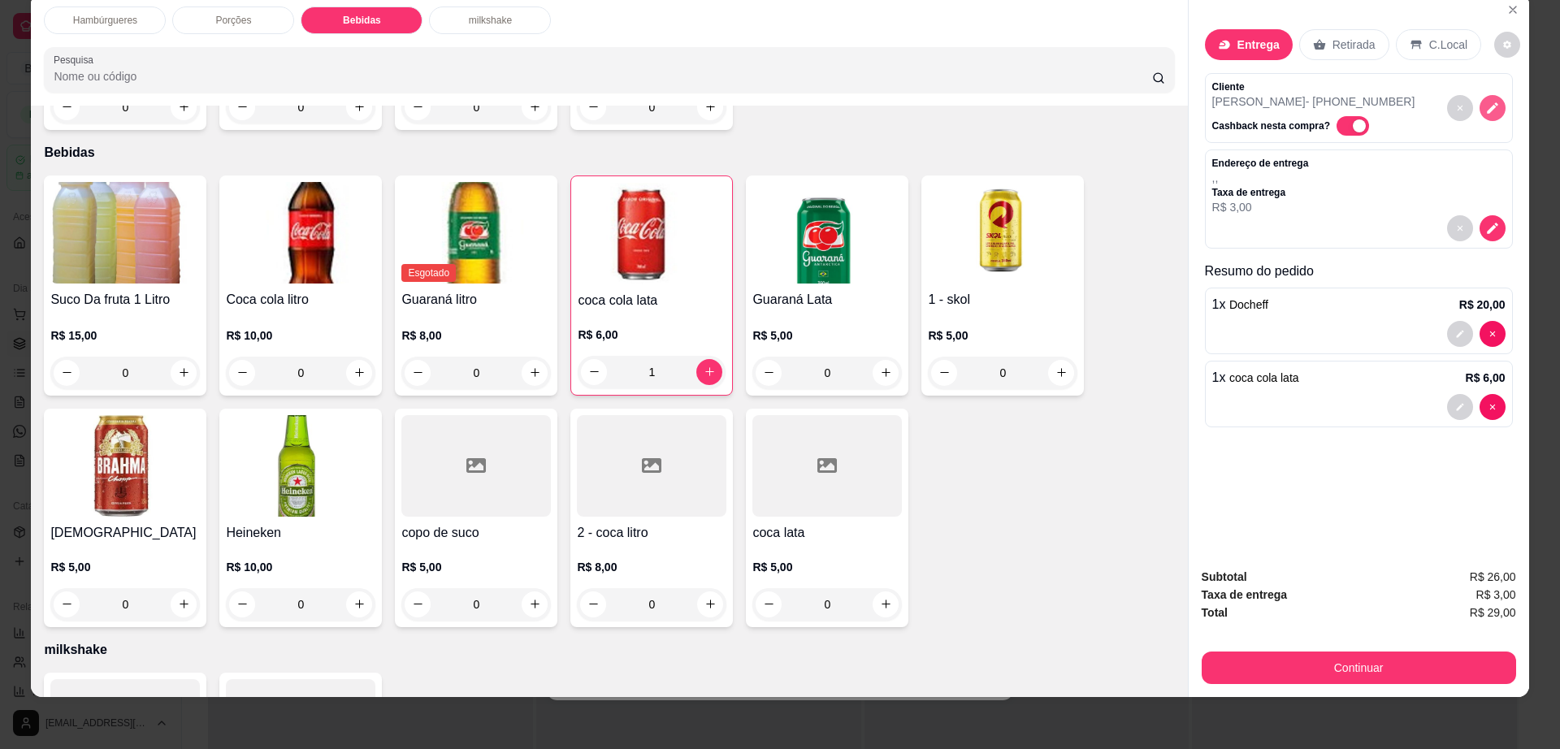
click at [1485, 106] on icon "decrease-product-quantity" at bounding box center [1492, 108] width 15 height 15
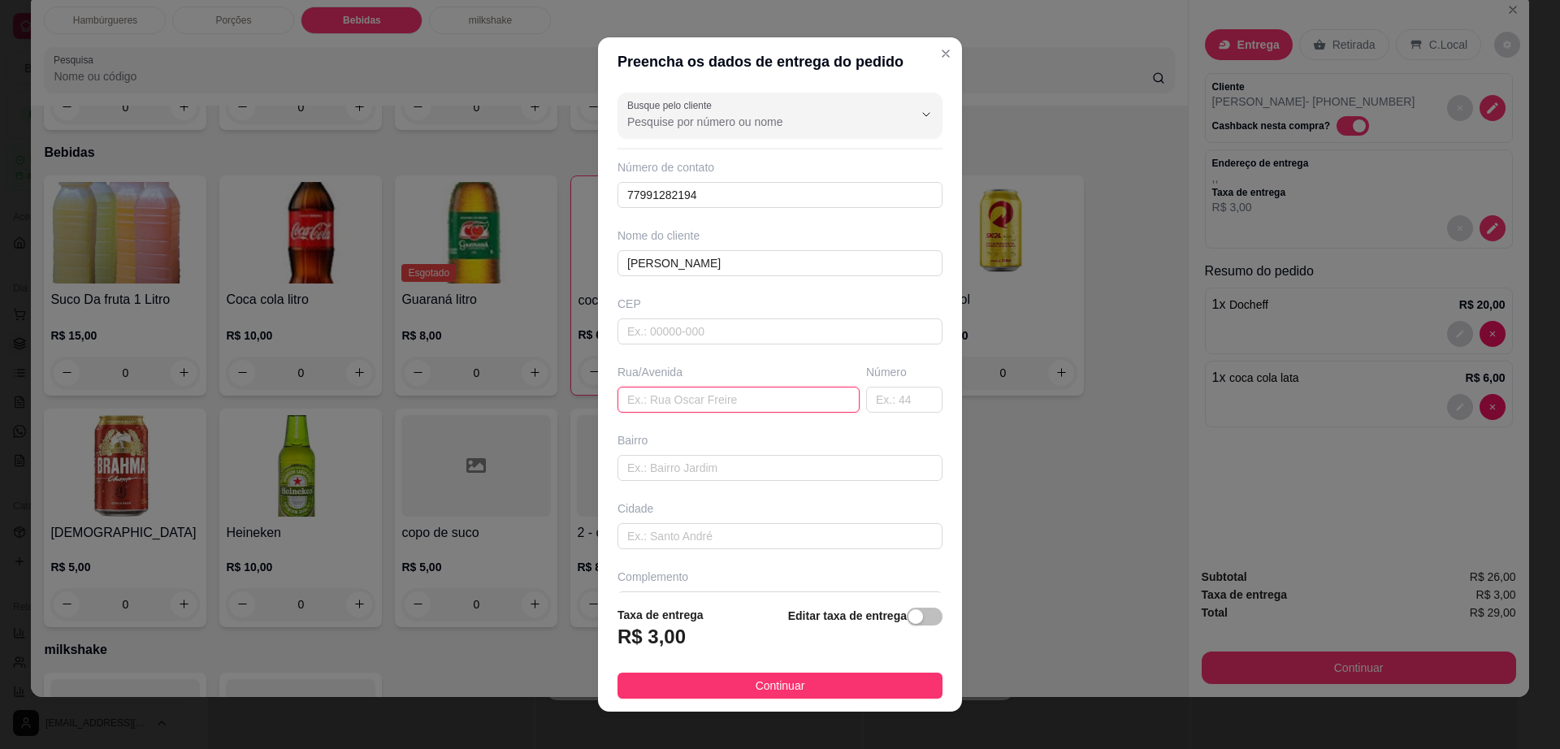
click at [687, 411] on input "text" at bounding box center [738, 400] width 242 height 26
paste input "[STREET_ADDRESS][PERSON_NAME]"
type input "[STREET_ADDRESS][PERSON_NAME]"
click at [765, 681] on span "Continuar" at bounding box center [780, 686] width 50 height 18
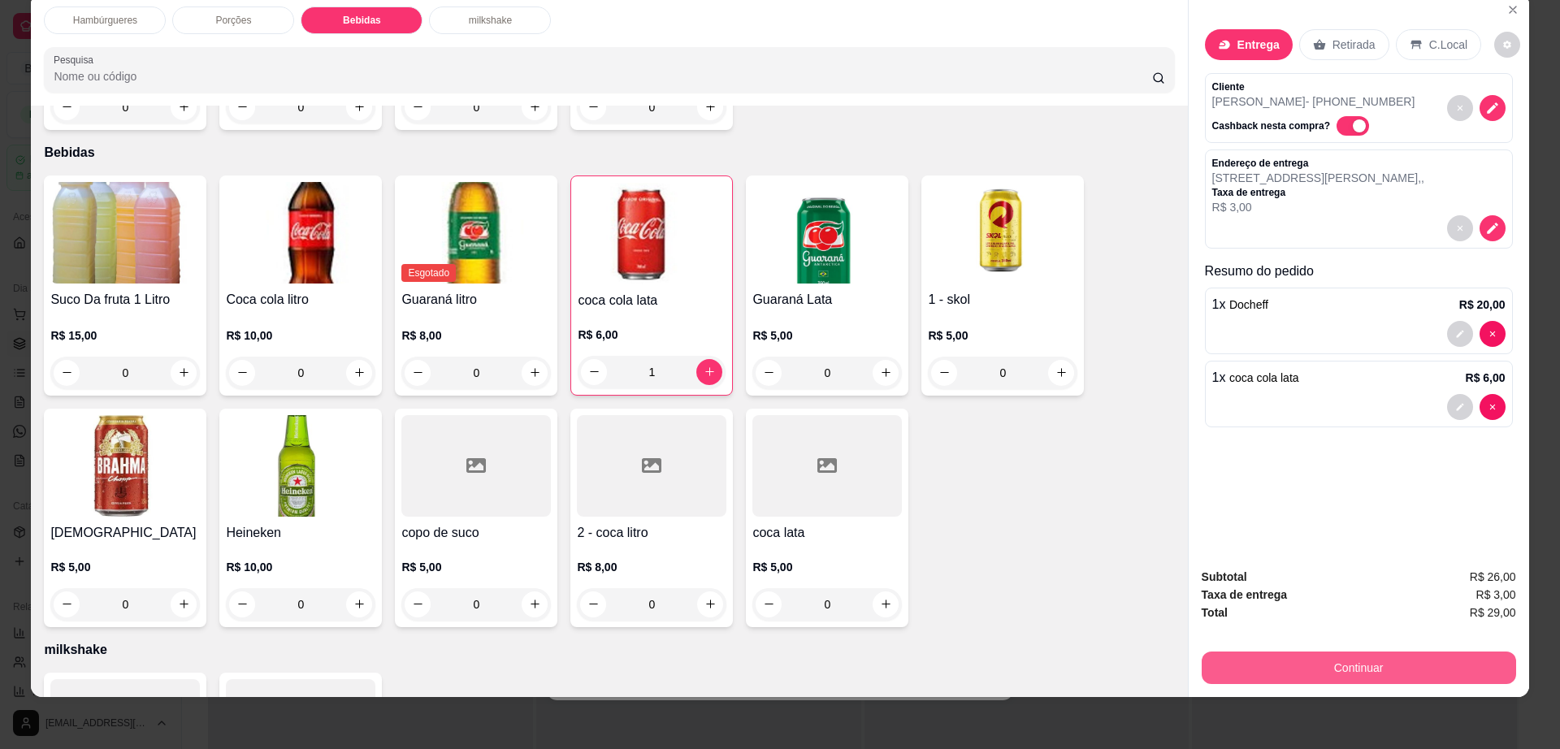
click at [1342, 671] on button "Continuar" at bounding box center [1358, 667] width 314 height 32
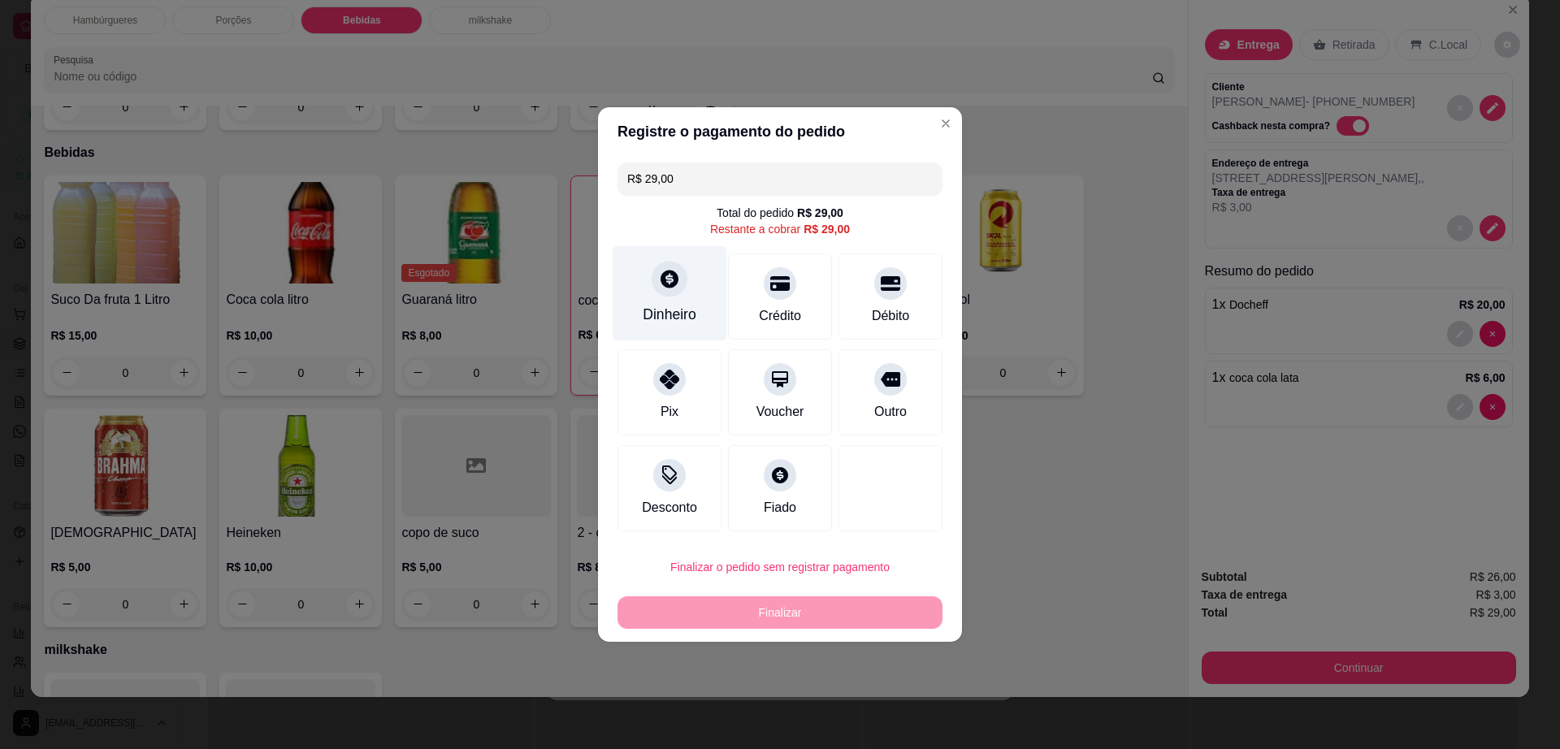
click at [642, 280] on div "Dinheiro" at bounding box center [669, 293] width 115 height 95
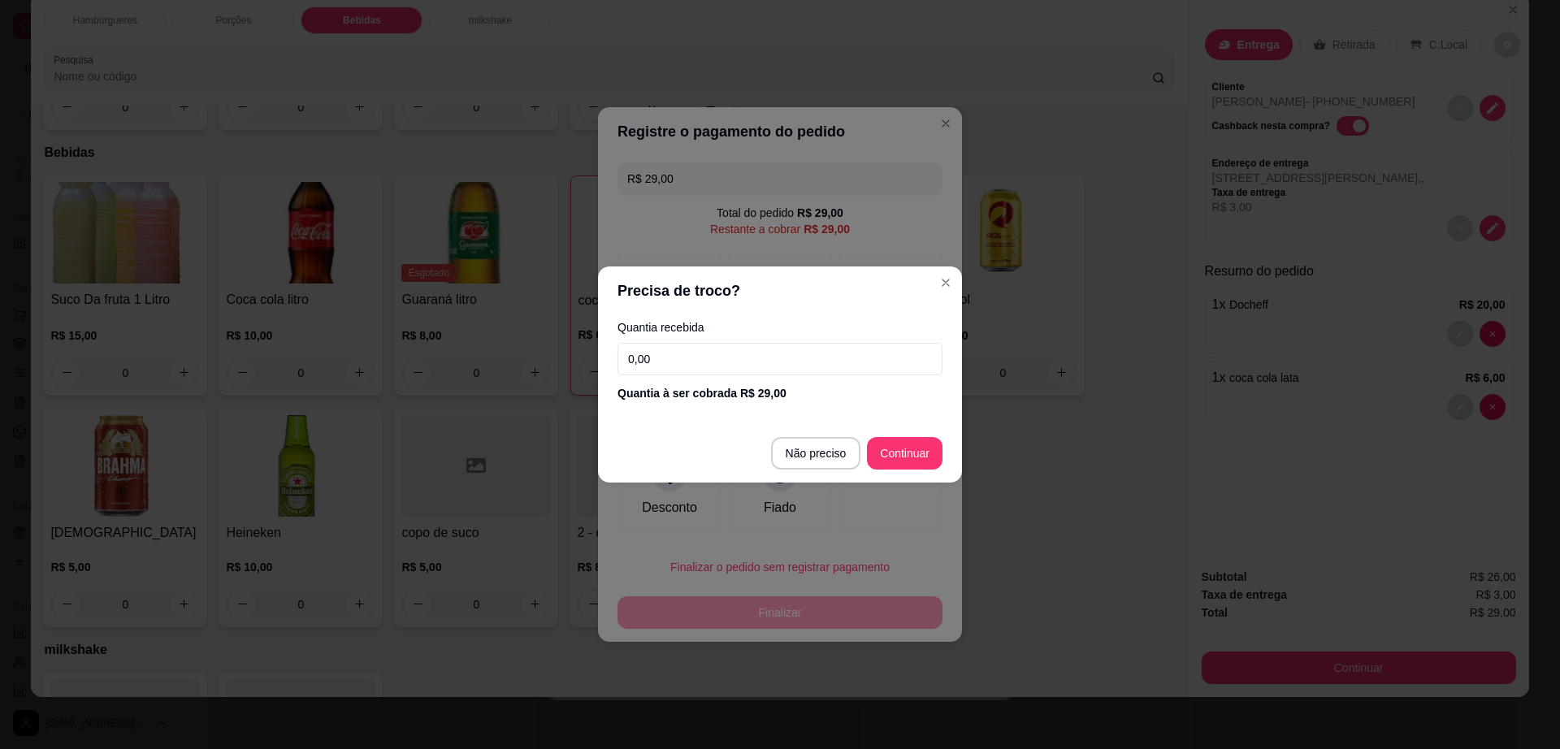
click at [826, 357] on input "0,00" at bounding box center [779, 359] width 325 height 32
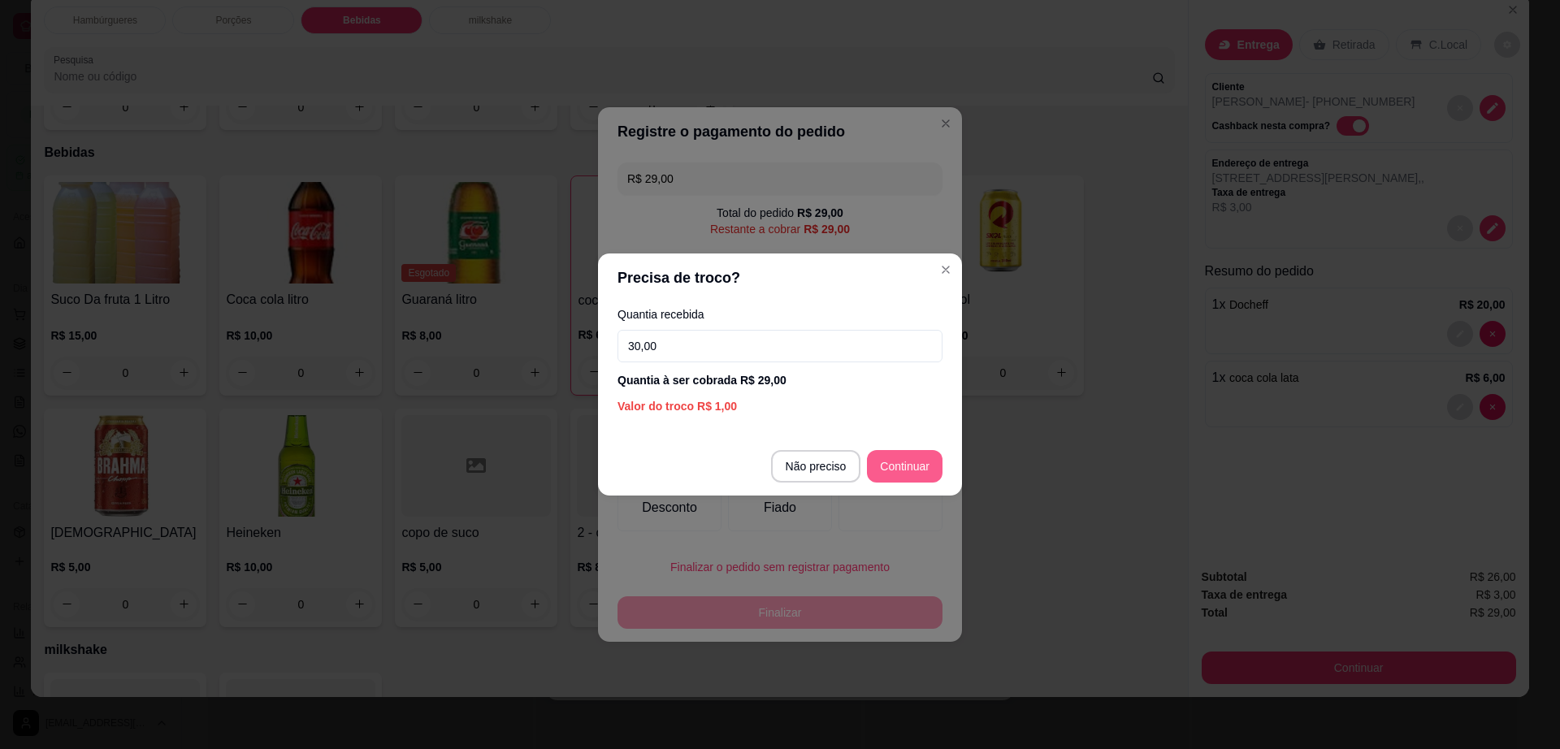
type input "30,00"
type input "R$ 0,00"
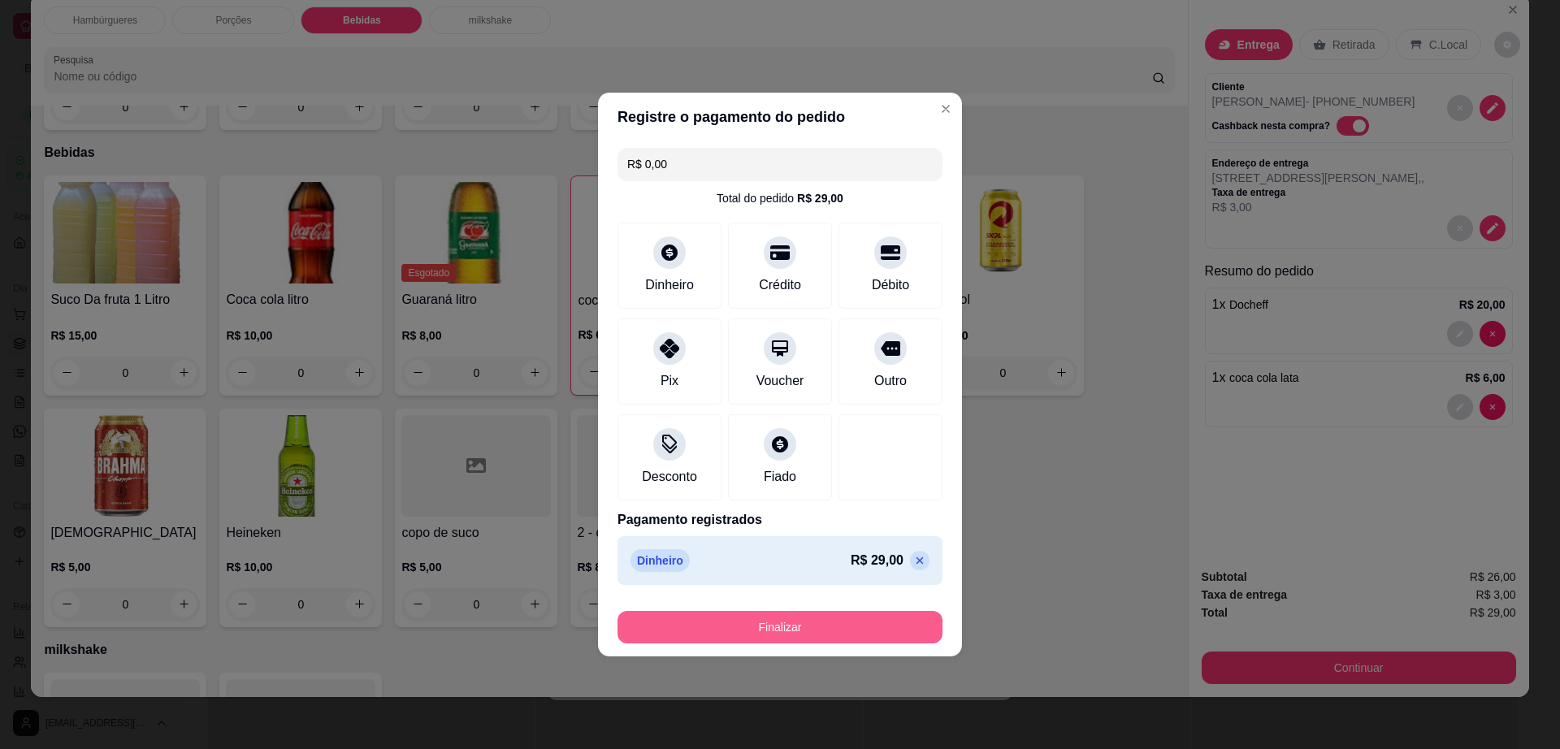
click at [875, 620] on button "Finalizar" at bounding box center [779, 627] width 325 height 32
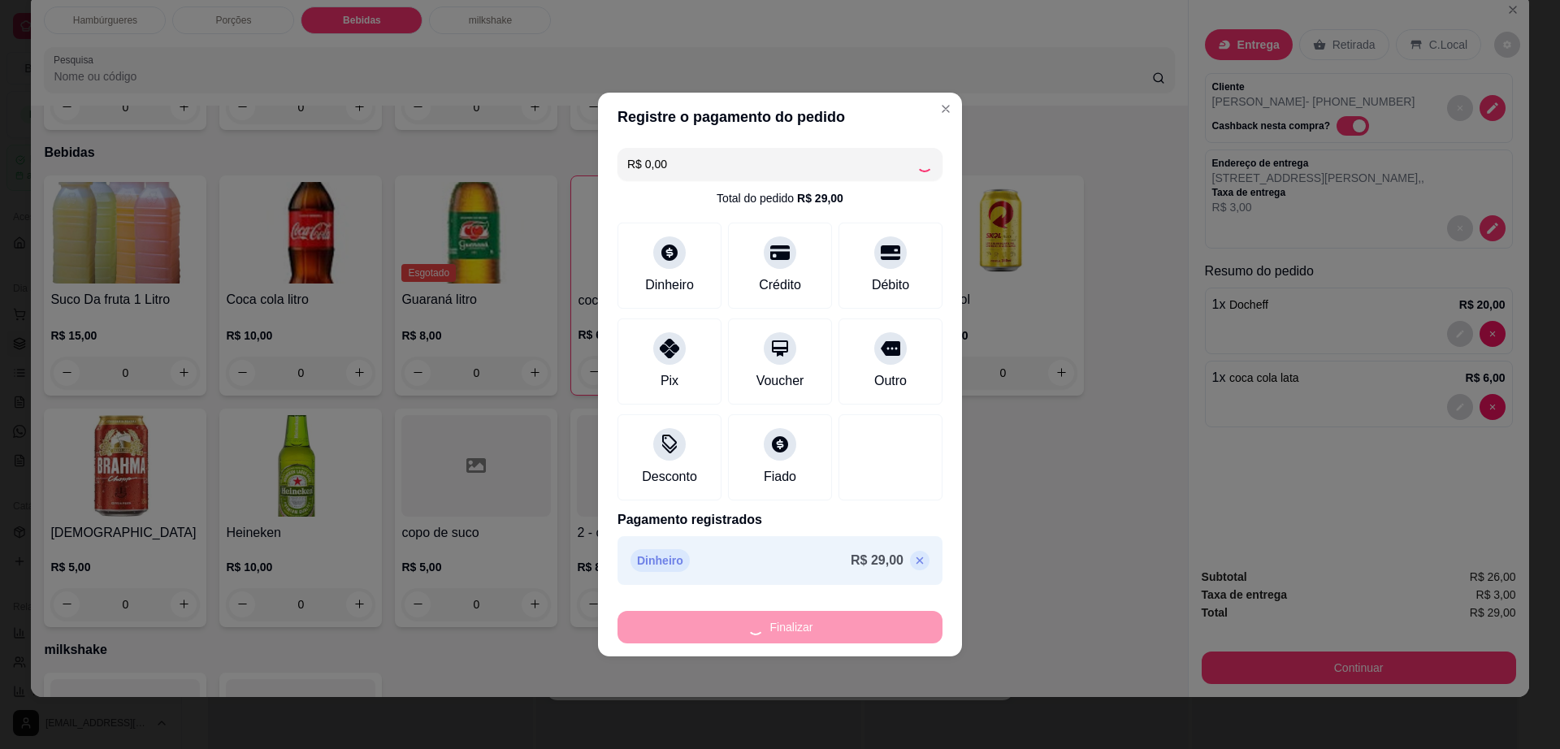
type input "0"
type input "-R$ 29,00"
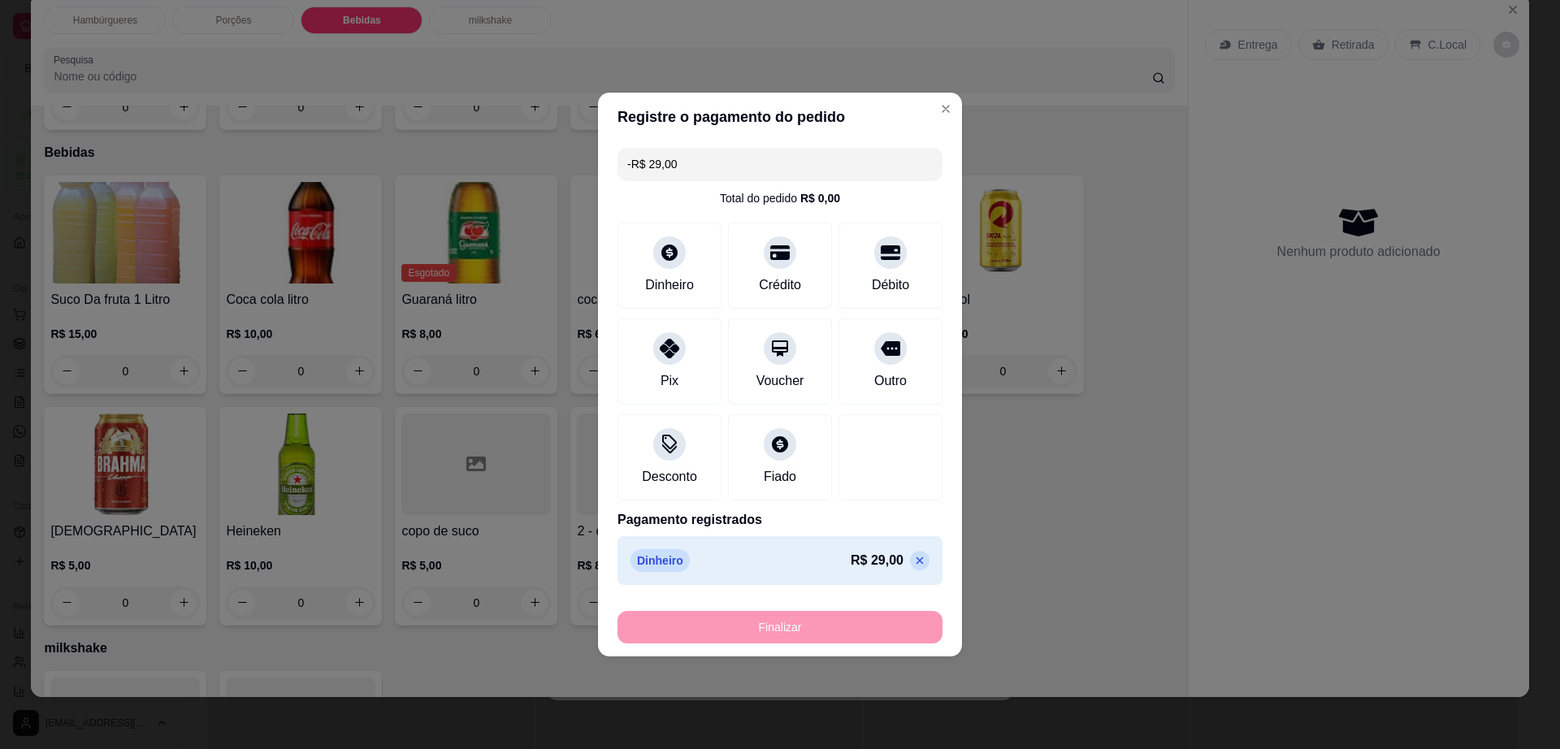
scroll to position [1084, 0]
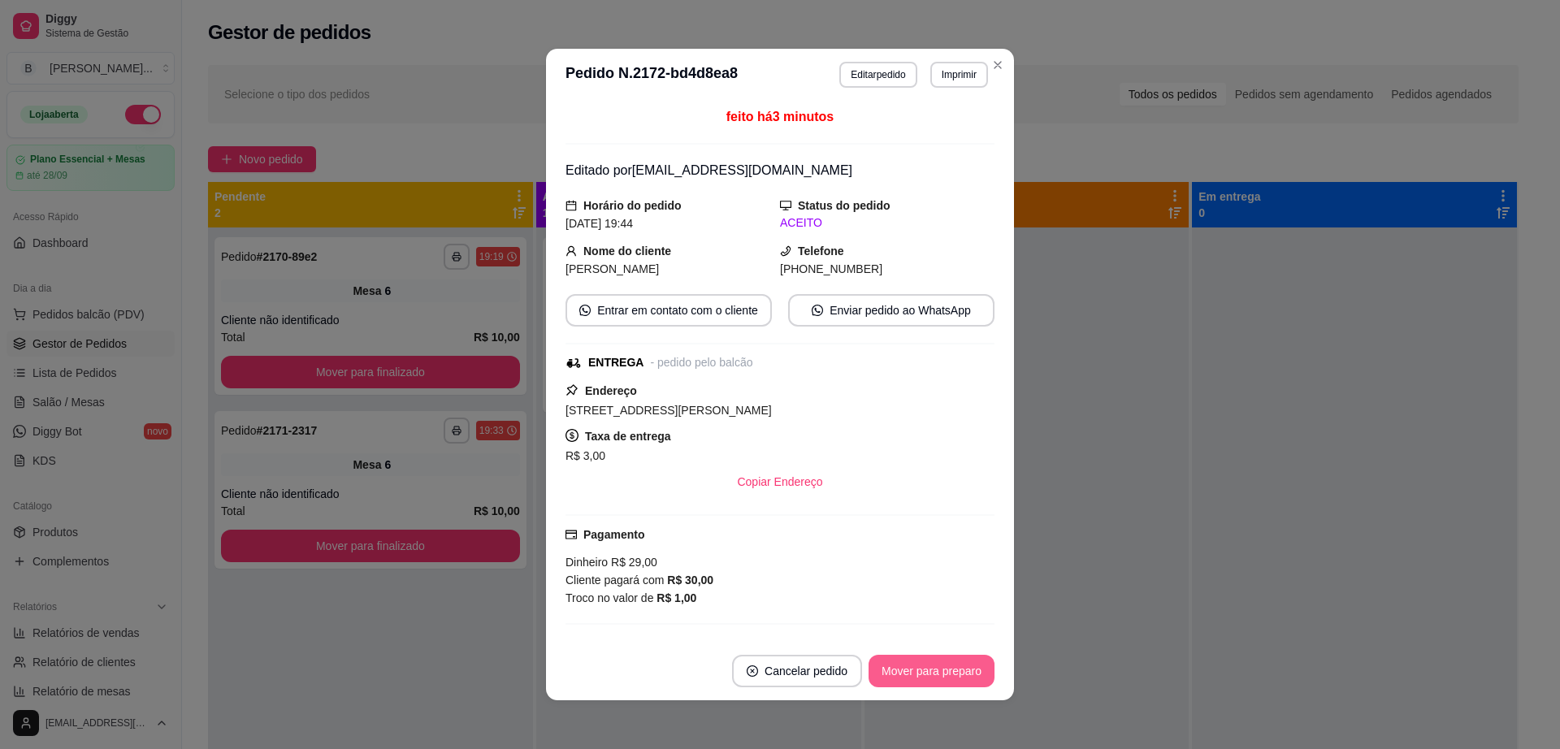
click at [937, 673] on button "Mover para preparo" at bounding box center [931, 671] width 126 height 32
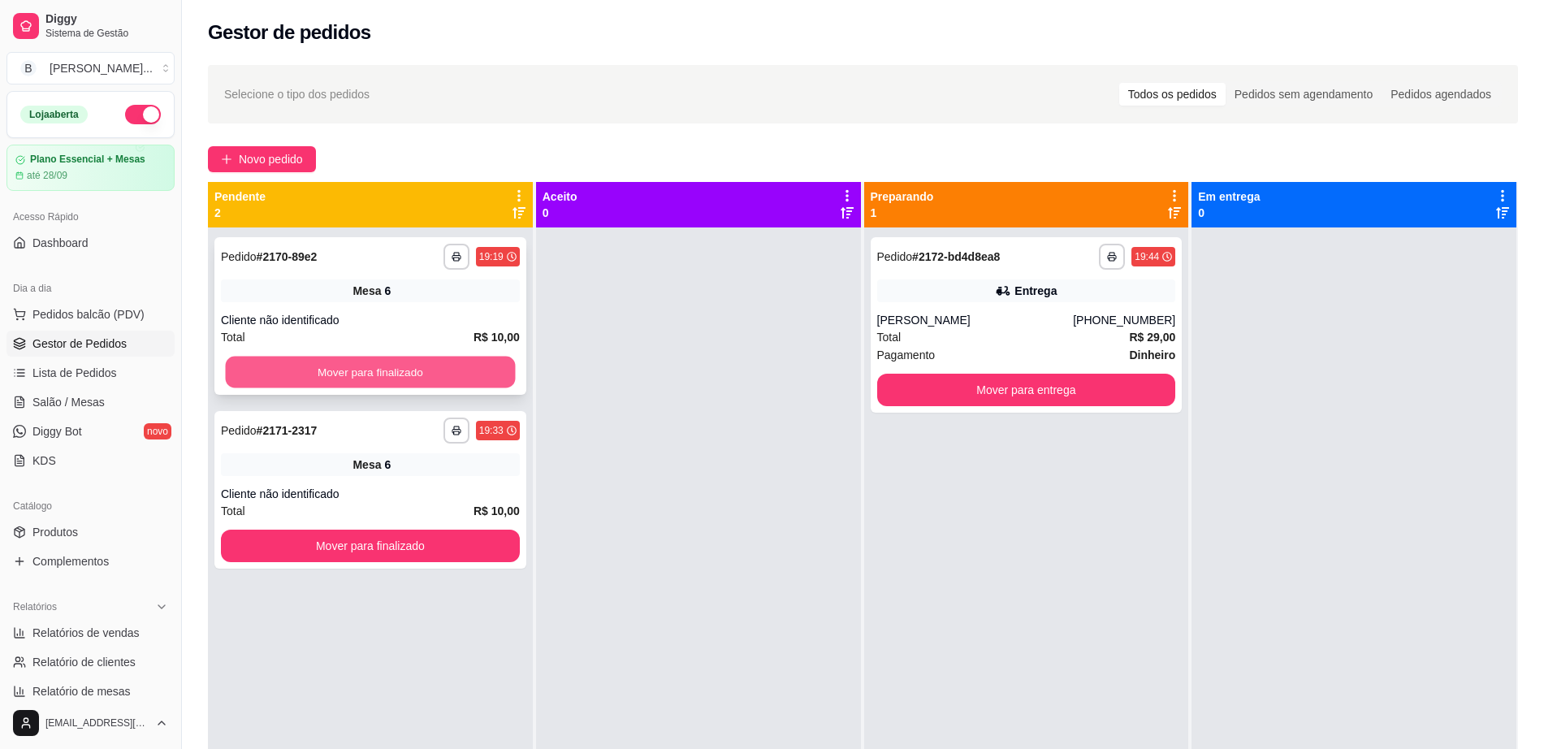
click at [443, 371] on button "Mover para finalizado" at bounding box center [371, 373] width 290 height 32
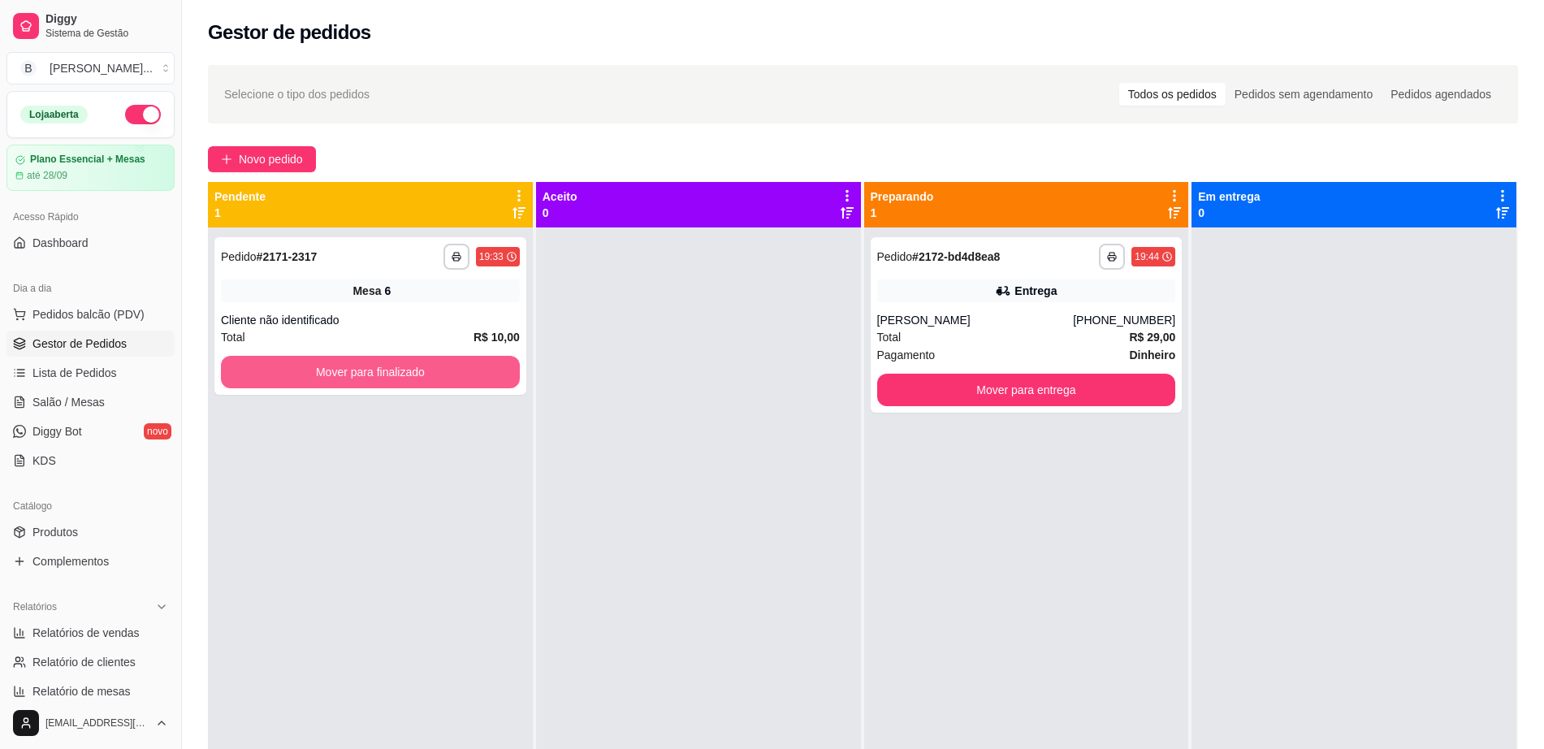
click at [443, 371] on button "Mover para finalizado" at bounding box center [370, 372] width 299 height 32
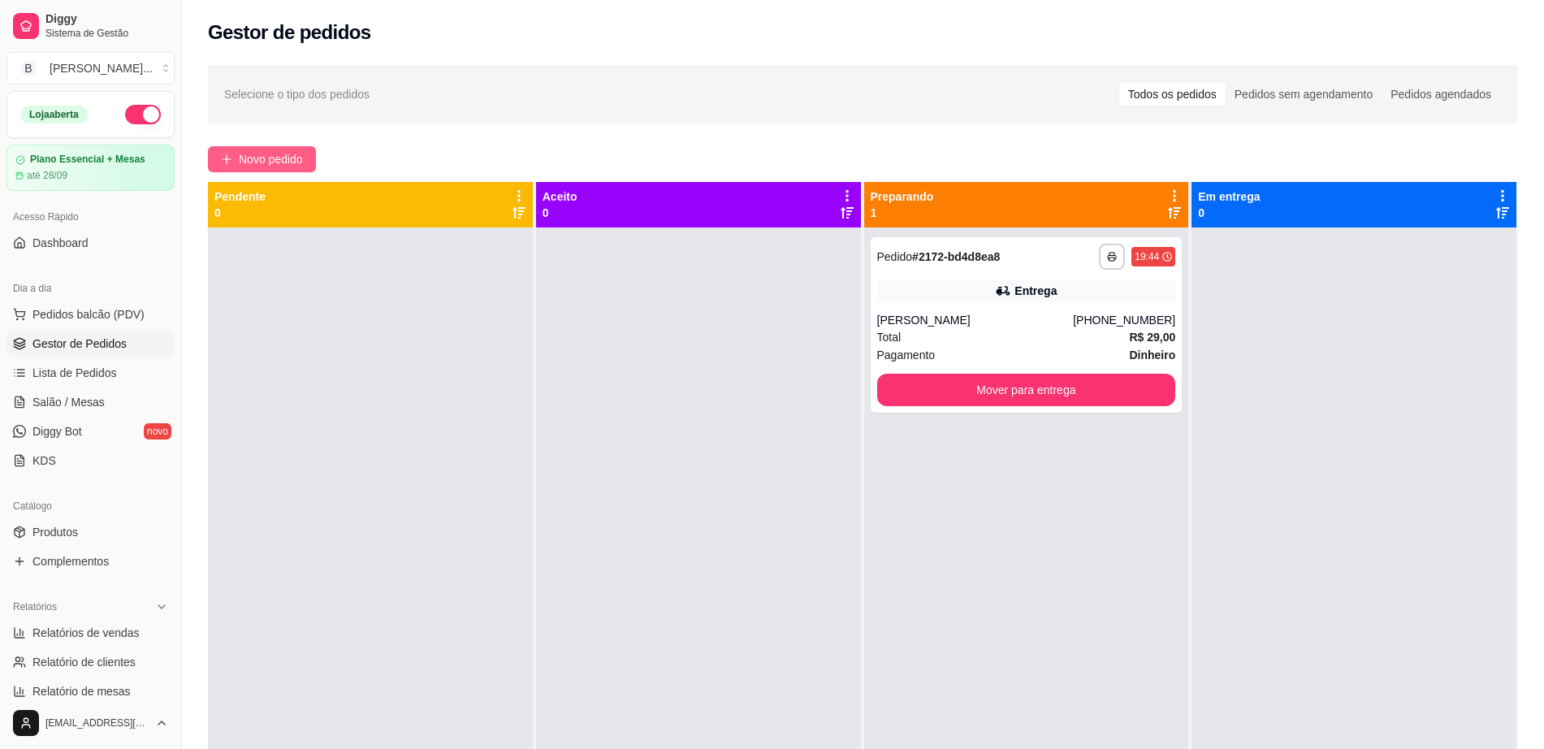
click at [245, 158] on span "Novo pedido" at bounding box center [271, 159] width 64 height 18
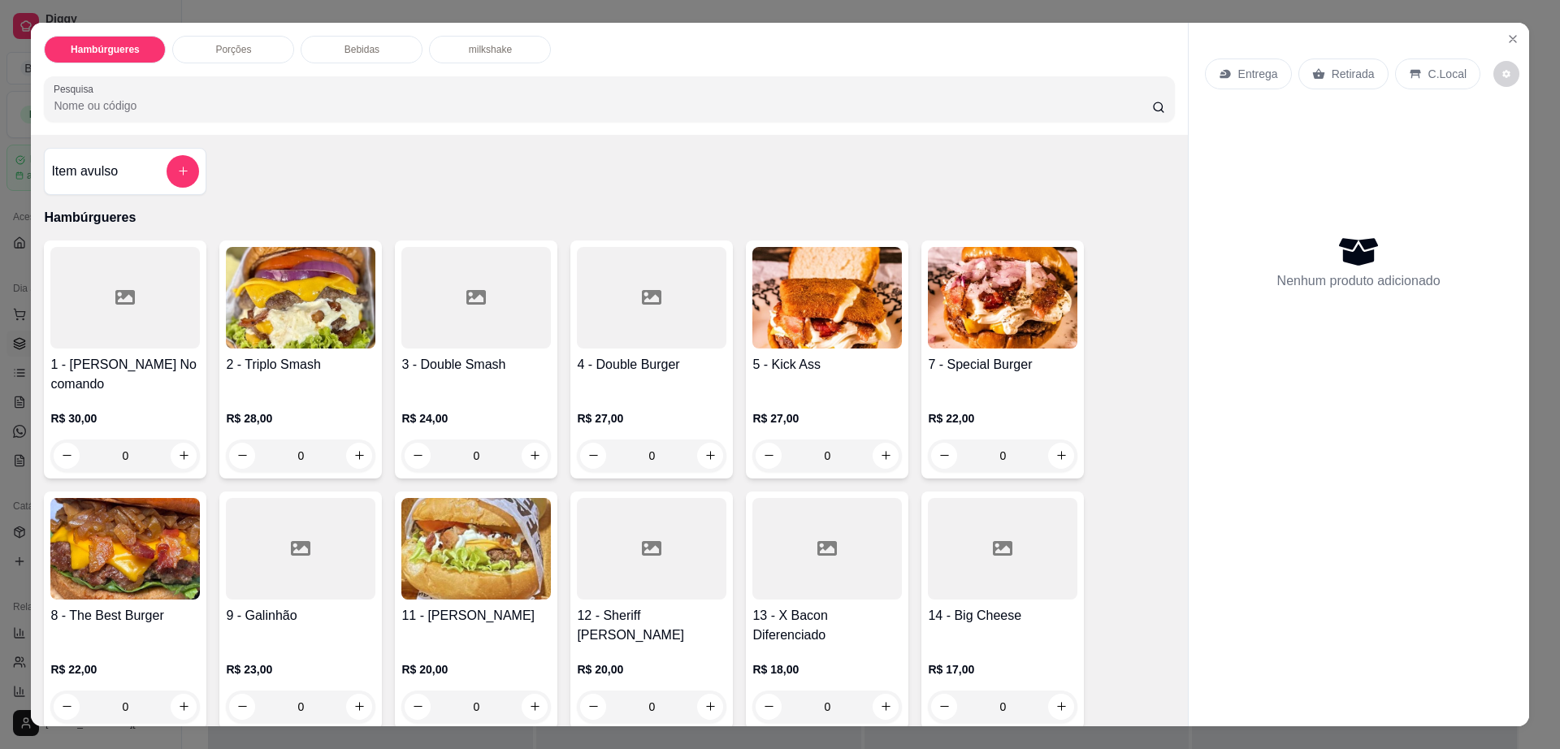
click at [1493, 80] on button "decrease-product-quantity" at bounding box center [1506, 74] width 26 height 26
click at [1525, 136] on span "Automatic updates" at bounding box center [1515, 138] width 32 height 19
click at [1509, 139] on input "Automatic updates" at bounding box center [1504, 144] width 11 height 11
checkbox input "true"
click at [1509, 42] on icon "Close" at bounding box center [1512, 38] width 13 height 13
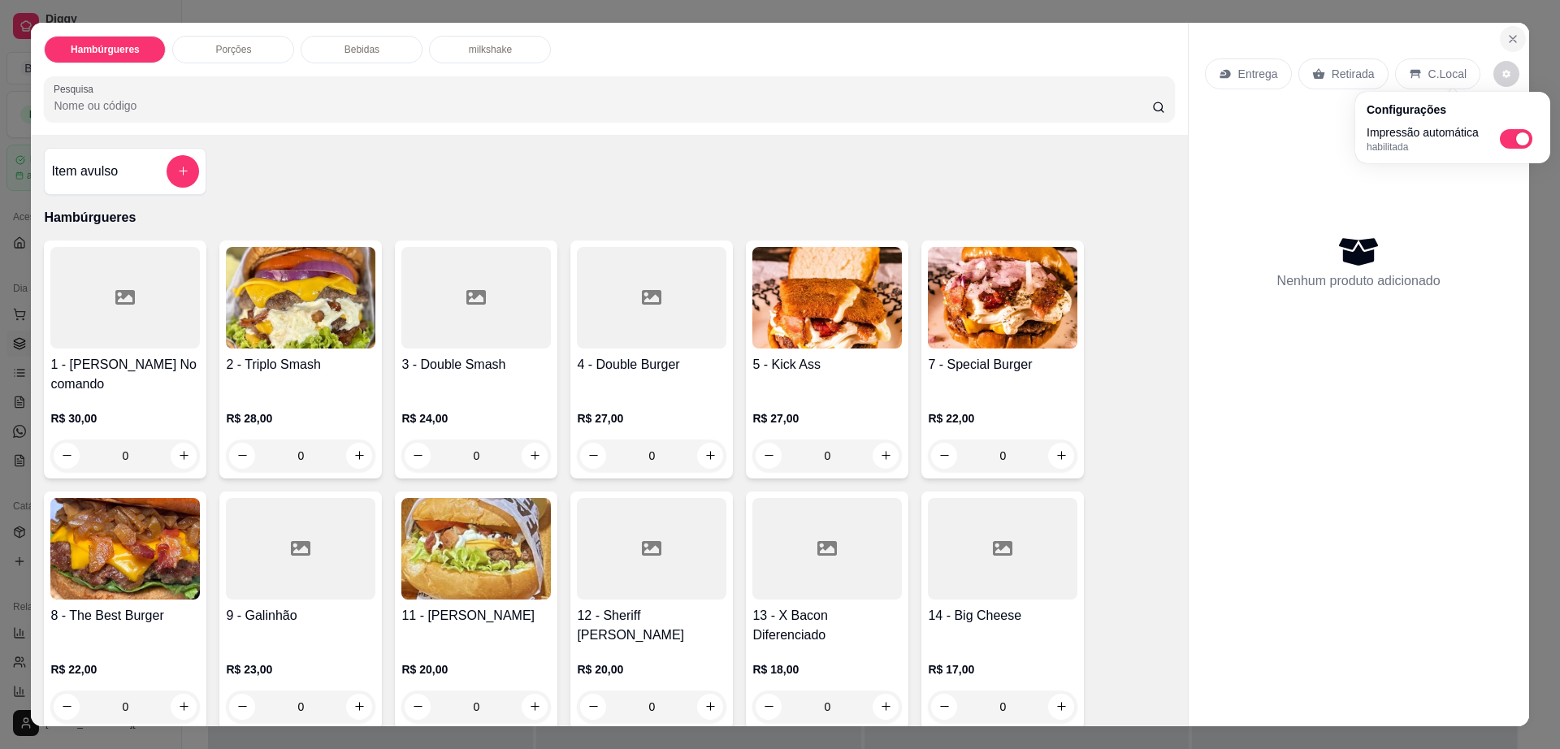
click at [1509, 42] on icon "Close" at bounding box center [1512, 38] width 13 height 13
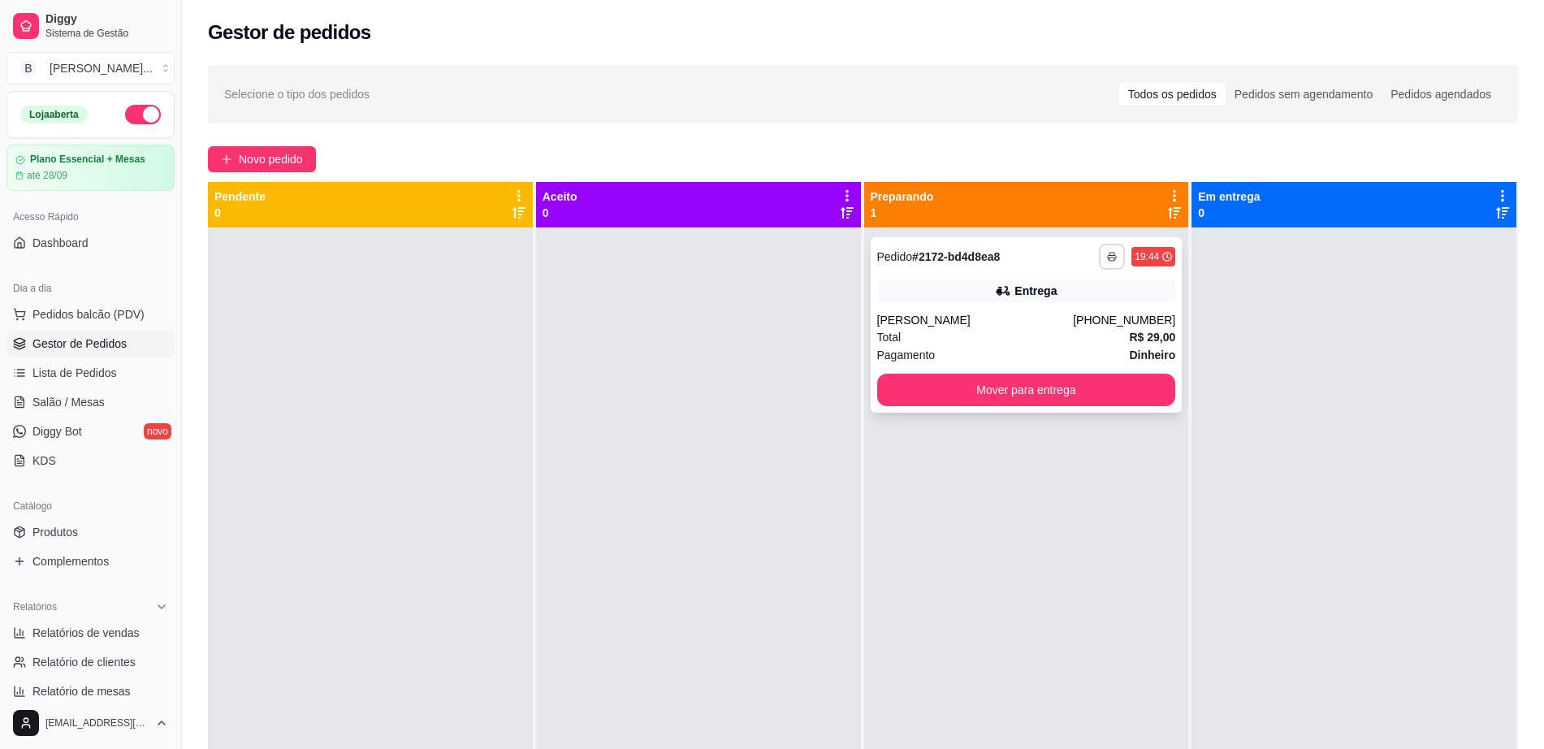
click at [1107, 254] on icon "button" at bounding box center [1112, 257] width 10 height 10
click at [1089, 305] on button "Impressora cell" at bounding box center [1058, 314] width 118 height 26
click at [902, 400] on button "Mover para entrega" at bounding box center [1026, 390] width 290 height 32
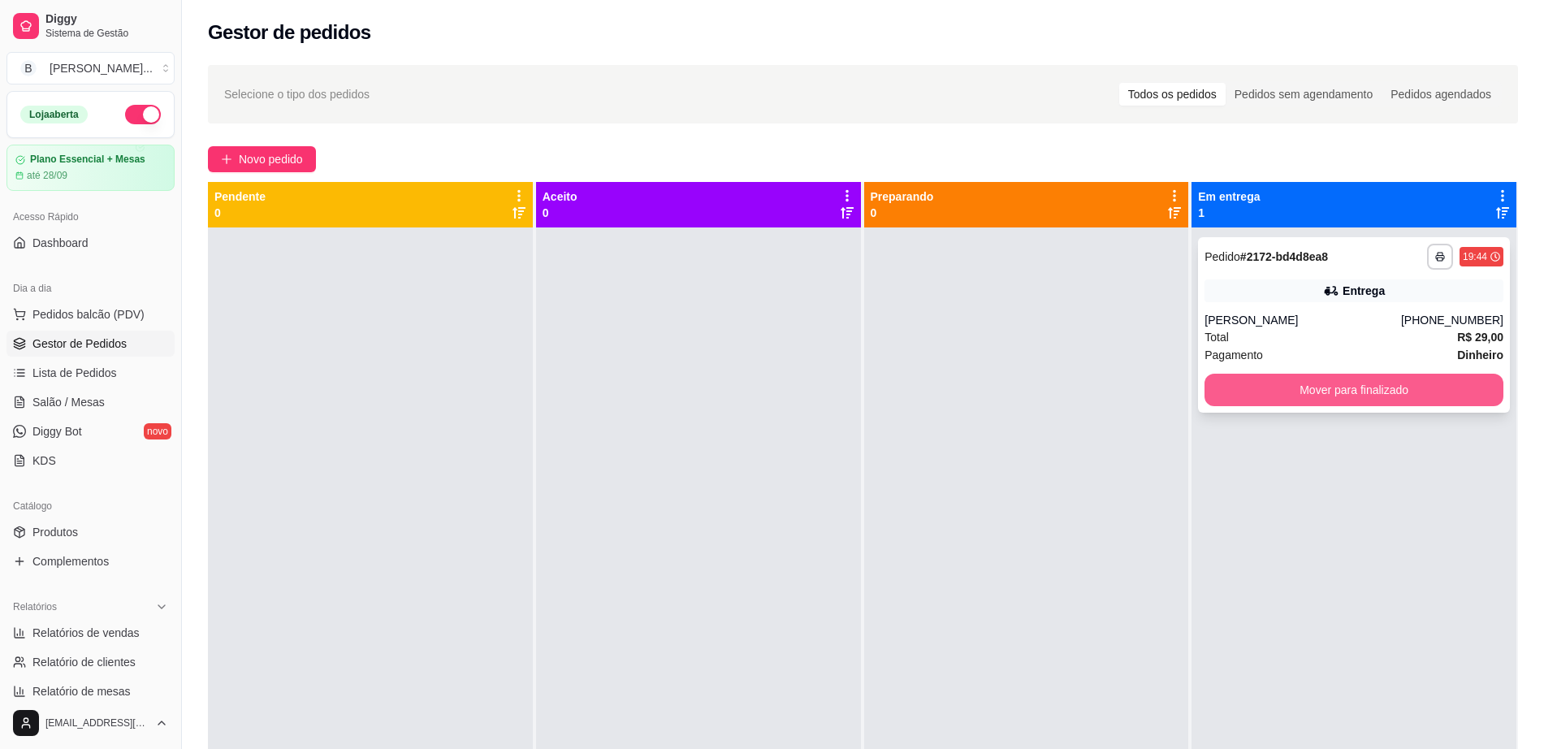
click at [1305, 392] on button "Mover para finalizado" at bounding box center [1354, 390] width 299 height 32
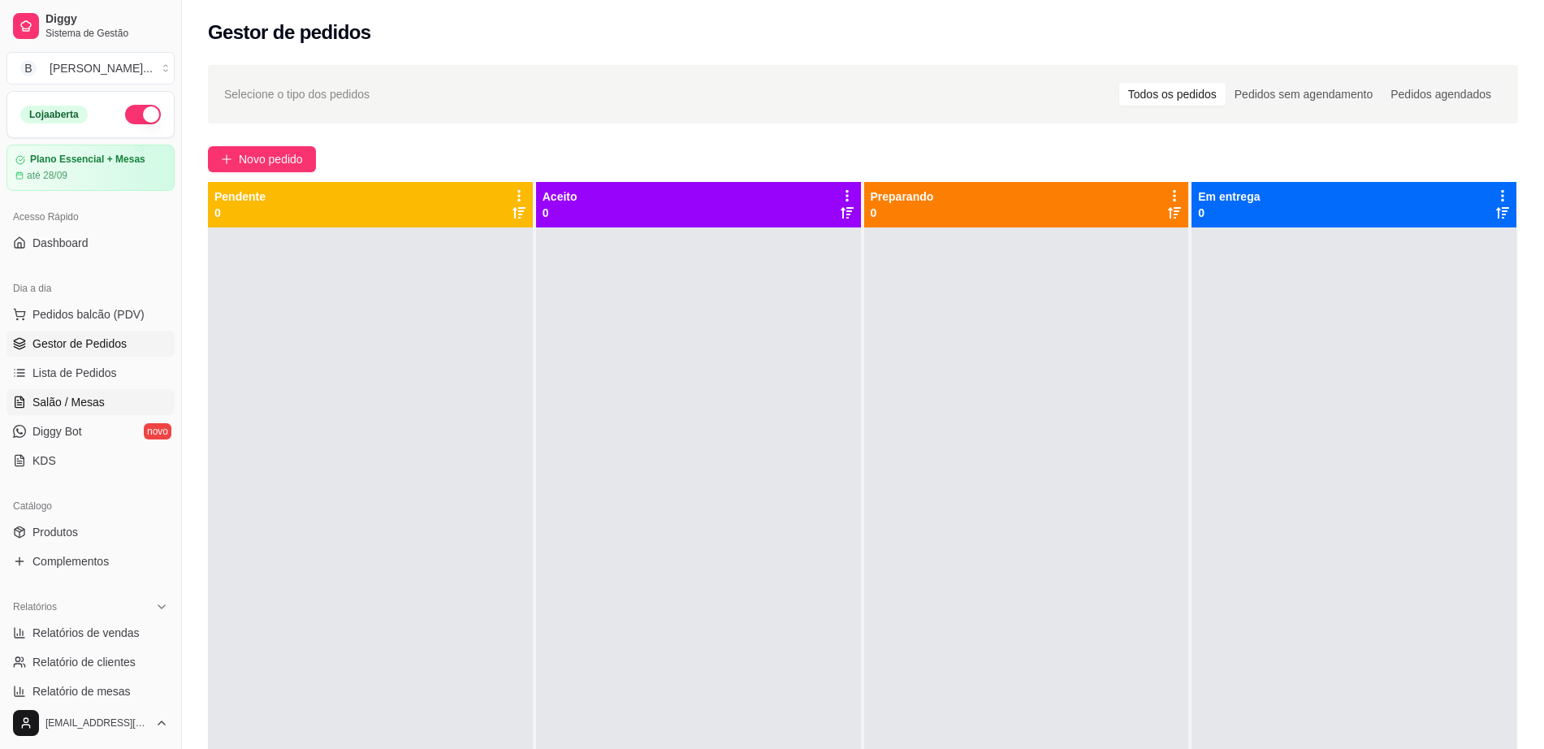
click at [84, 395] on span "Salão / Mesas" at bounding box center [68, 402] width 72 height 16
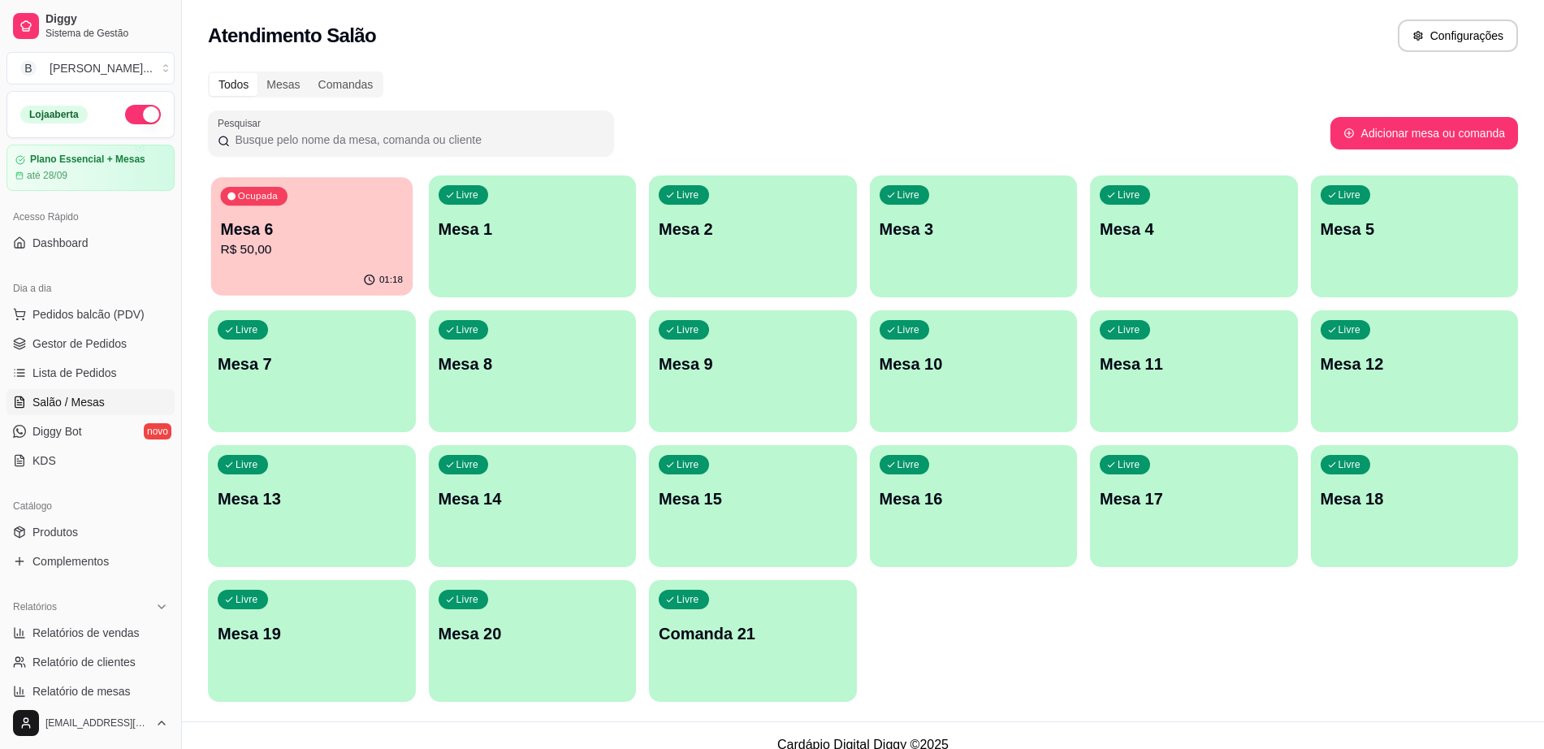
click at [355, 250] on p "R$ 50,00" at bounding box center [311, 249] width 183 height 19
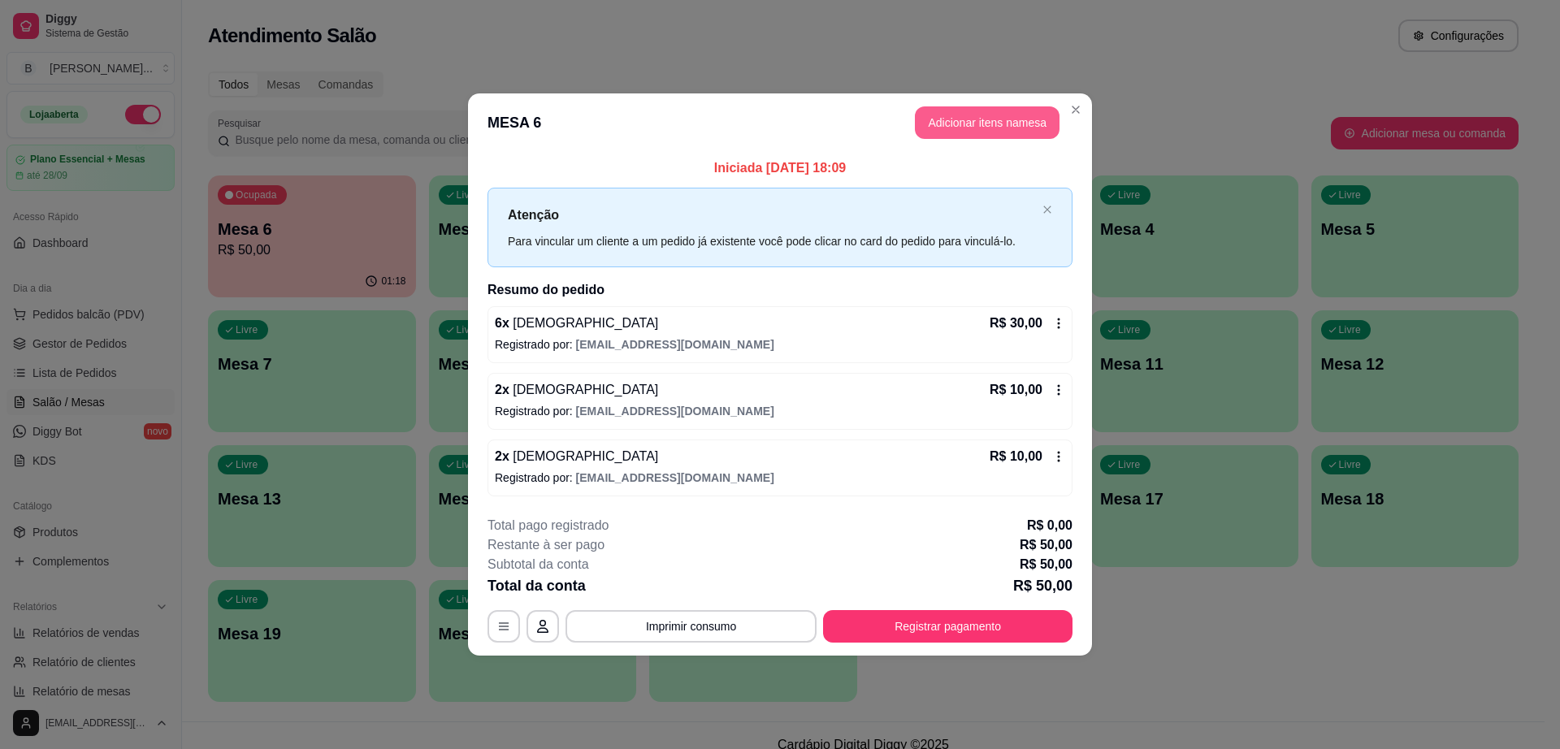
click at [965, 114] on button "Adicionar itens na mesa" at bounding box center [987, 122] width 145 height 32
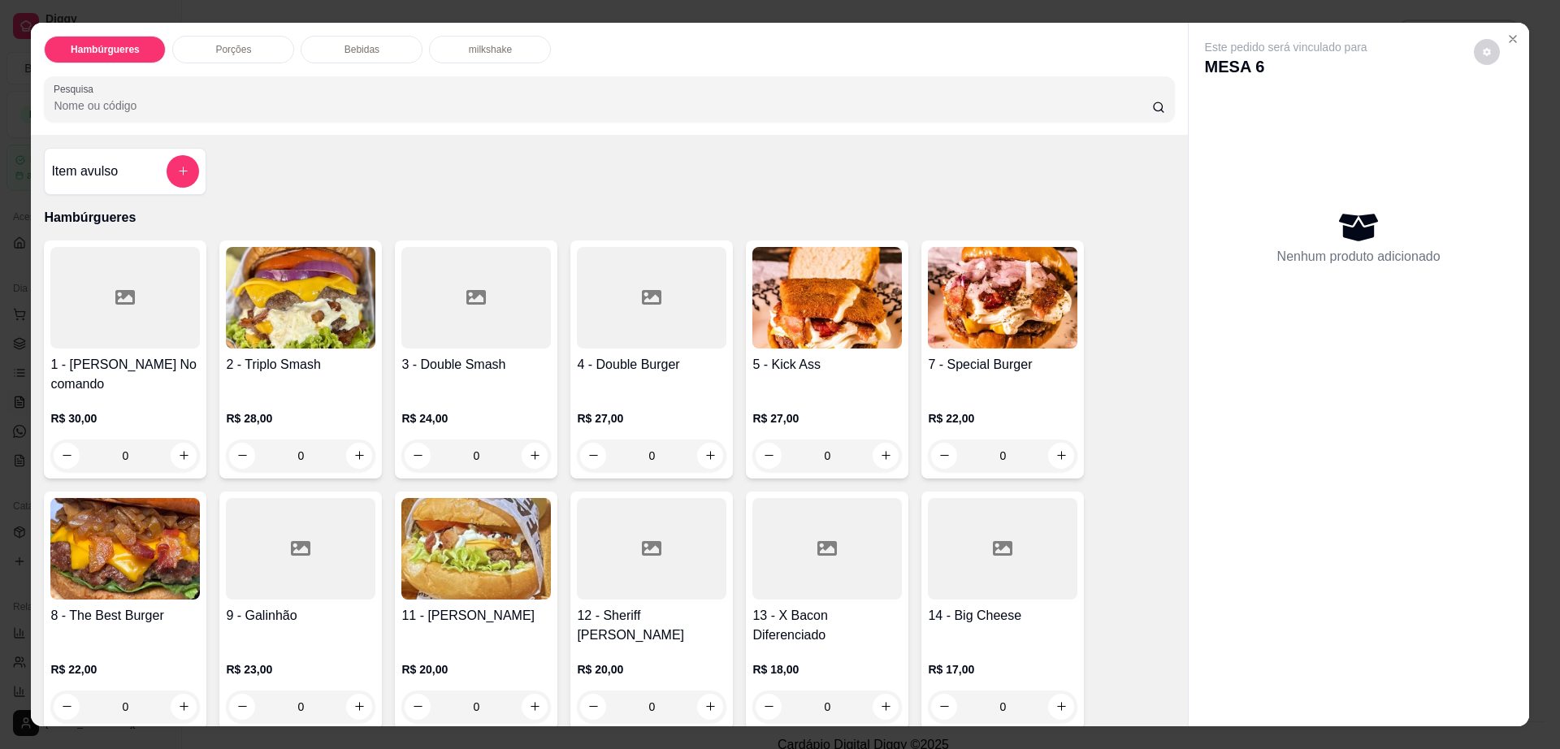
click at [473, 336] on div at bounding box center [475, 298] width 149 height 102
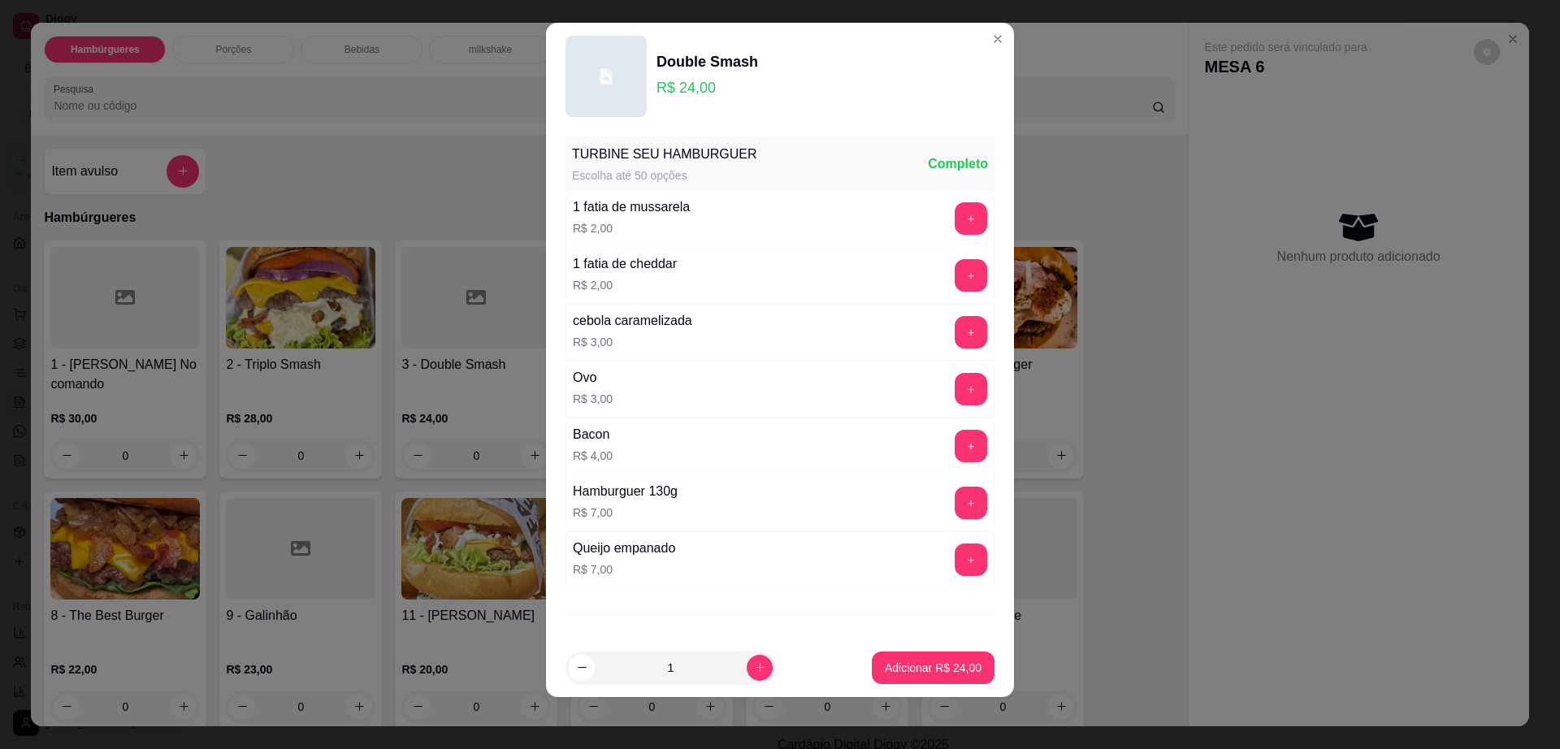
scroll to position [71, 0]
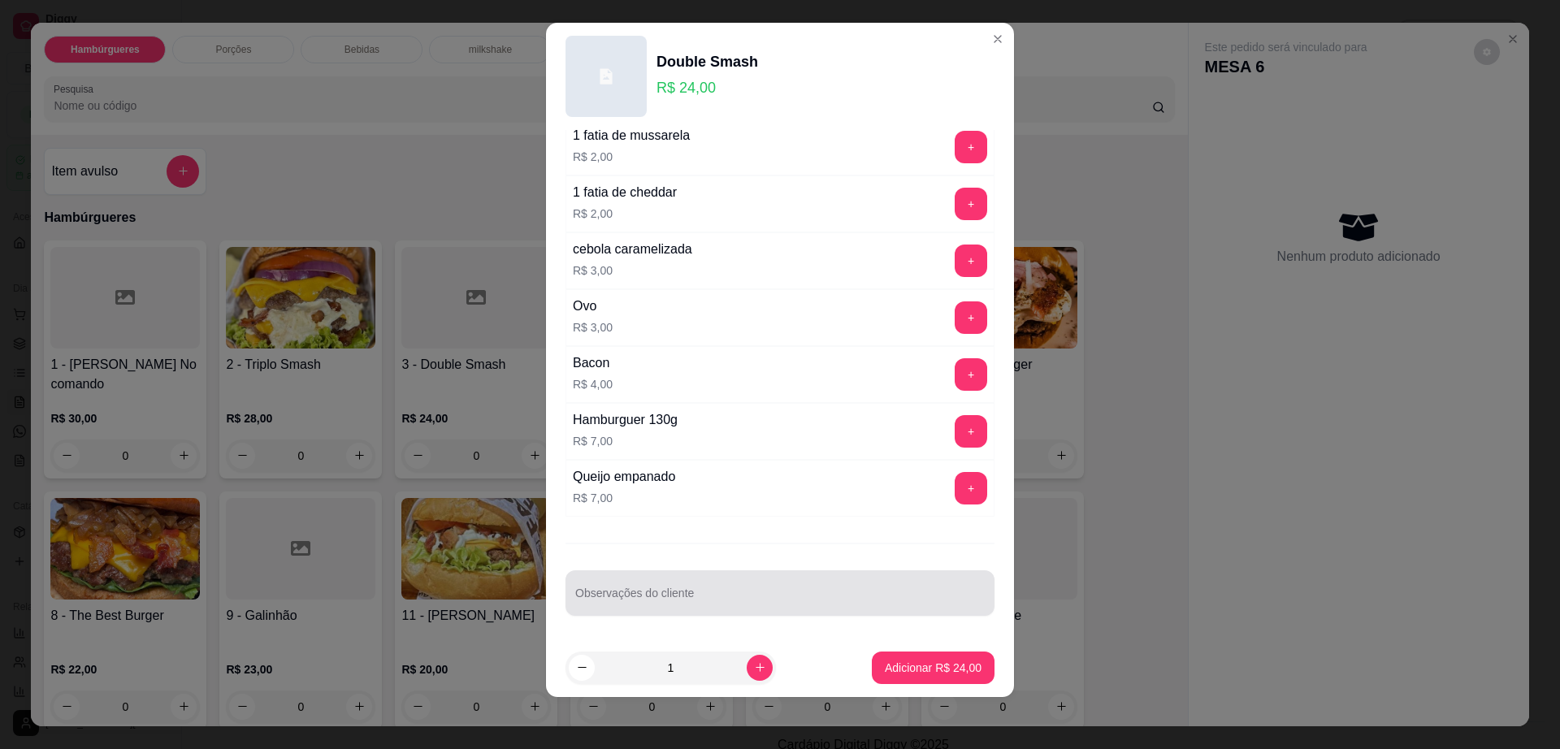
click at [712, 607] on div at bounding box center [779, 593] width 409 height 32
type input "sem cebola roxa"
click at [954, 257] on button "+" at bounding box center [970, 260] width 32 height 32
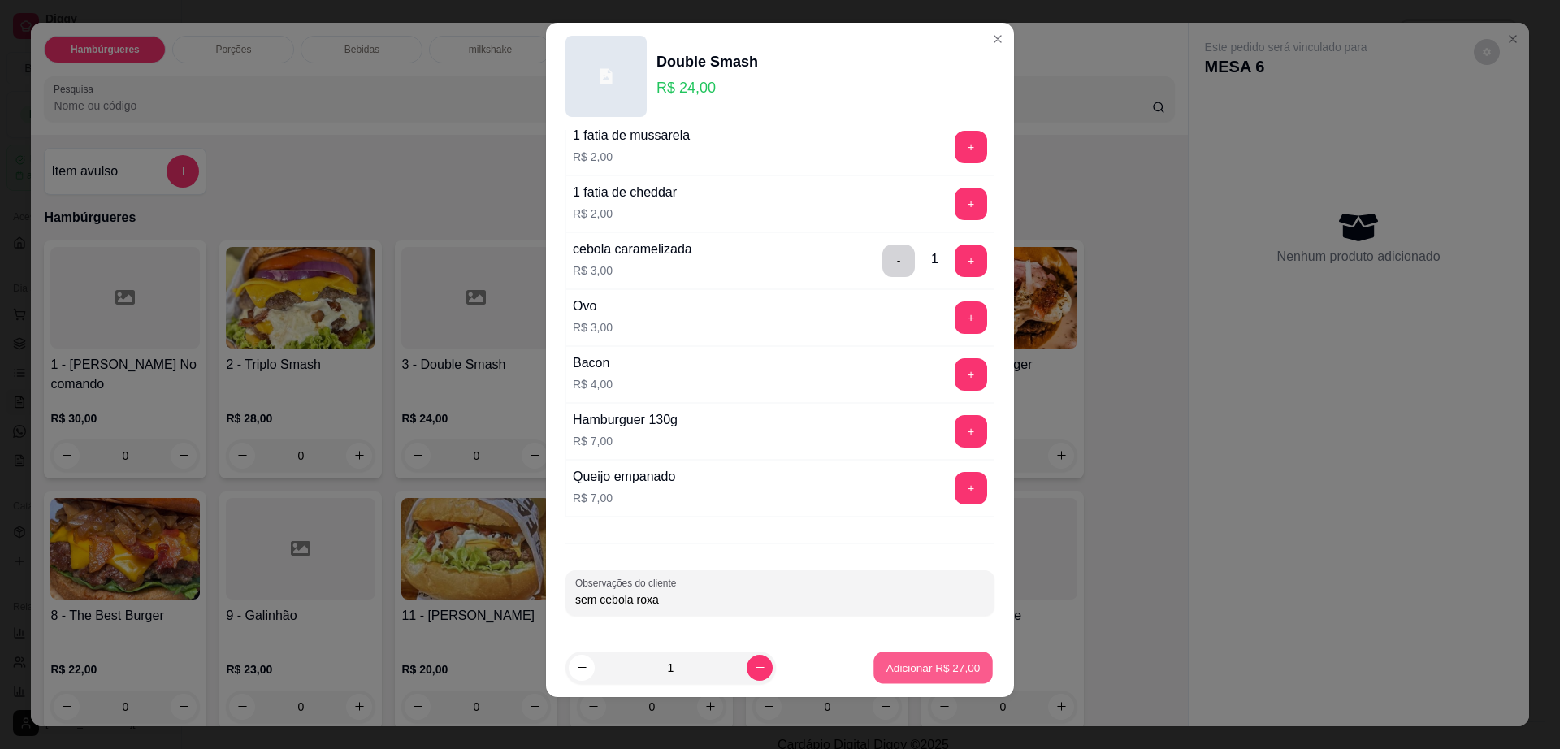
click at [934, 671] on p "Adicionar R$ 27,00" at bounding box center [933, 667] width 94 height 15
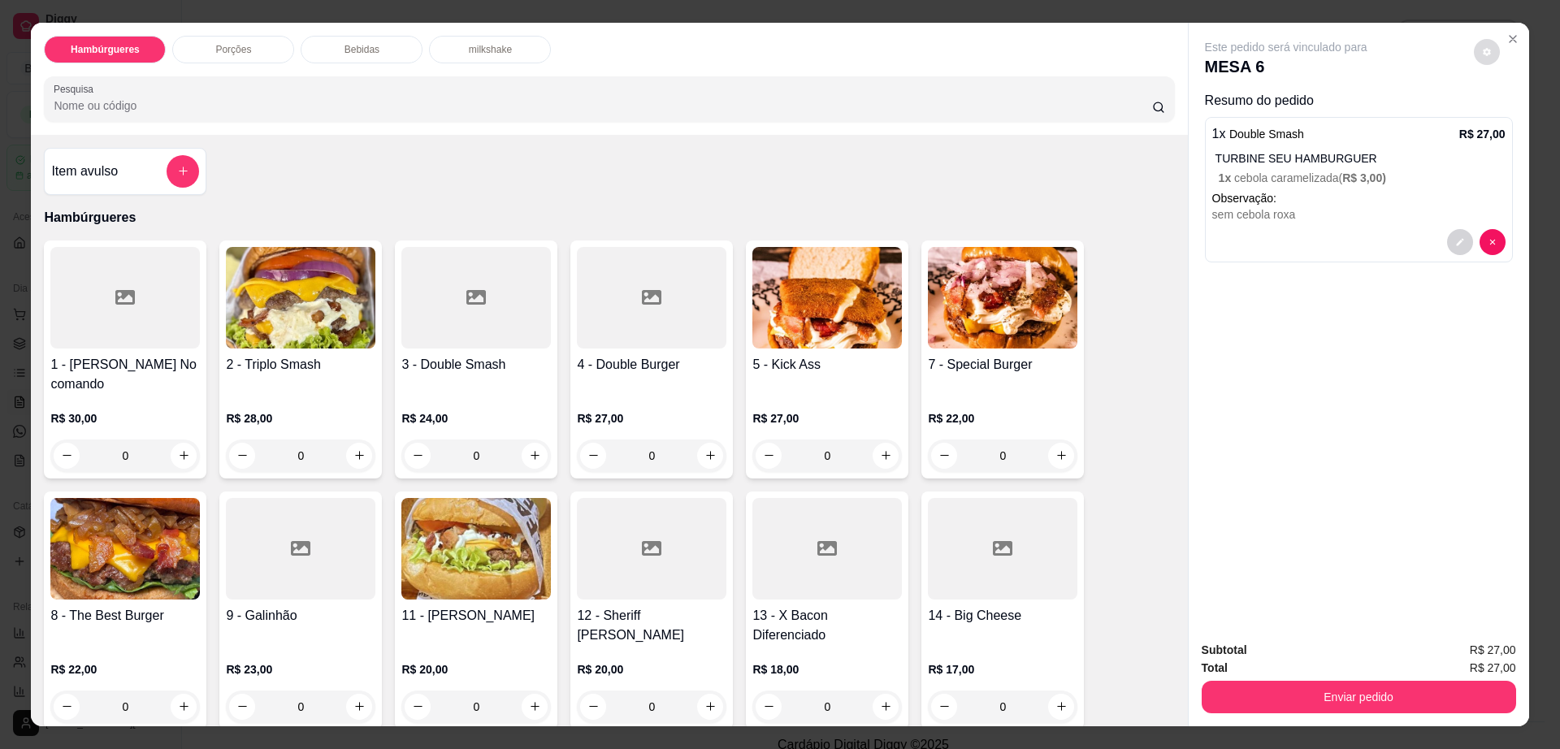
click at [1486, 54] on button "decrease-product-quantity" at bounding box center [1486, 52] width 26 height 26
click at [1512, 109] on span "Automatic updates" at bounding box center [1515, 116] width 32 height 19
click at [1509, 117] on input "Automatic updates" at bounding box center [1504, 122] width 11 height 11
checkbox input "true"
click at [1344, 704] on button "Enviar pedido" at bounding box center [1358, 697] width 314 height 32
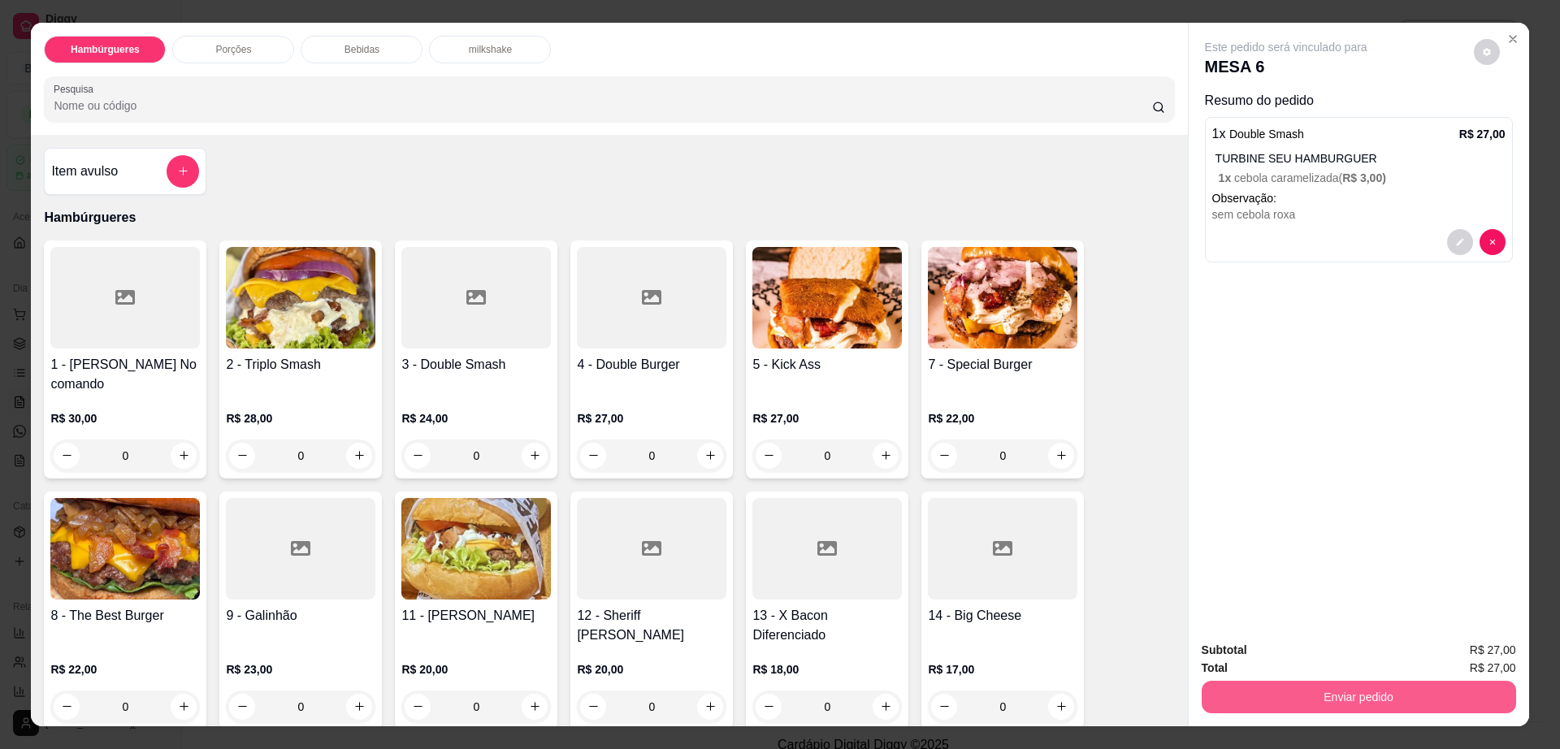
click at [1349, 699] on button "Enviar pedido" at bounding box center [1358, 697] width 314 height 32
click at [1317, 665] on button "Não registrar e enviar pedido" at bounding box center [1302, 657] width 169 height 31
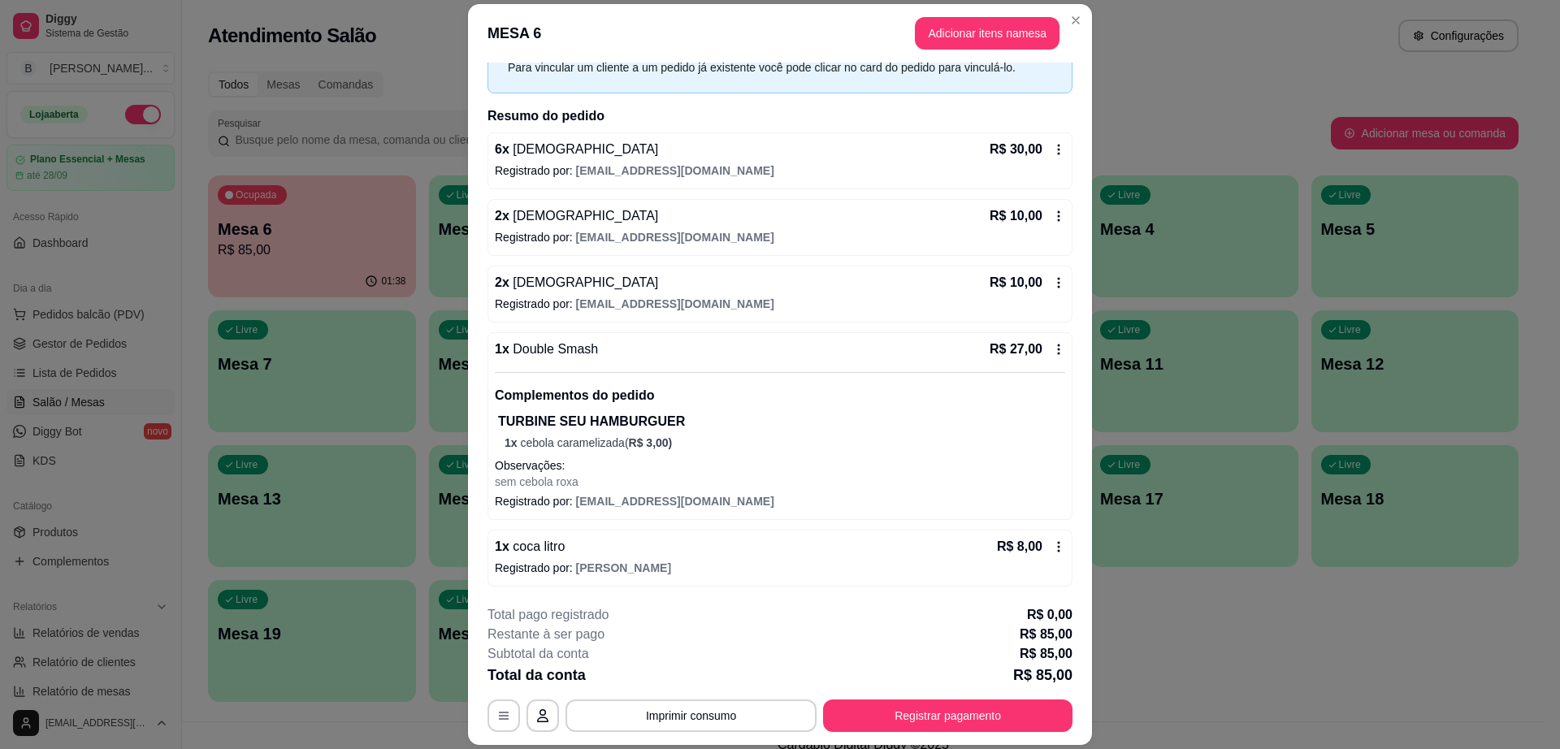
scroll to position [48, 0]
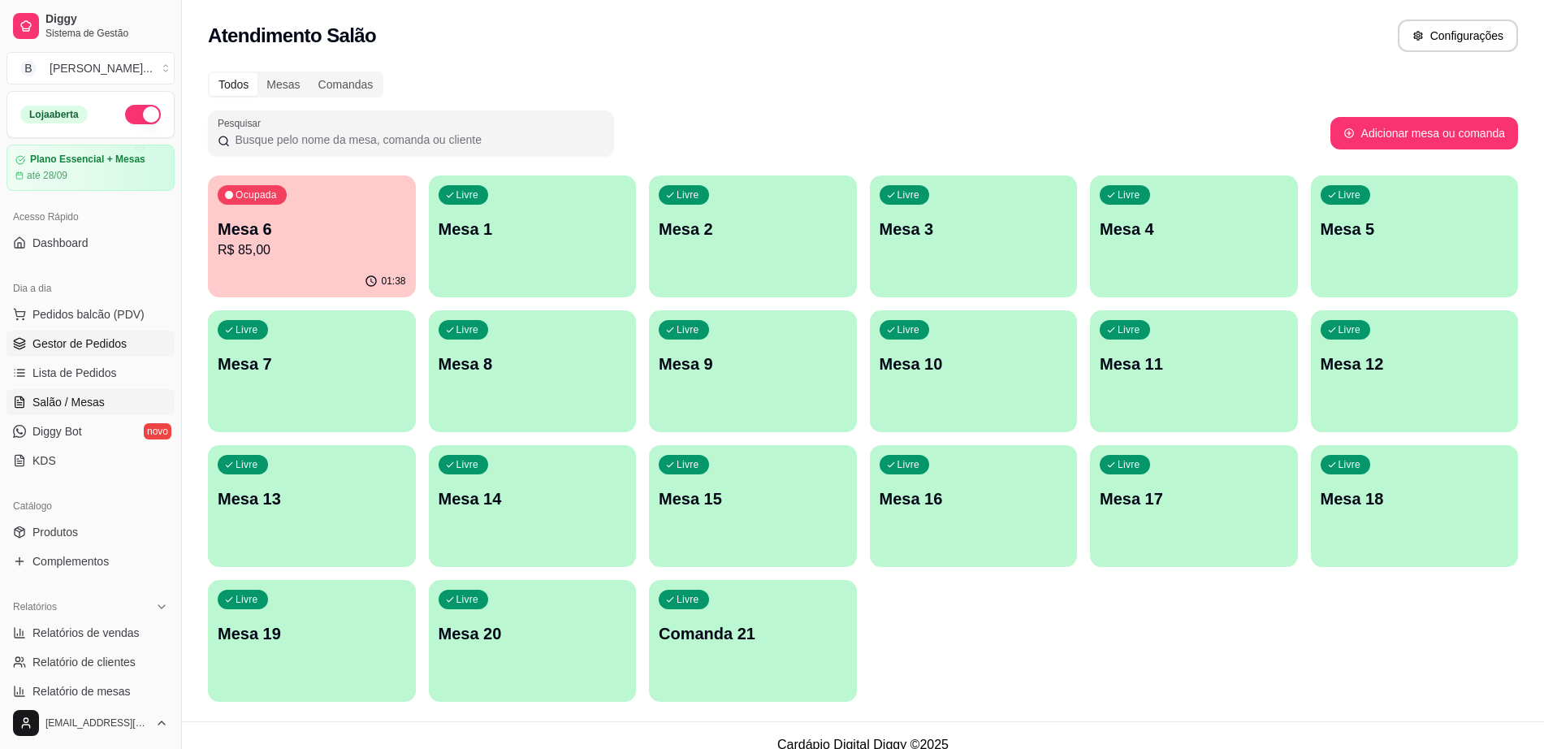
click at [106, 335] on span "Gestor de Pedidos" at bounding box center [79, 343] width 94 height 16
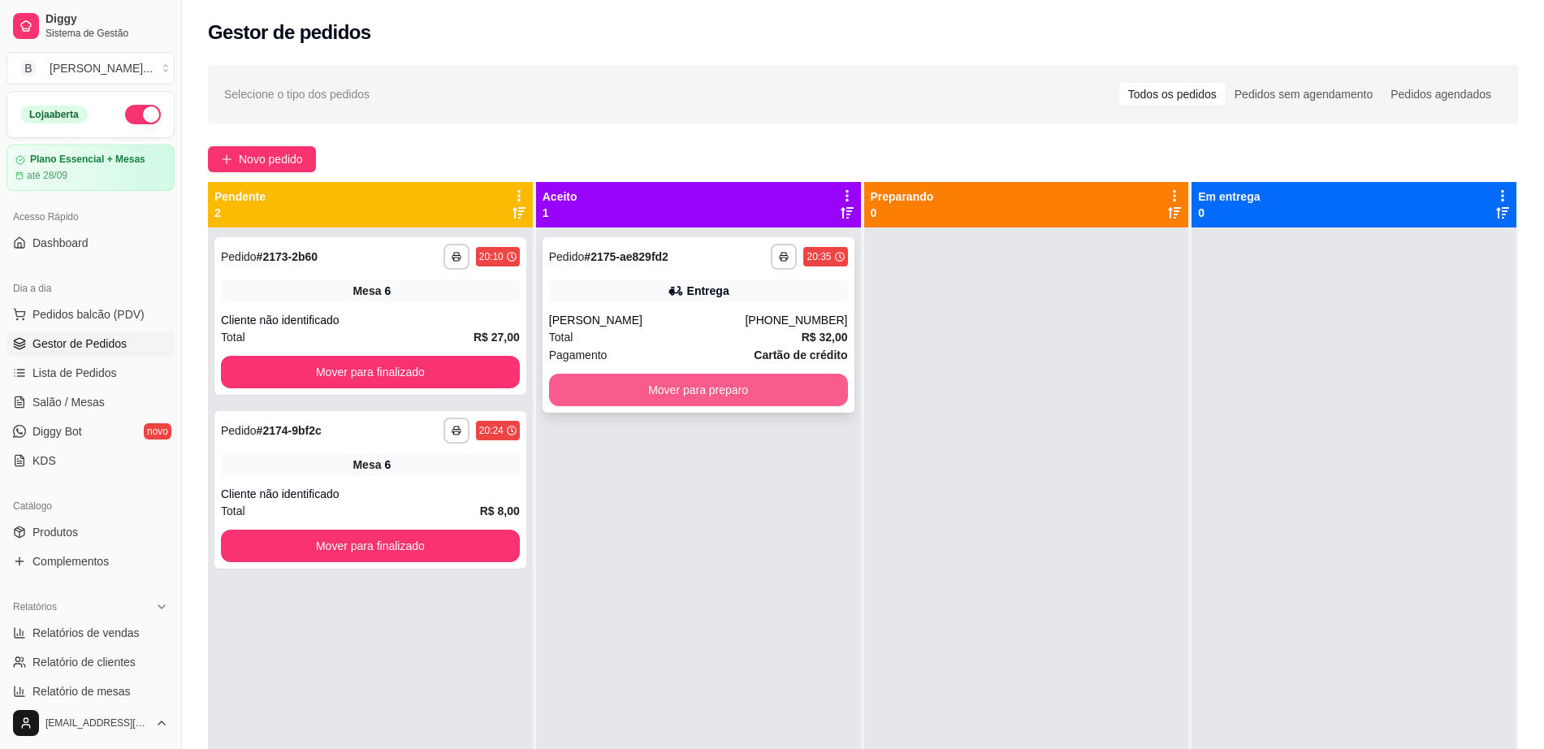
click at [659, 389] on button "Mover para preparo" at bounding box center [698, 390] width 299 height 32
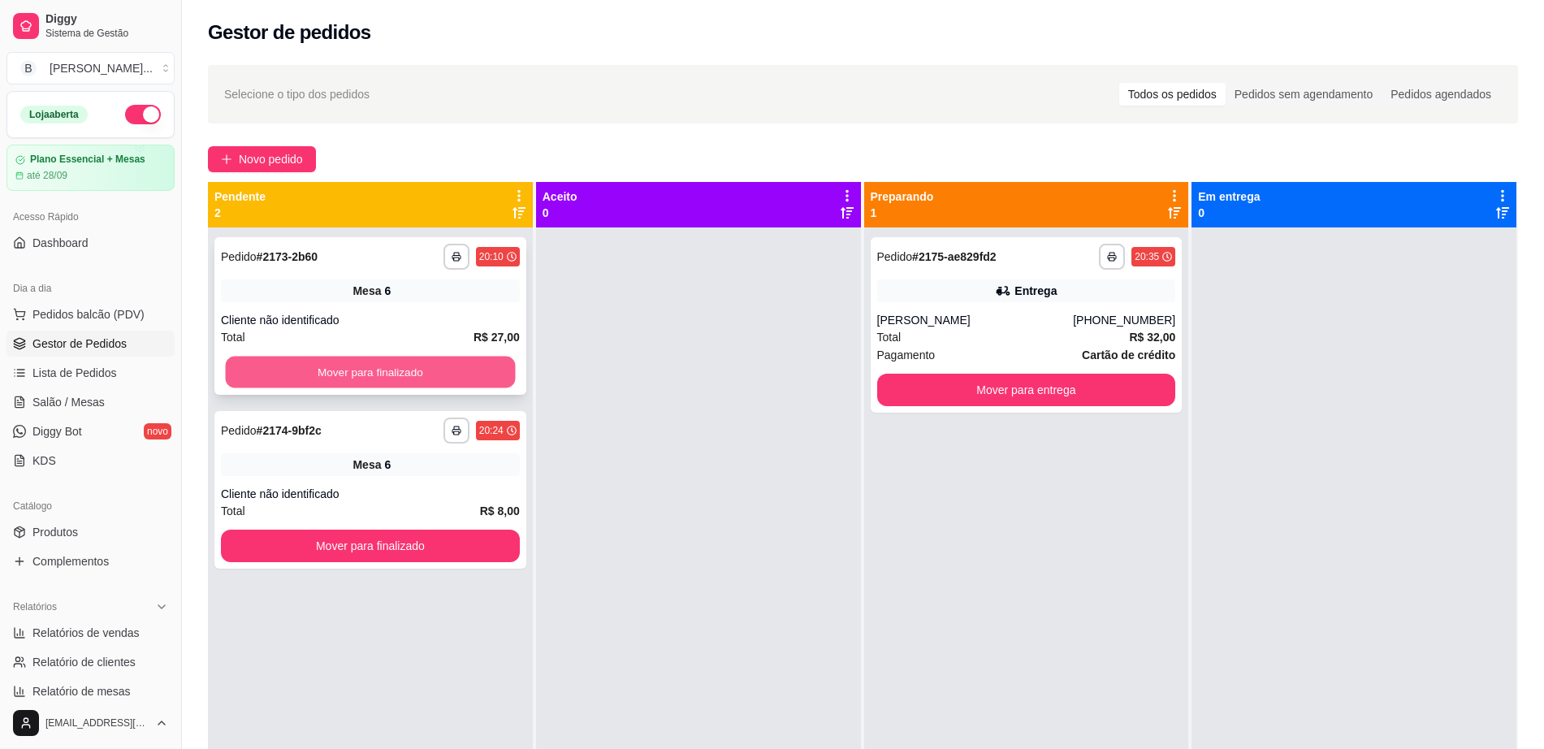
click at [357, 364] on button "Mover para finalizado" at bounding box center [371, 373] width 290 height 32
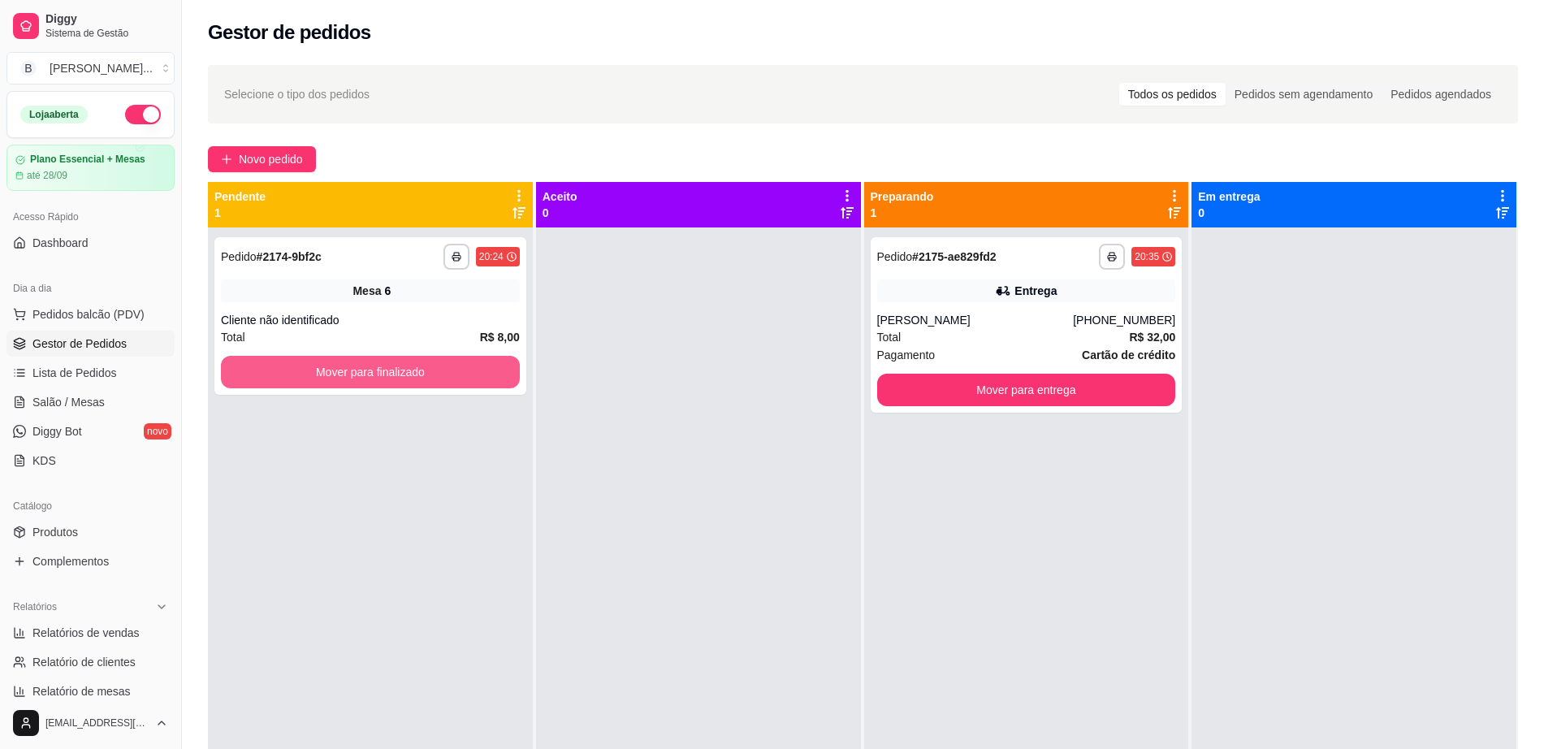
click at [357, 364] on button "Mover para finalizado" at bounding box center [370, 372] width 299 height 32
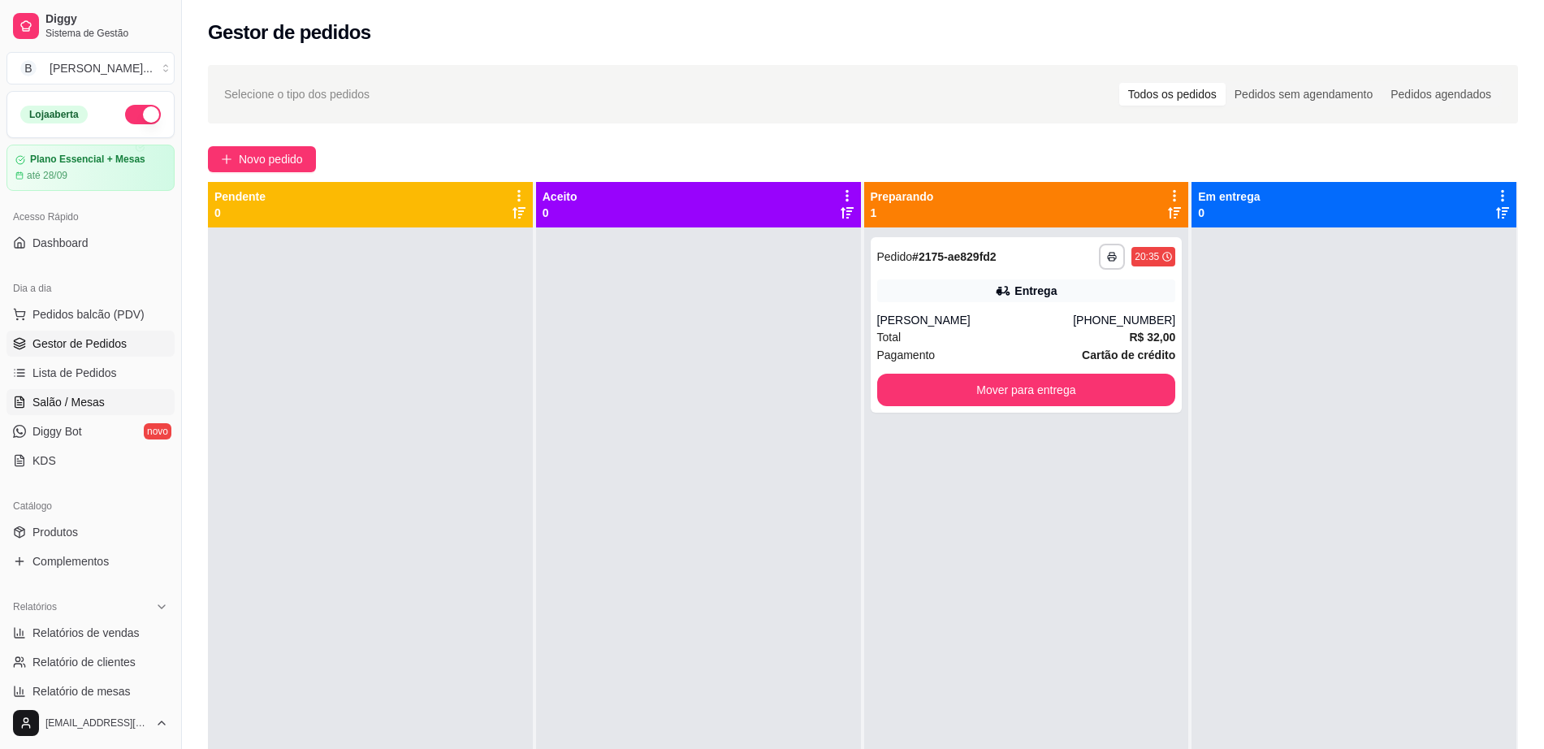
click at [141, 400] on link "Salão / Mesas" at bounding box center [90, 402] width 168 height 26
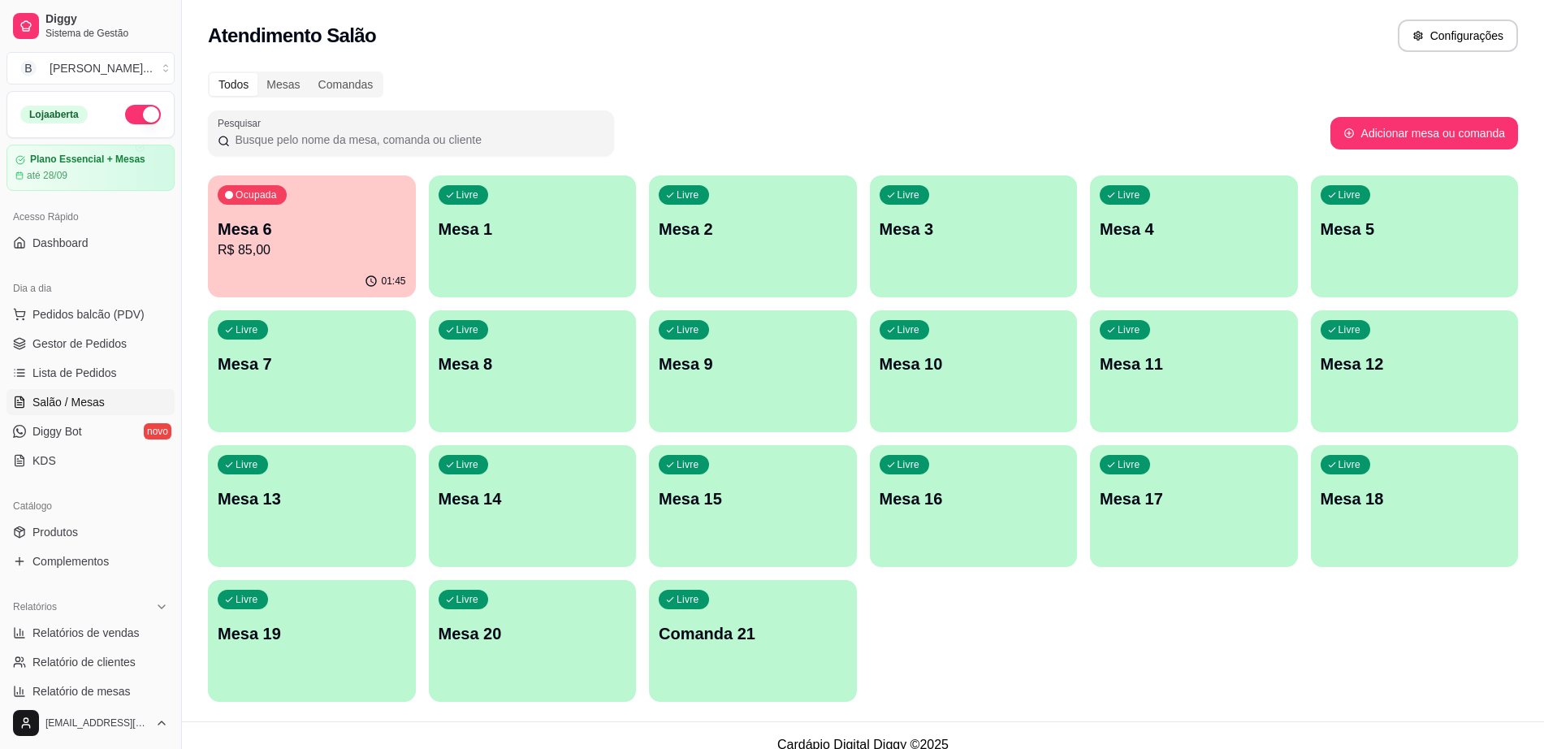
click at [335, 270] on div "01:45" at bounding box center [312, 282] width 208 height 32
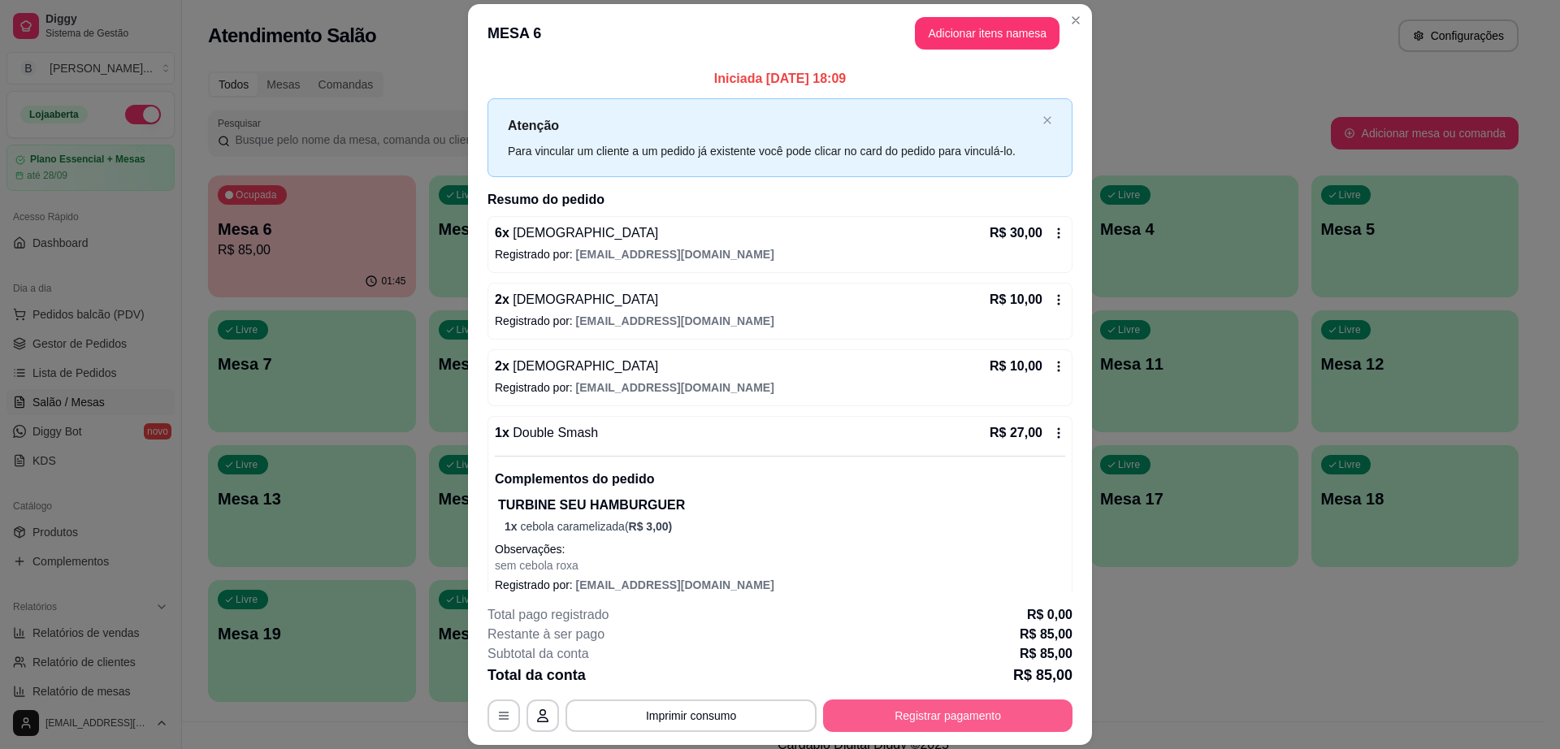
click at [907, 703] on button "Registrar pagamento" at bounding box center [947, 715] width 249 height 32
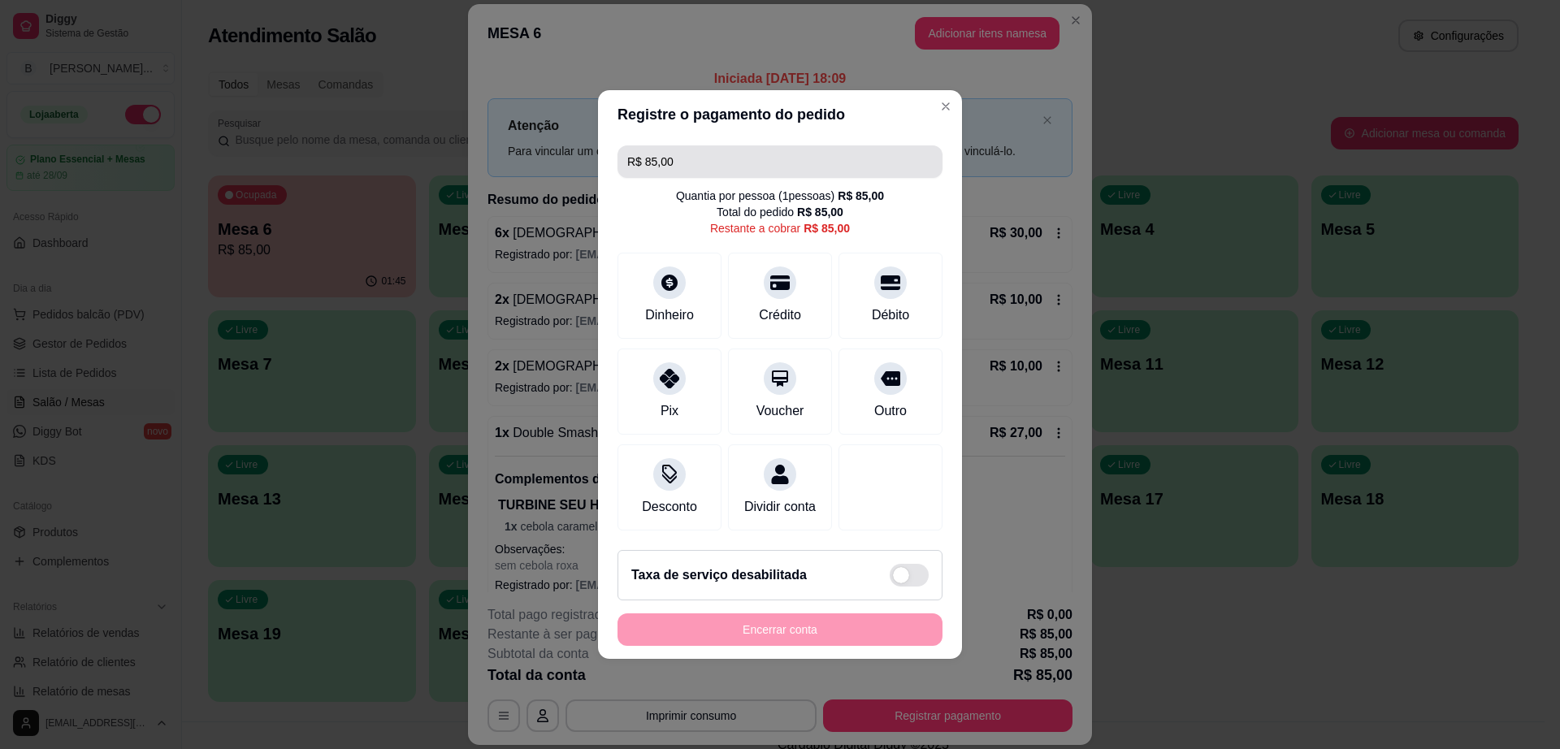
click at [715, 148] on input "R$ 85,00" at bounding box center [779, 161] width 305 height 32
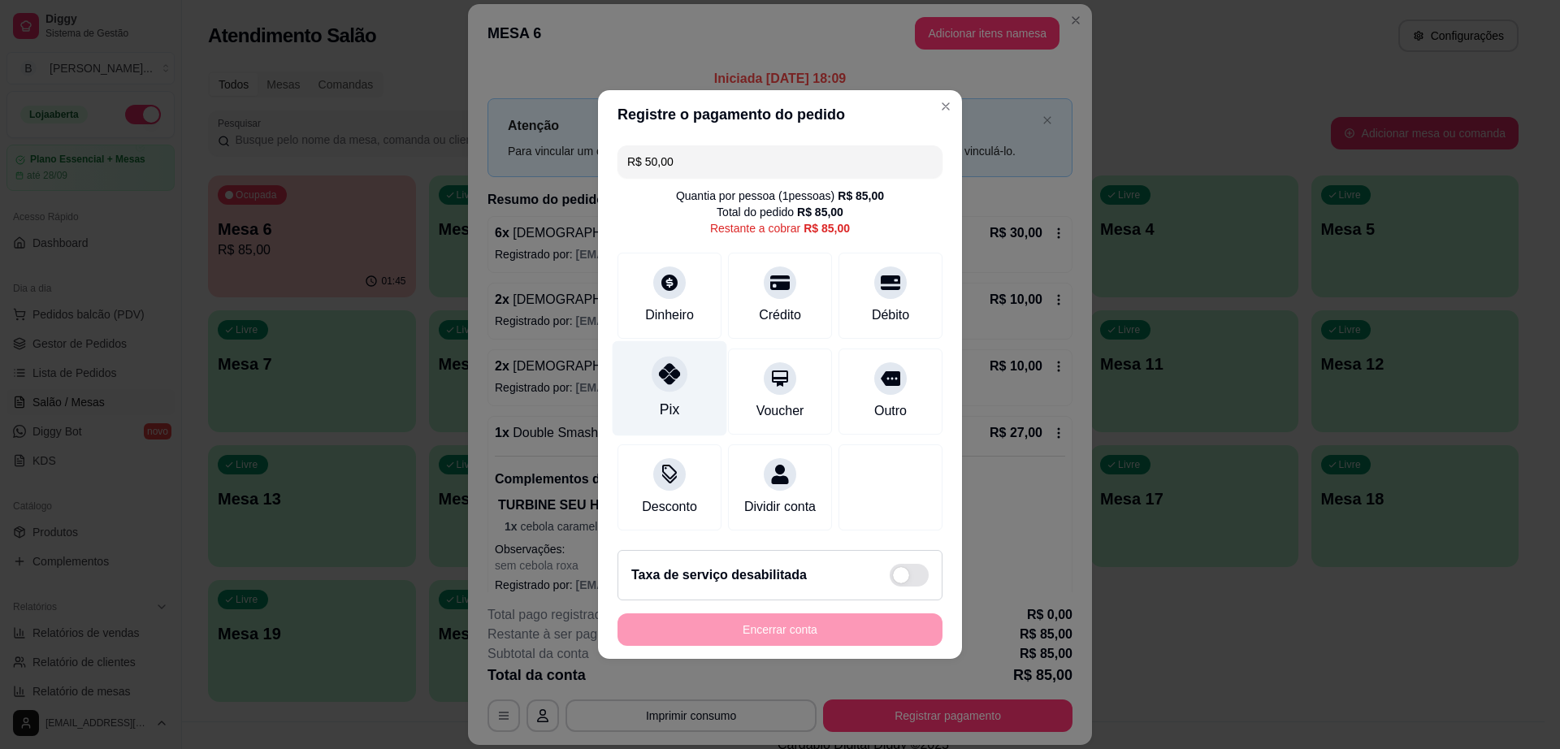
click at [669, 383] on div "Pix" at bounding box center [669, 388] width 115 height 95
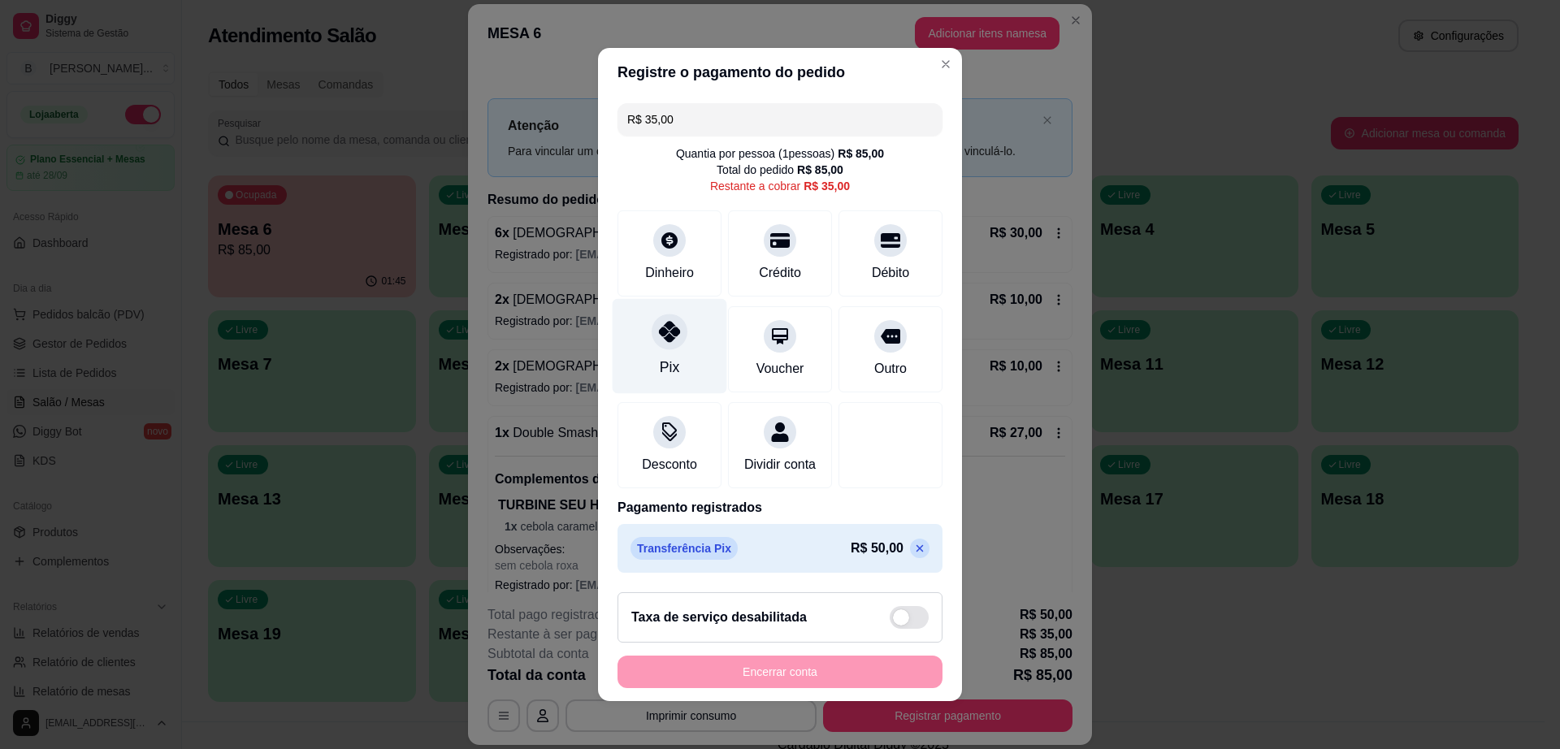
click at [659, 331] on icon at bounding box center [669, 331] width 21 height 21
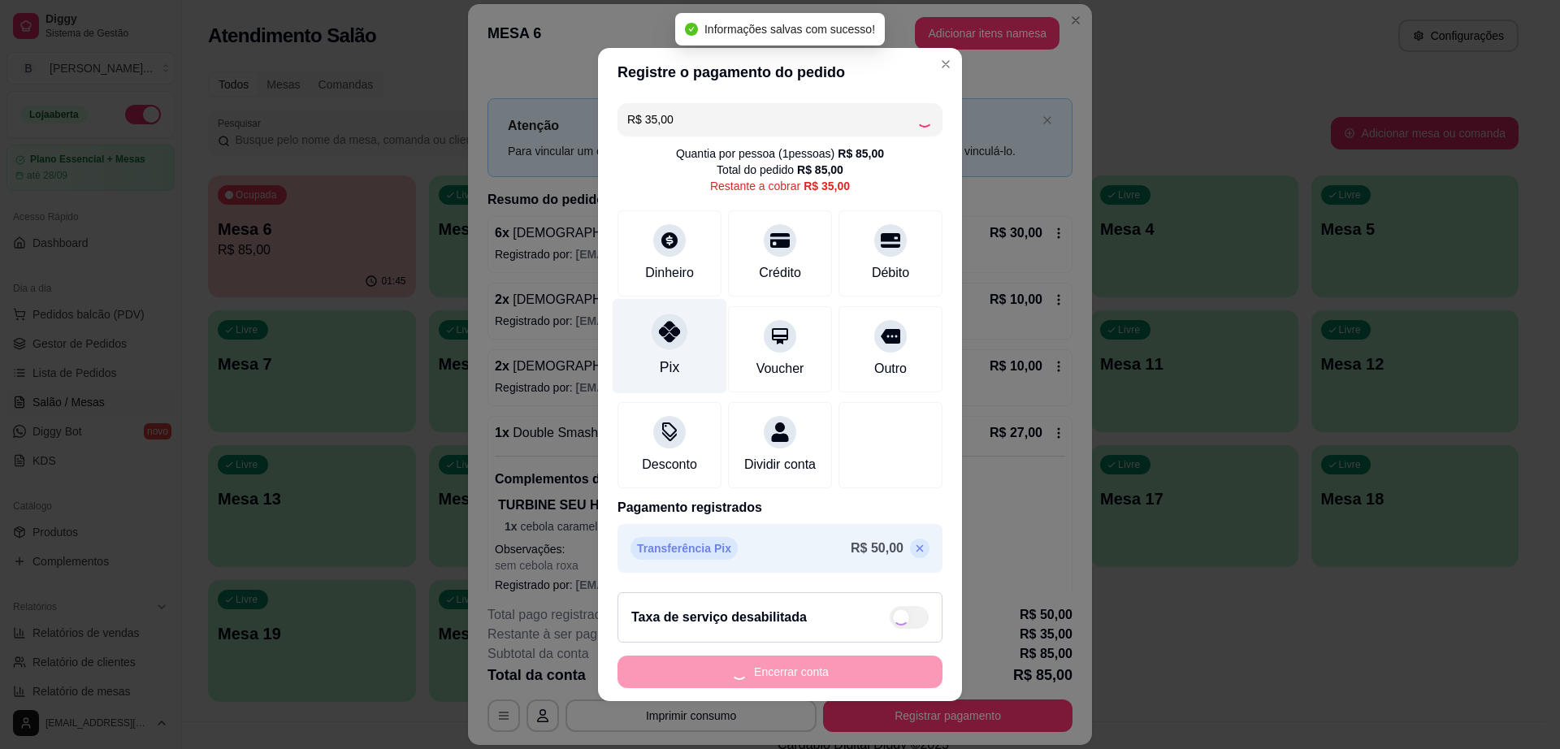
type input "R$ 0,00"
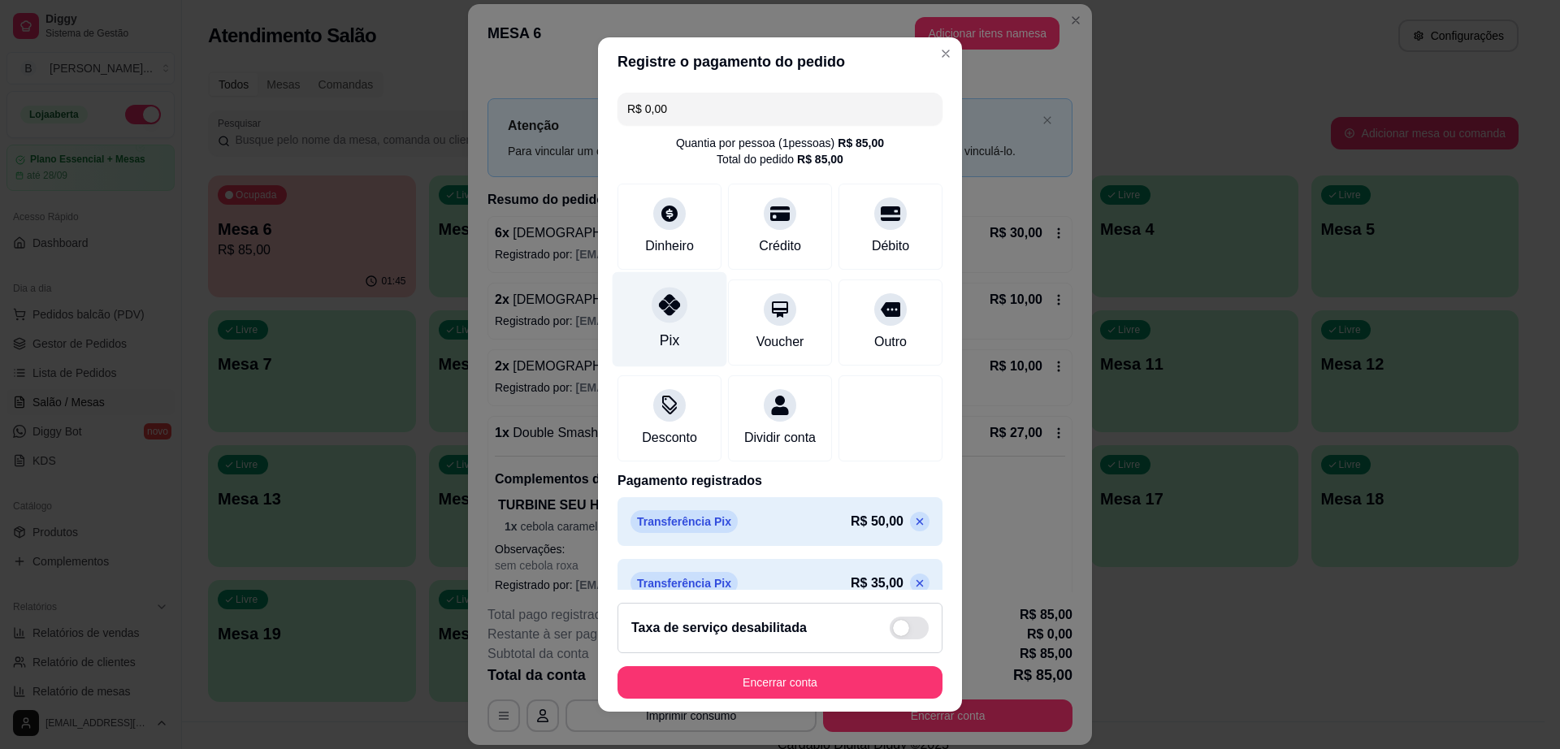
click at [665, 313] on icon at bounding box center [669, 304] width 21 height 21
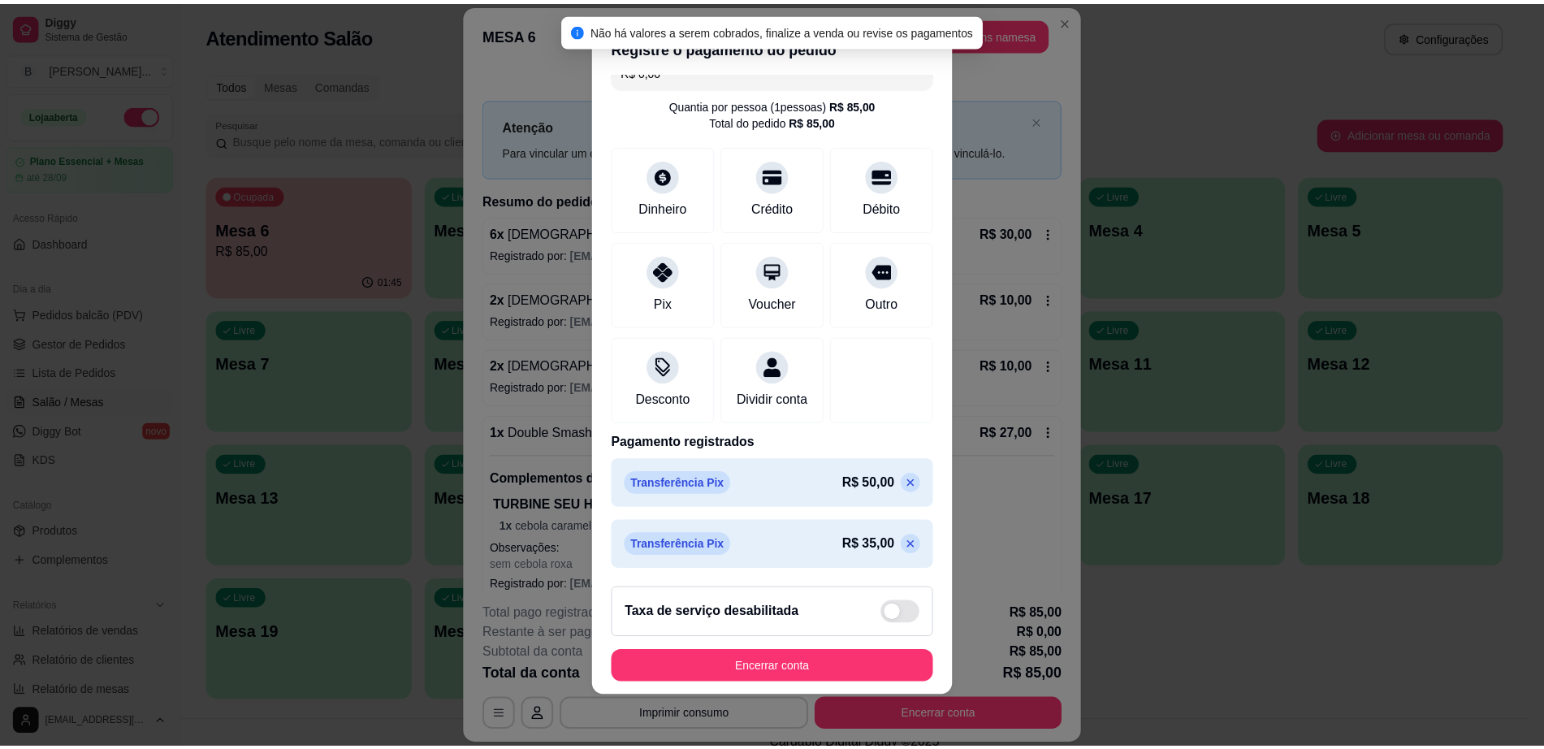
scroll to position [44, 0]
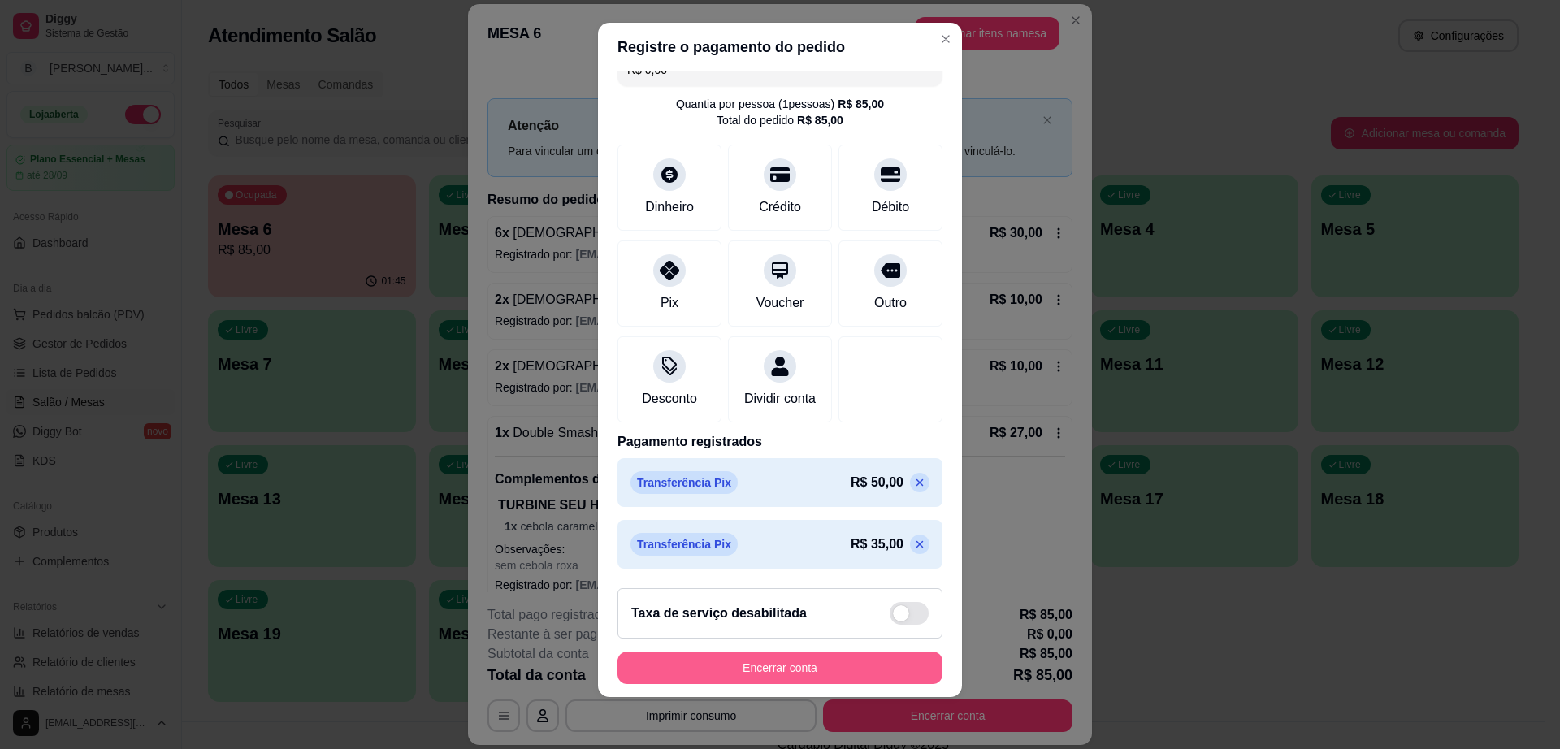
click at [885, 672] on button "Encerrar conta" at bounding box center [779, 667] width 325 height 32
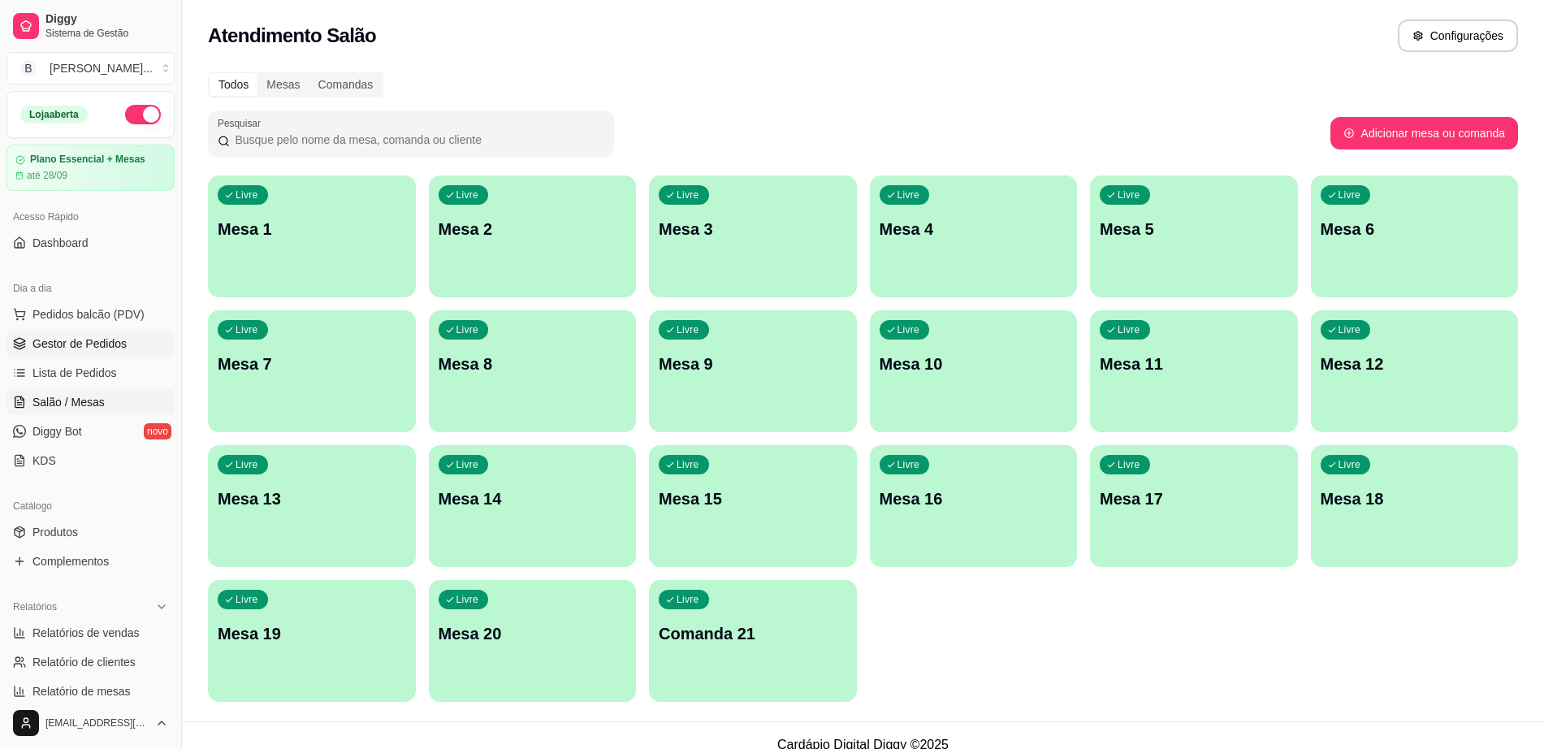
click at [142, 333] on link "Gestor de Pedidos" at bounding box center [90, 344] width 168 height 26
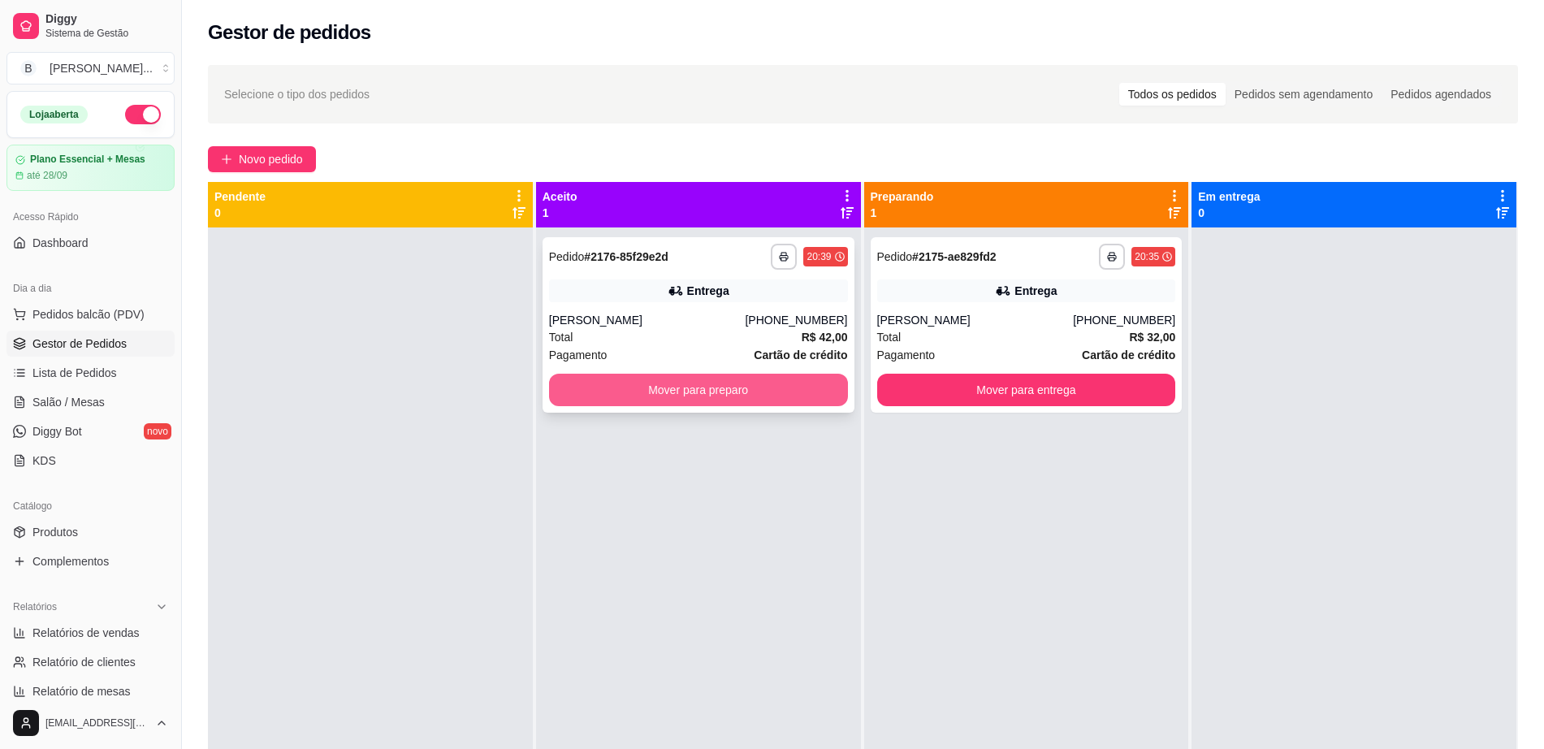
click at [608, 388] on button "Mover para preparo" at bounding box center [698, 390] width 299 height 32
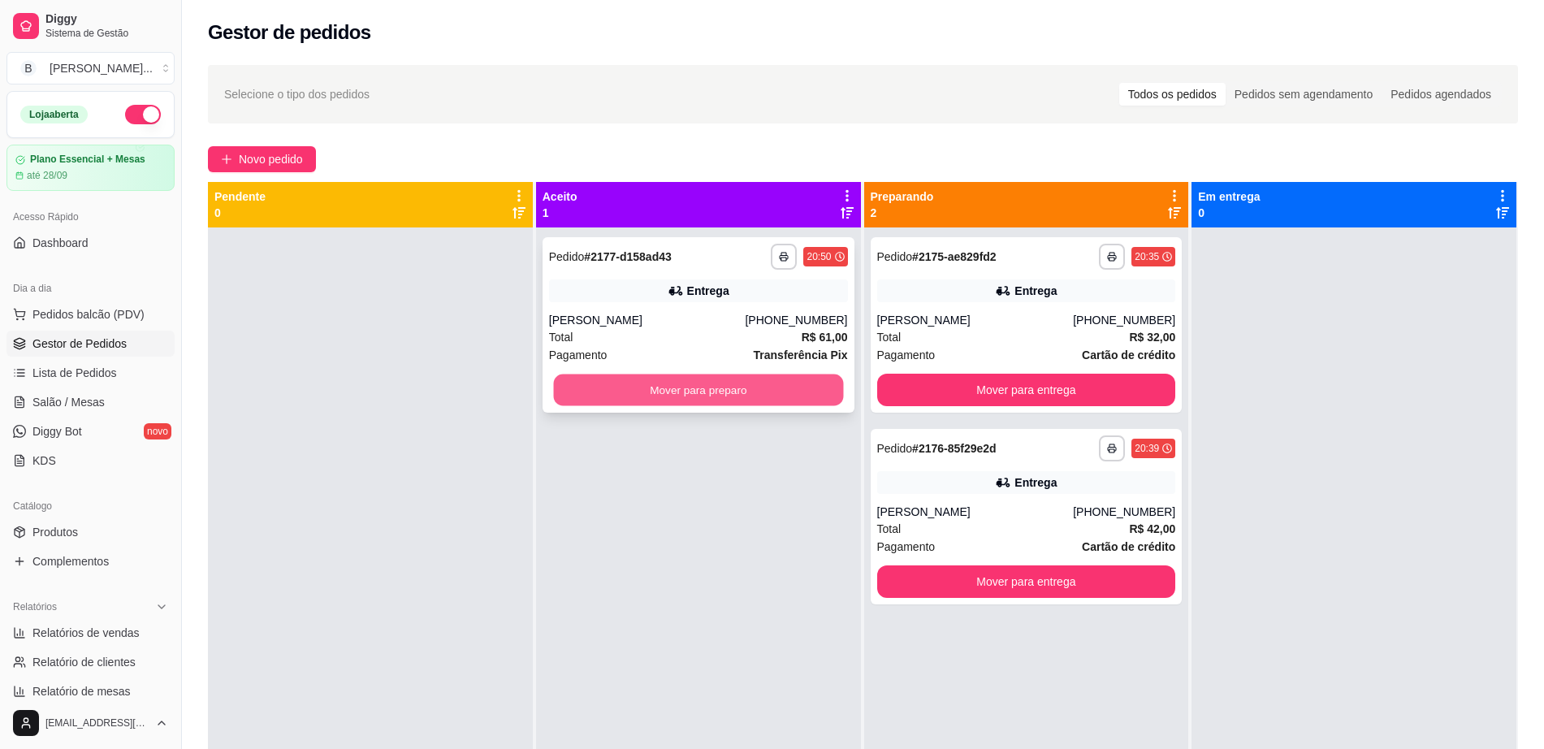
click at [638, 392] on button "Mover para preparo" at bounding box center [698, 390] width 290 height 32
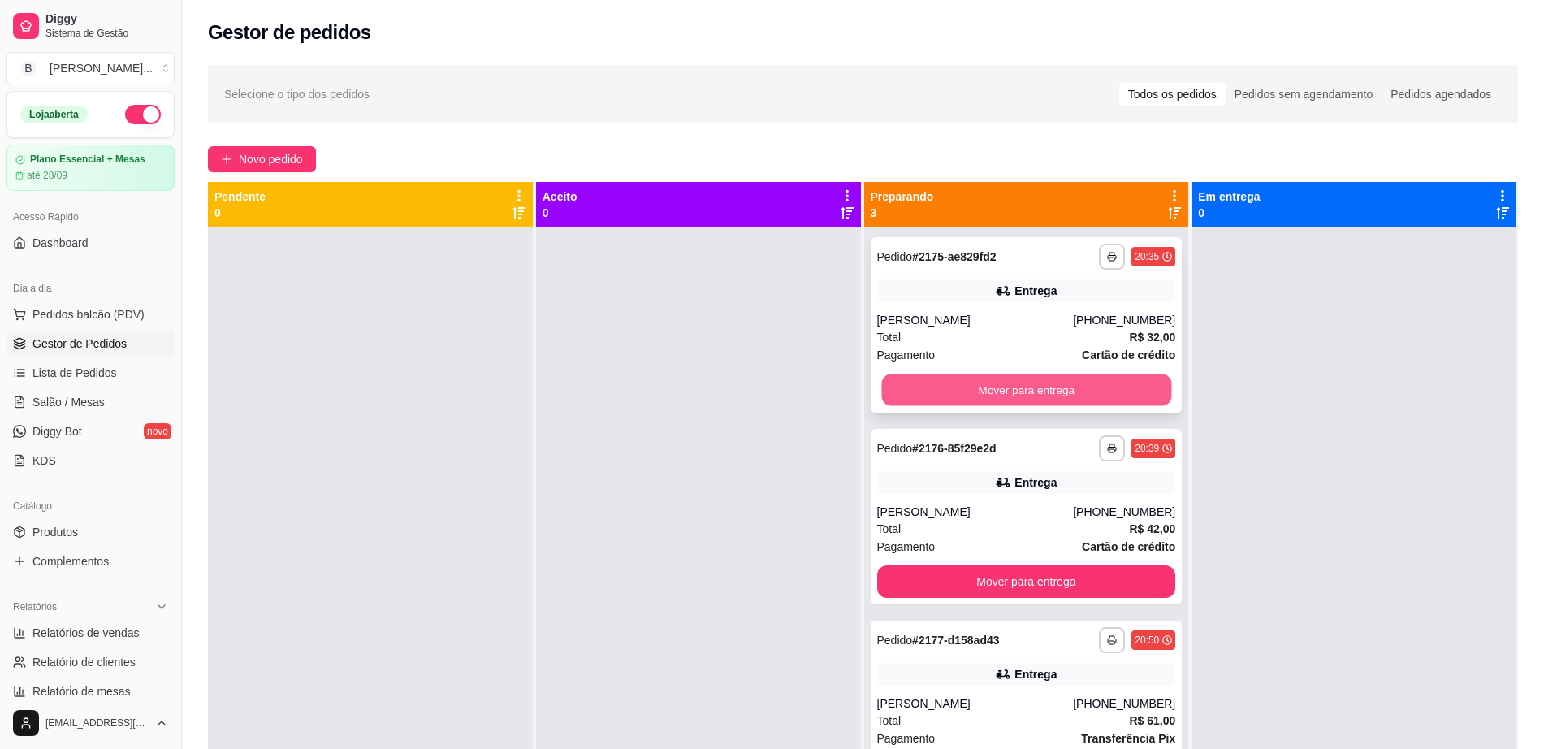
click at [1023, 388] on button "Mover para entrega" at bounding box center [1026, 390] width 290 height 32
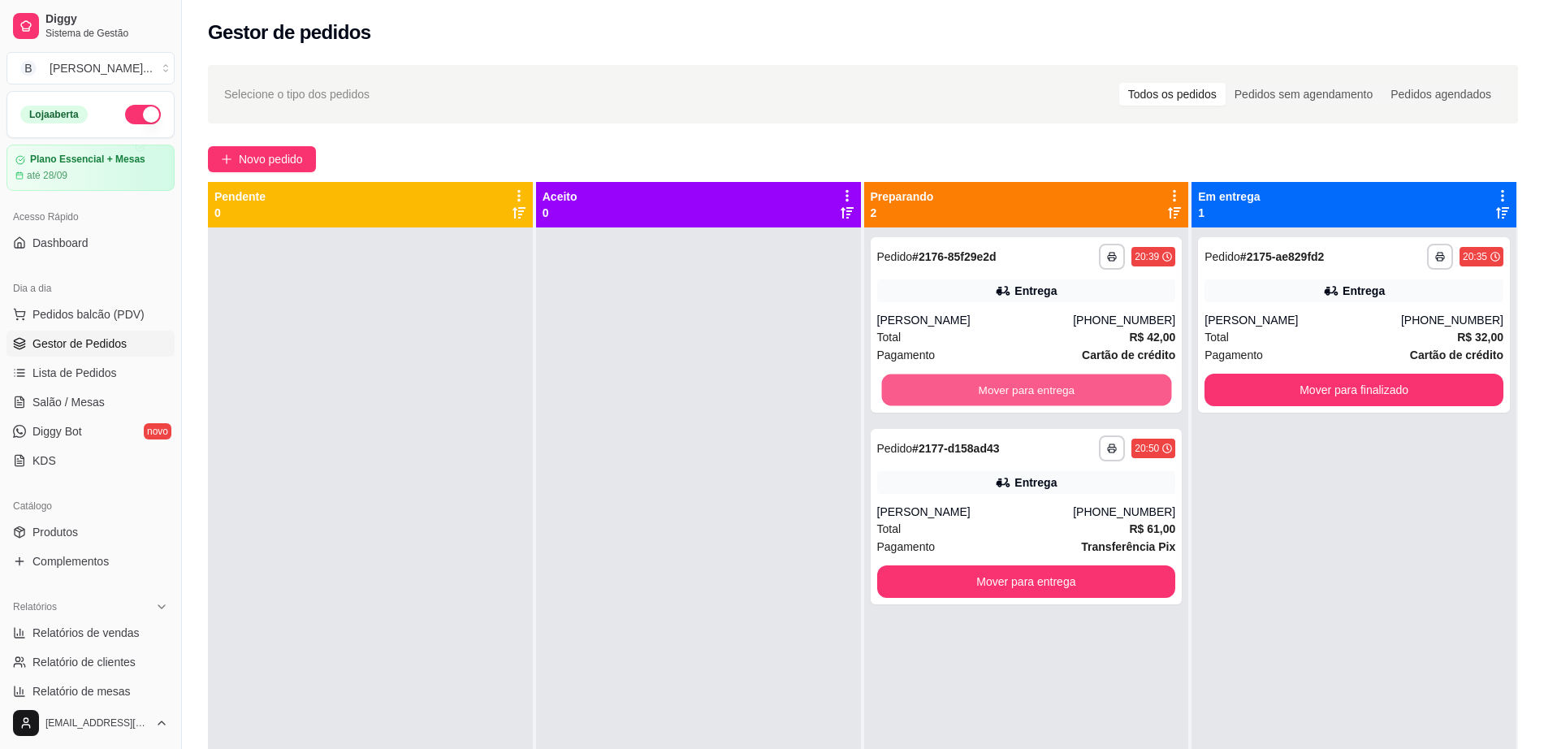
click at [1023, 388] on button "Mover para entrega" at bounding box center [1026, 390] width 290 height 32
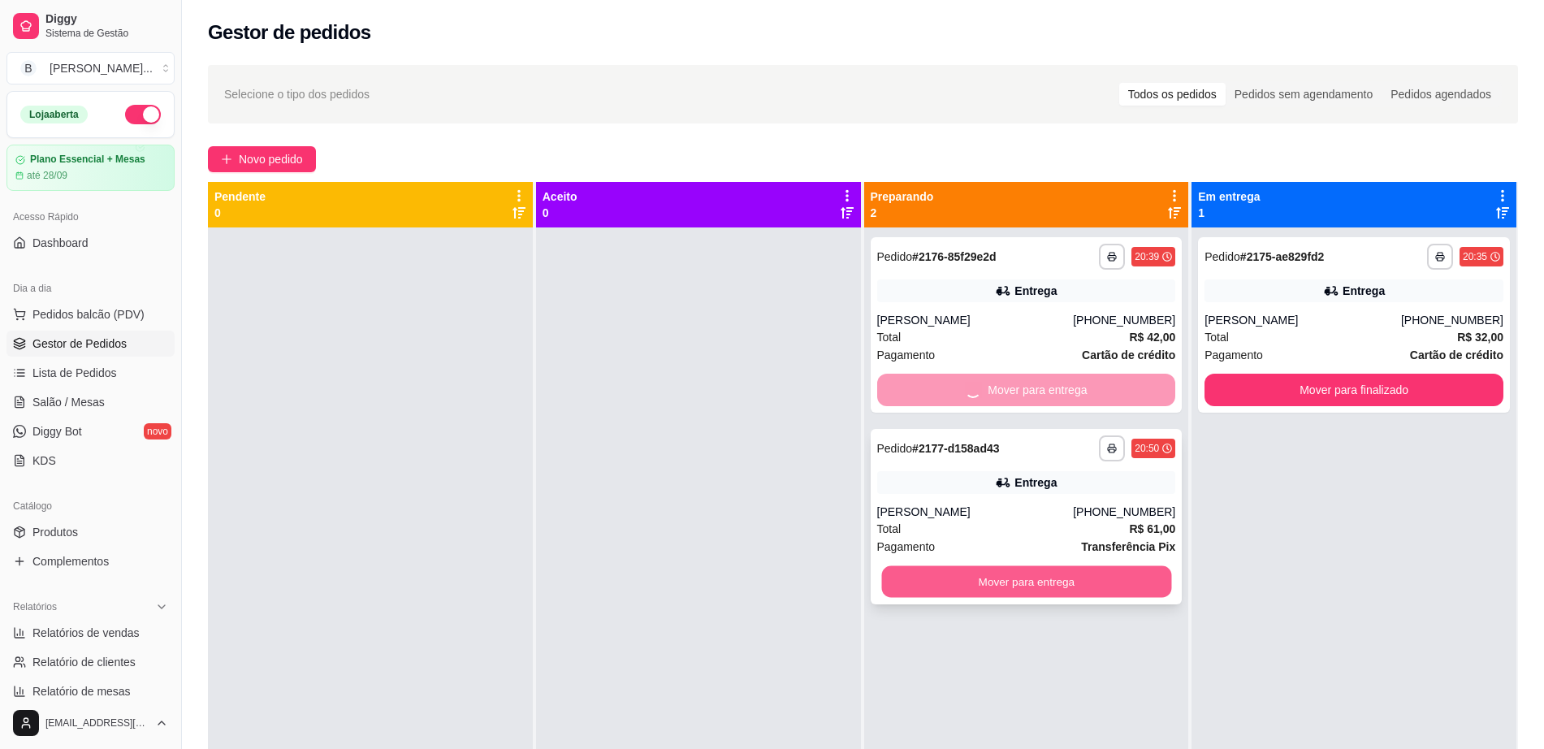
click at [989, 578] on button "Mover para entrega" at bounding box center [1026, 582] width 290 height 32
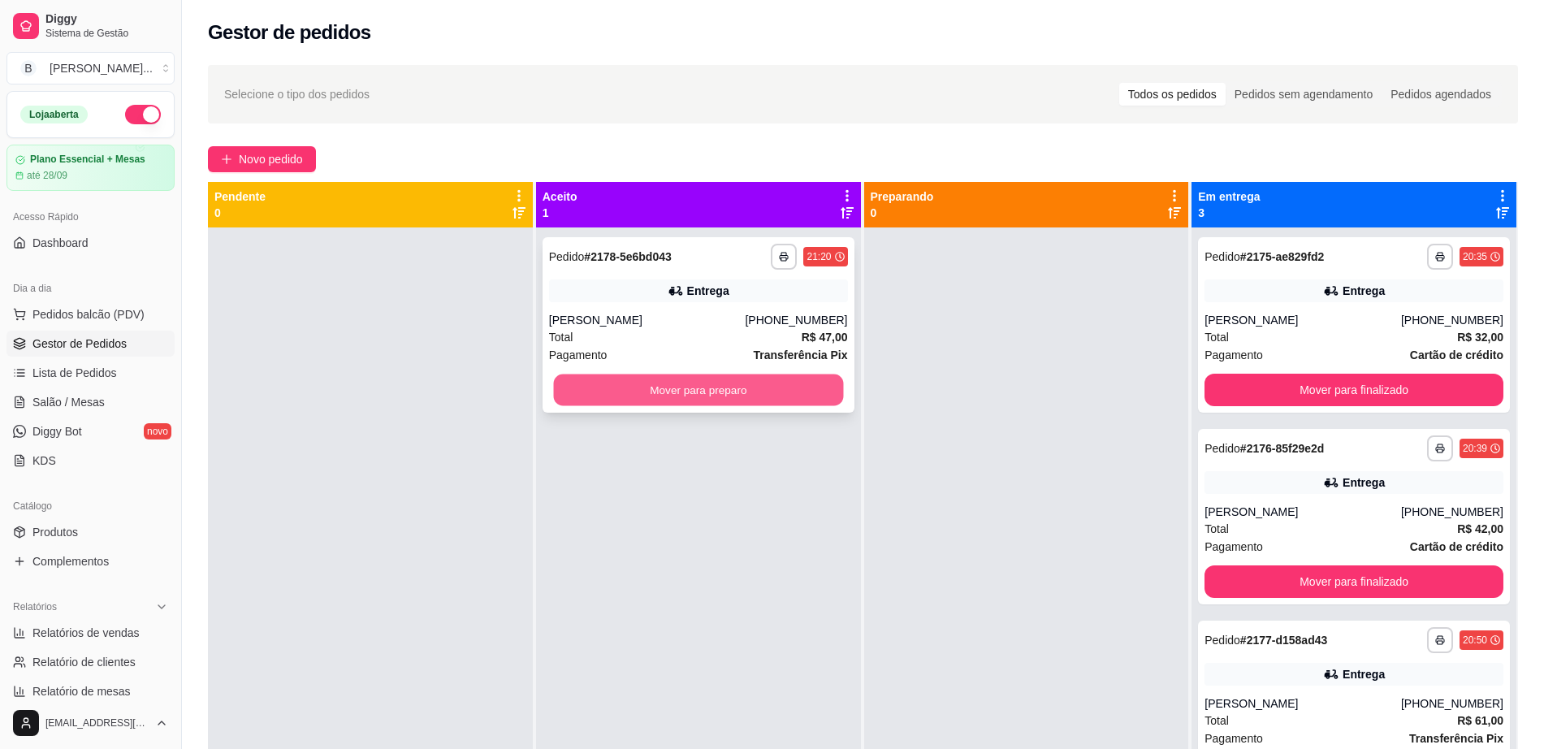
click at [677, 386] on button "Mover para preparo" at bounding box center [698, 390] width 290 height 32
